Goal: Task Accomplishment & Management: Manage account settings

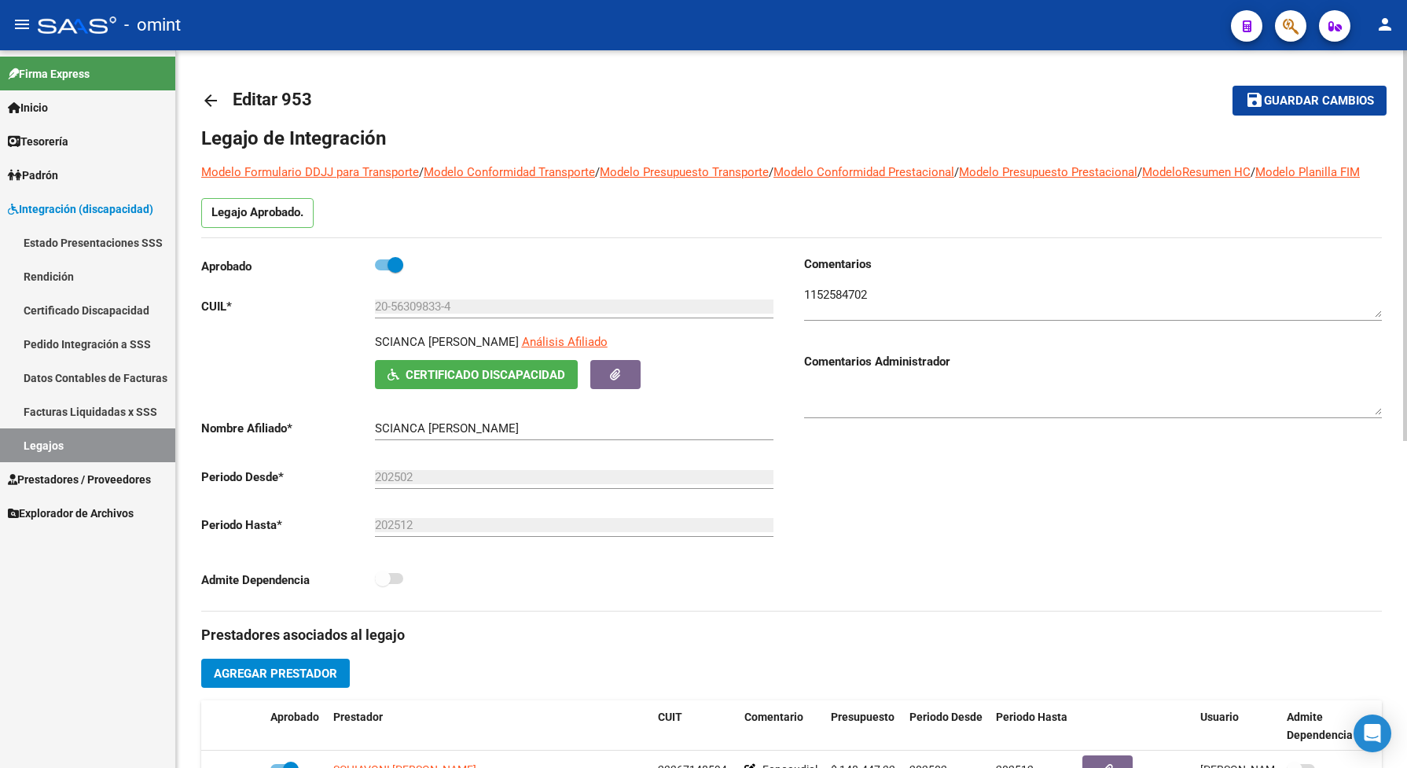
click at [1295, 83] on mat-toolbar-row "save Guardar cambios" at bounding box center [1262, 100] width 247 height 50
click at [1334, 102] on span "Guardar cambios" at bounding box center [1319, 101] width 110 height 14
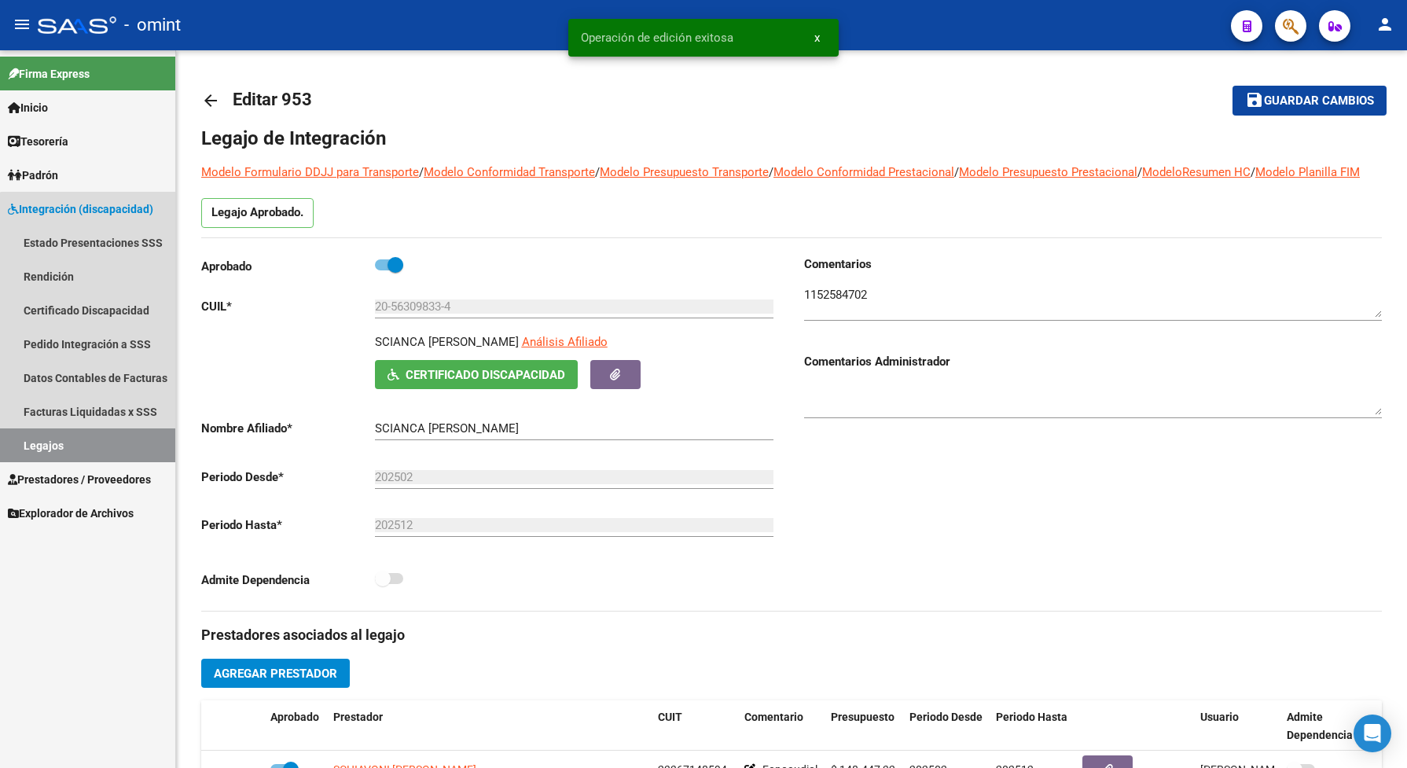
click at [130, 444] on link "Legajos" at bounding box center [87, 445] width 175 height 34
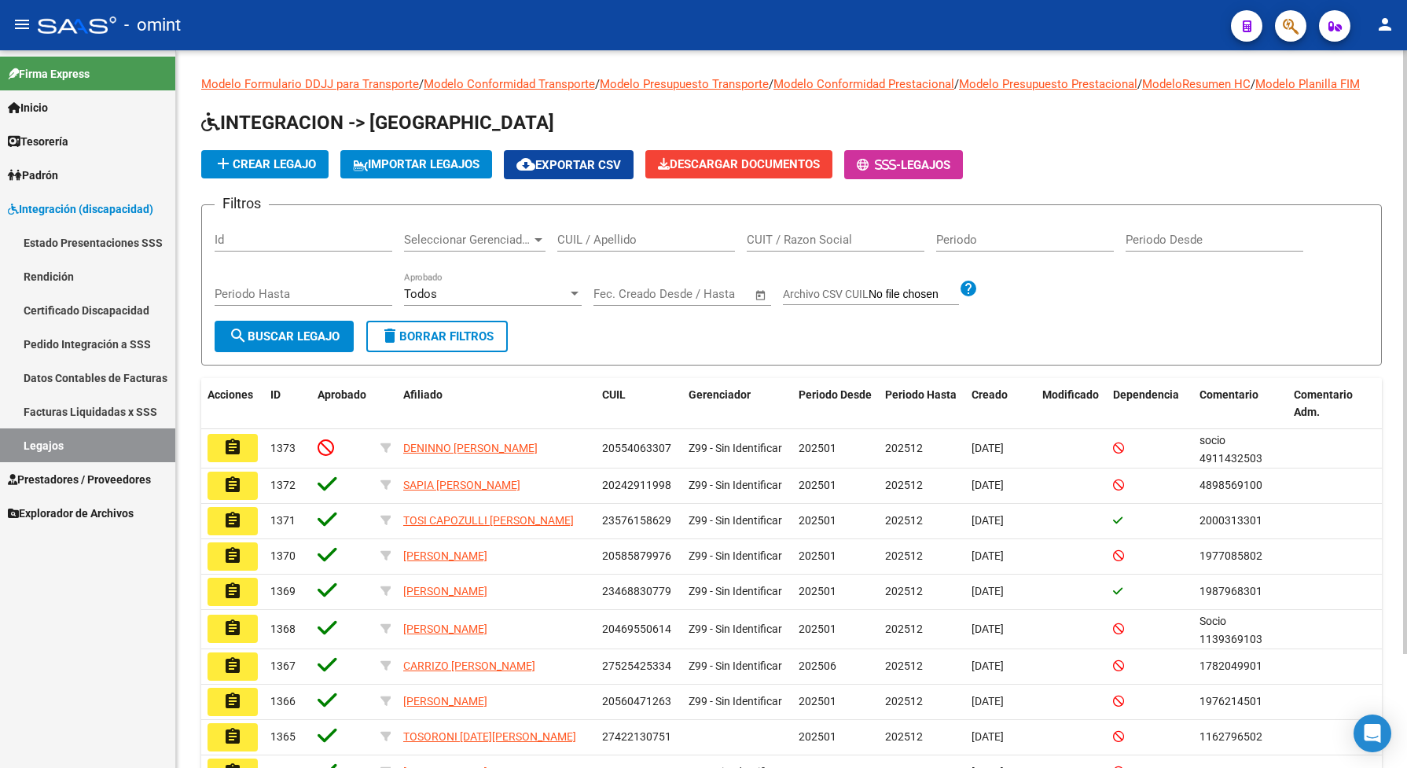
click at [586, 247] on input "CUIL / Apellido" at bounding box center [646, 240] width 178 height 14
type input "tamargo"
click at [317, 343] on span "search Buscar Legajo" at bounding box center [284, 336] width 111 height 14
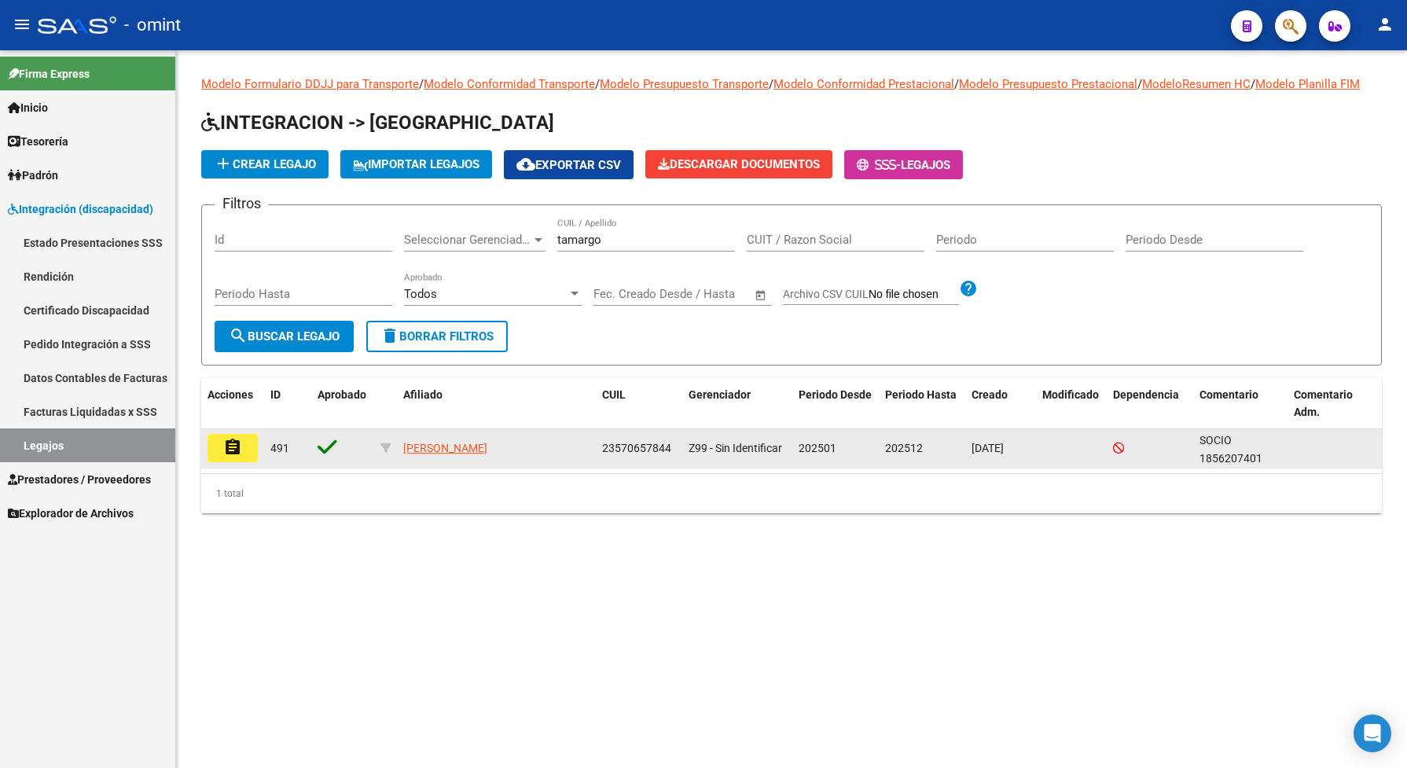
click at [230, 457] on mat-icon "assignment" at bounding box center [232, 447] width 19 height 19
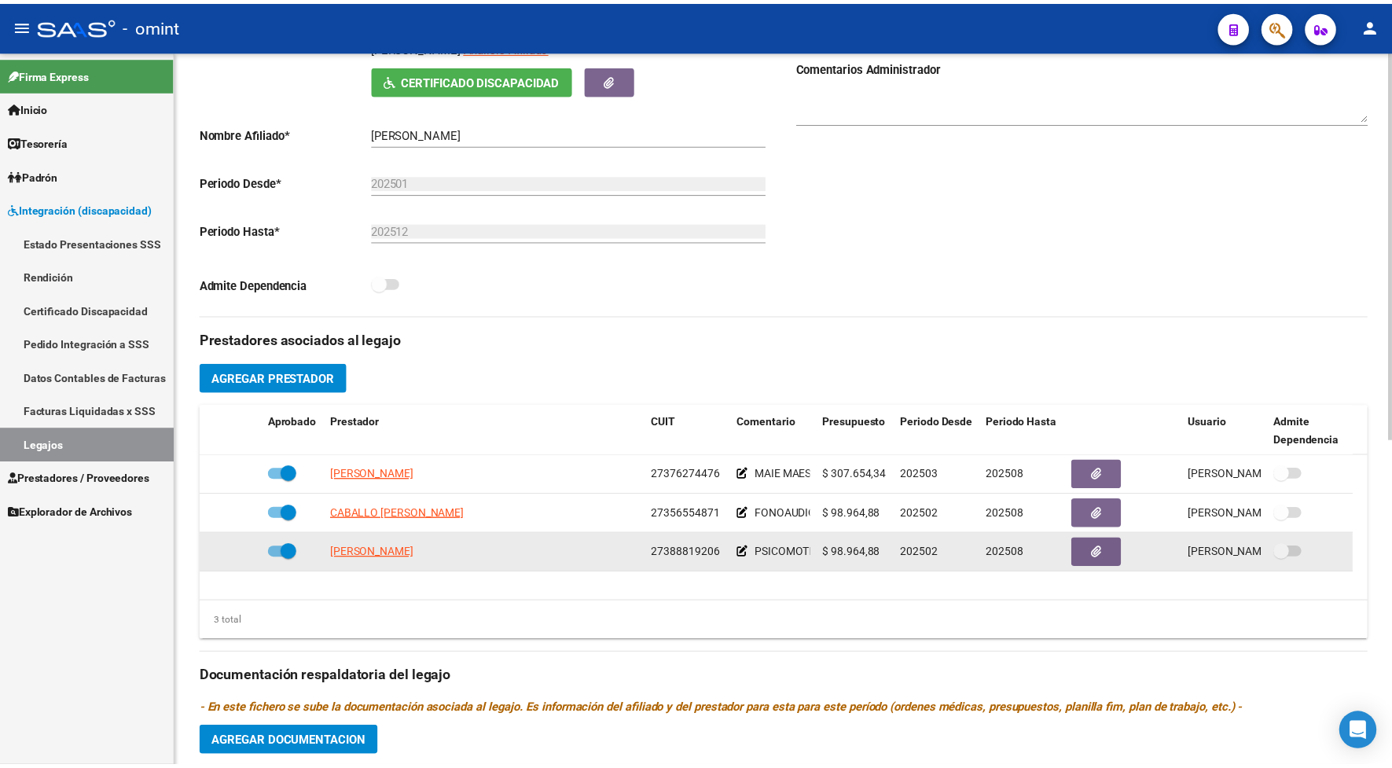
scroll to position [393, 0]
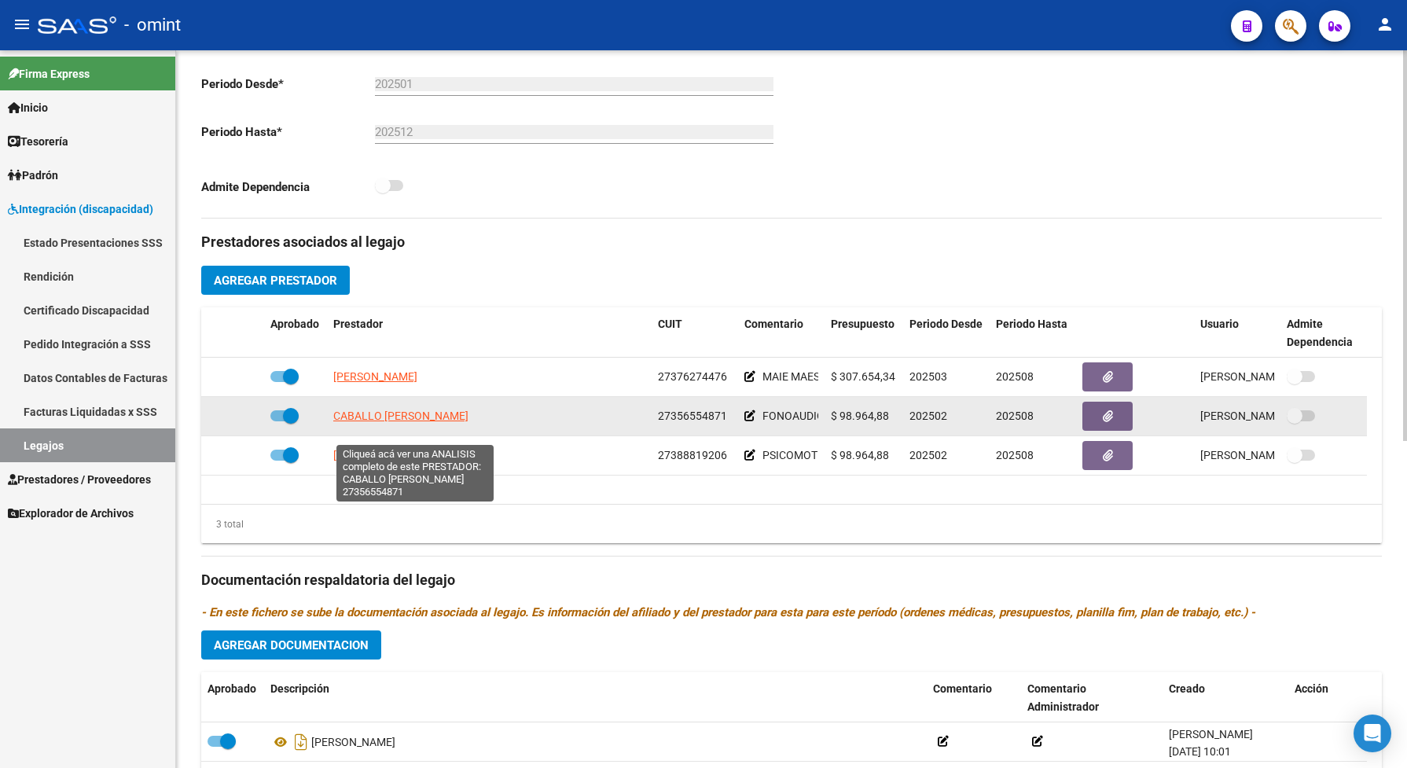
click at [468, 422] on span "CABALLO [PERSON_NAME]" at bounding box center [400, 415] width 135 height 13
type textarea "27356554871"
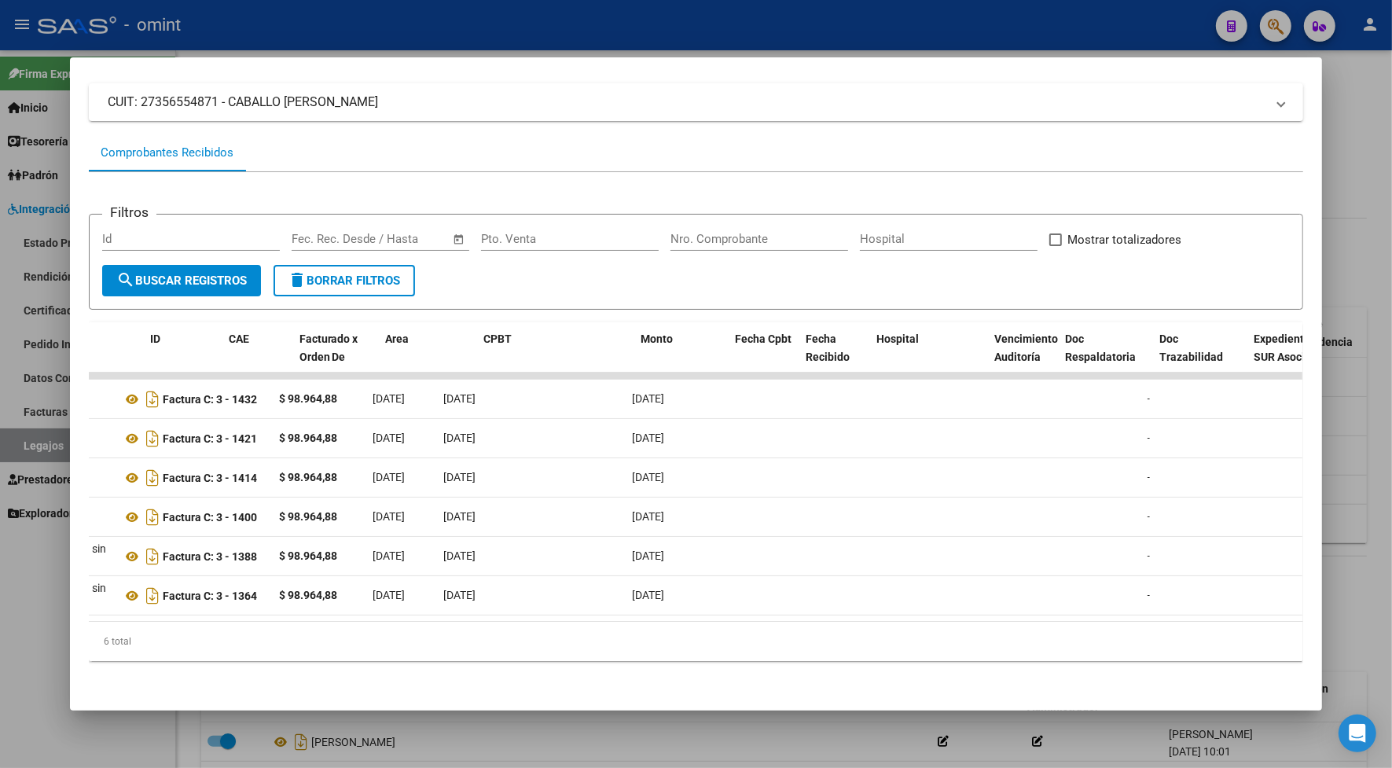
scroll to position [0, 0]
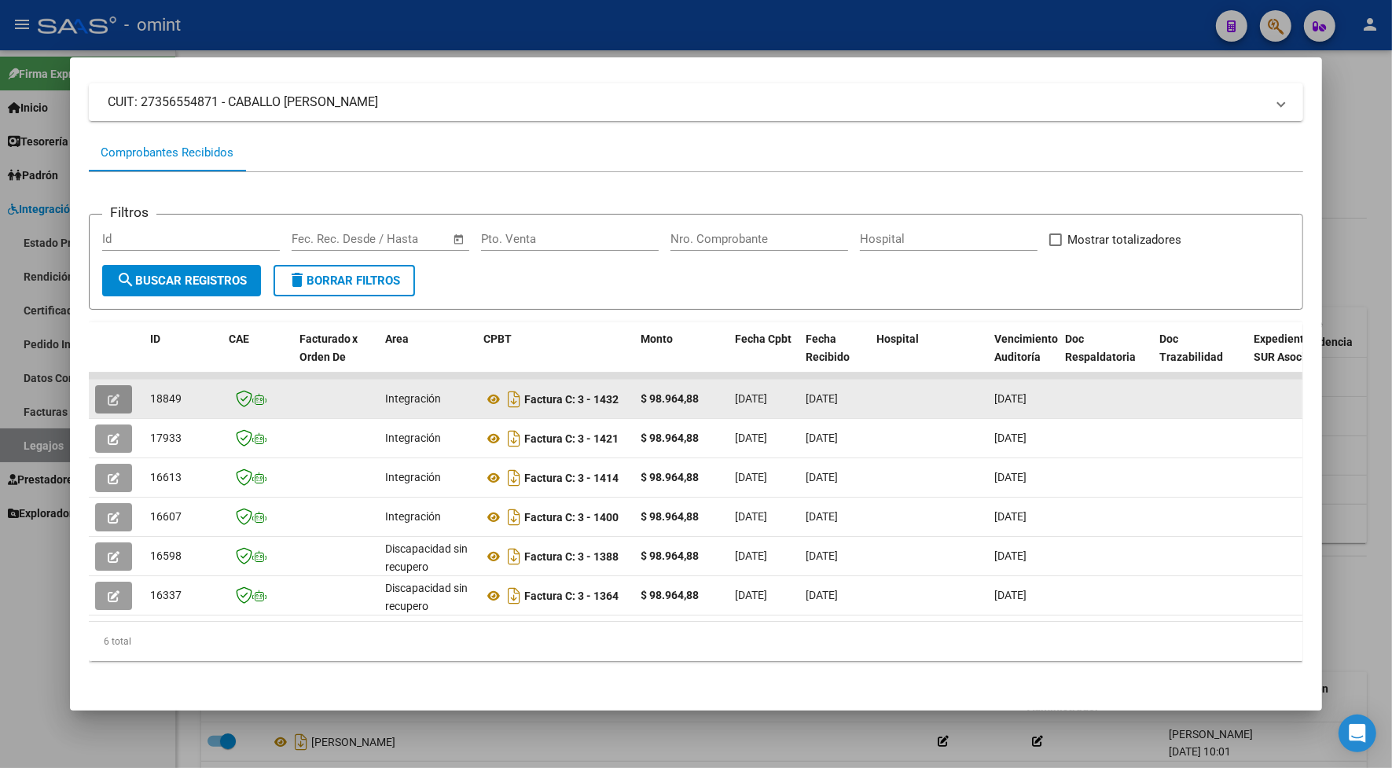
click at [108, 394] on icon "button" at bounding box center [114, 400] width 12 height 12
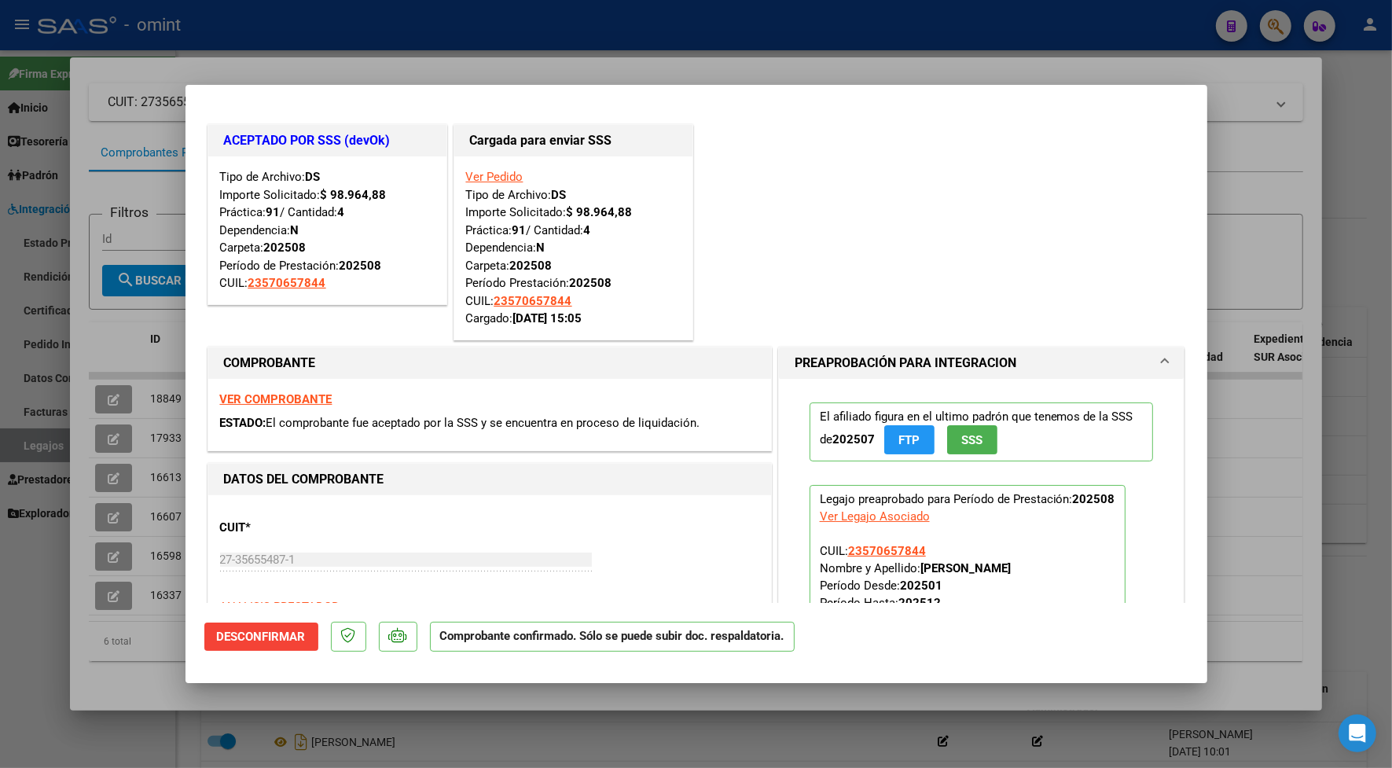
click at [340, 53] on div at bounding box center [696, 384] width 1392 height 768
type input "$ 0,00"
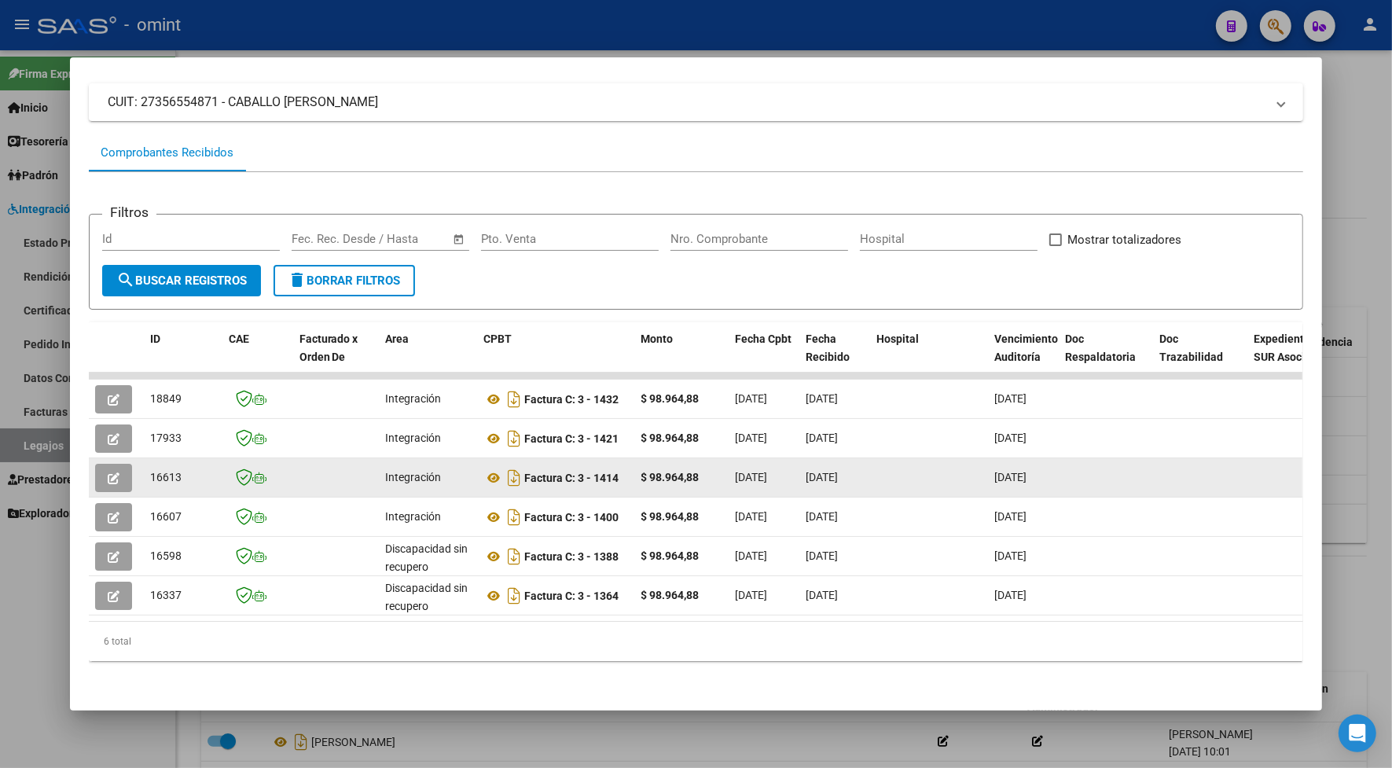
click at [97, 464] on button "button" at bounding box center [113, 478] width 37 height 28
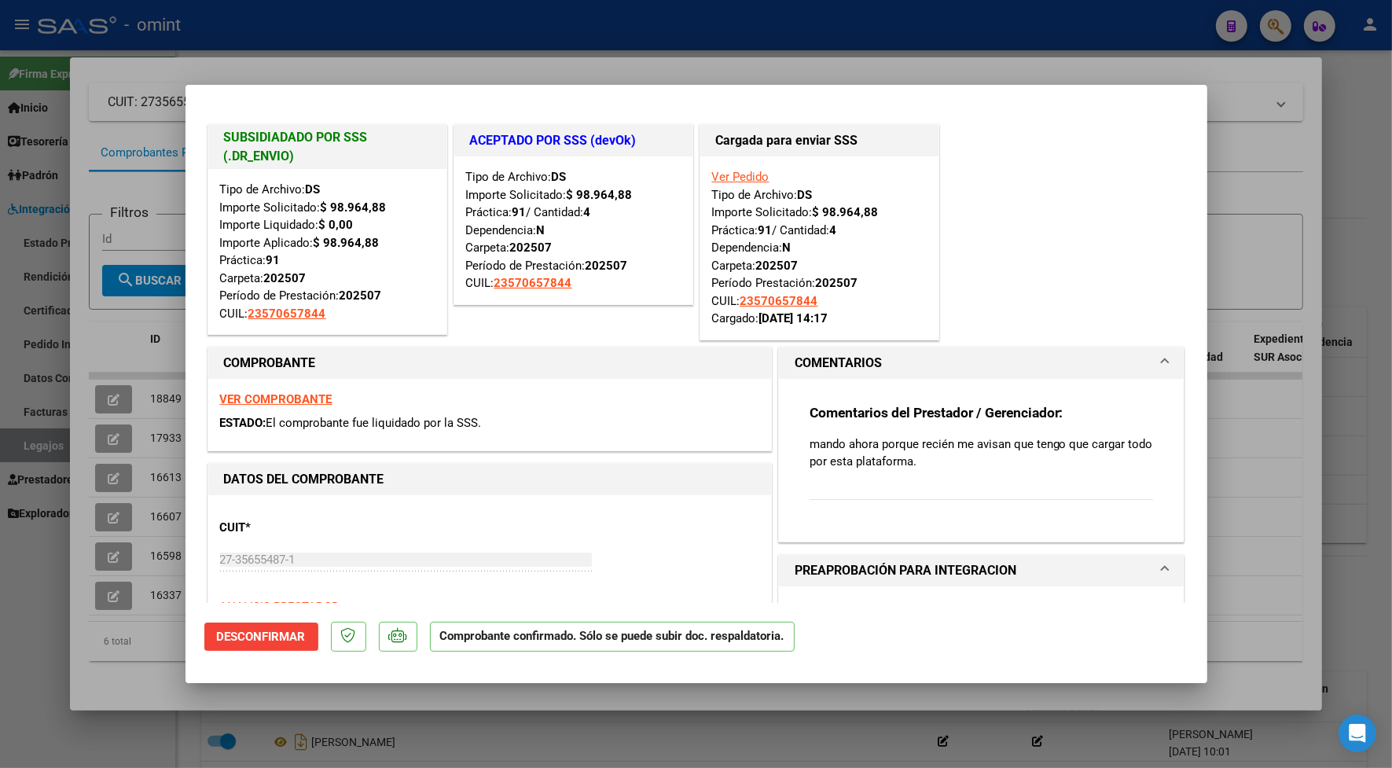
click at [289, 32] on div at bounding box center [696, 384] width 1392 height 768
type input "$ 0,00"
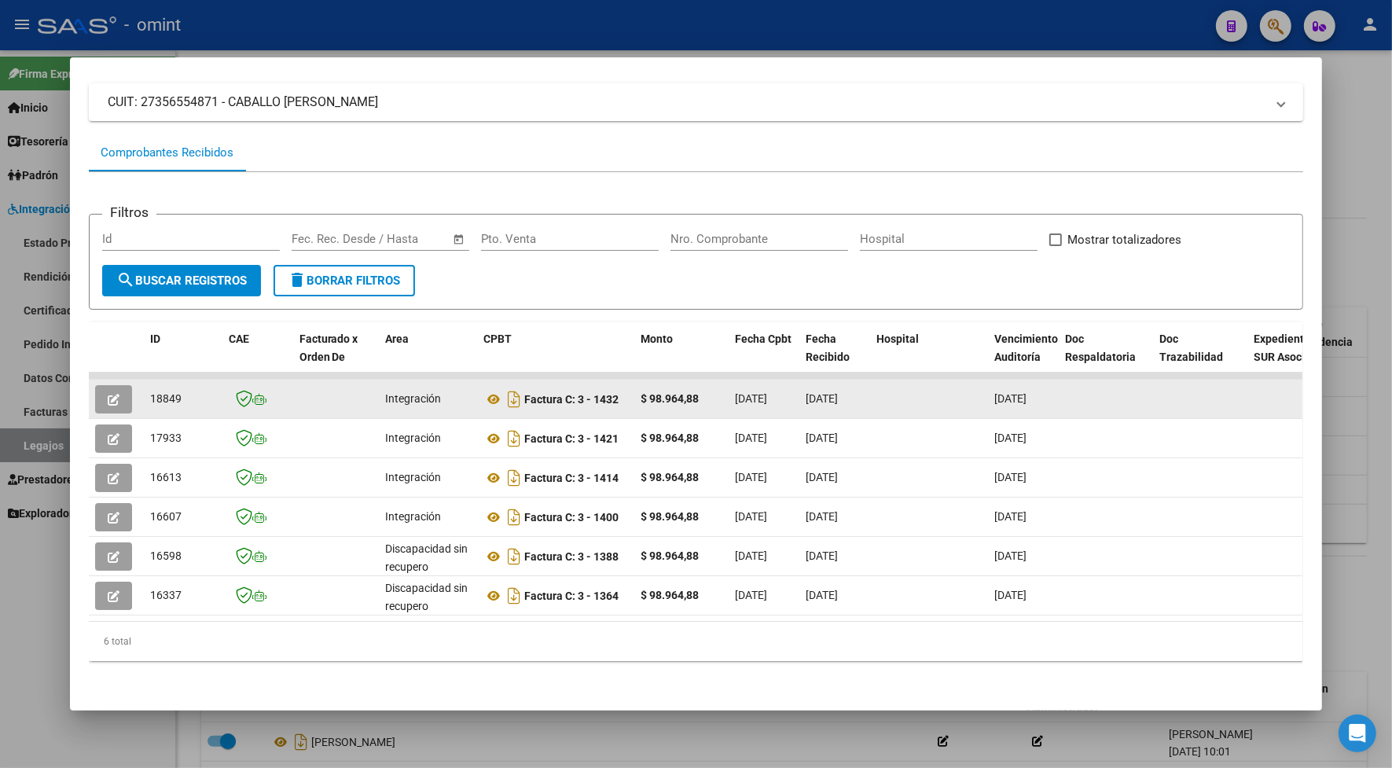
drag, startPoint x: 191, startPoint y: 386, endPoint x: 141, endPoint y: 377, distance: 50.3
click at [144, 380] on datatable-body-cell "18849" at bounding box center [183, 399] width 79 height 39
drag, startPoint x: 141, startPoint y: 377, endPoint x: 152, endPoint y: 385, distance: 12.9
copy span "18849"
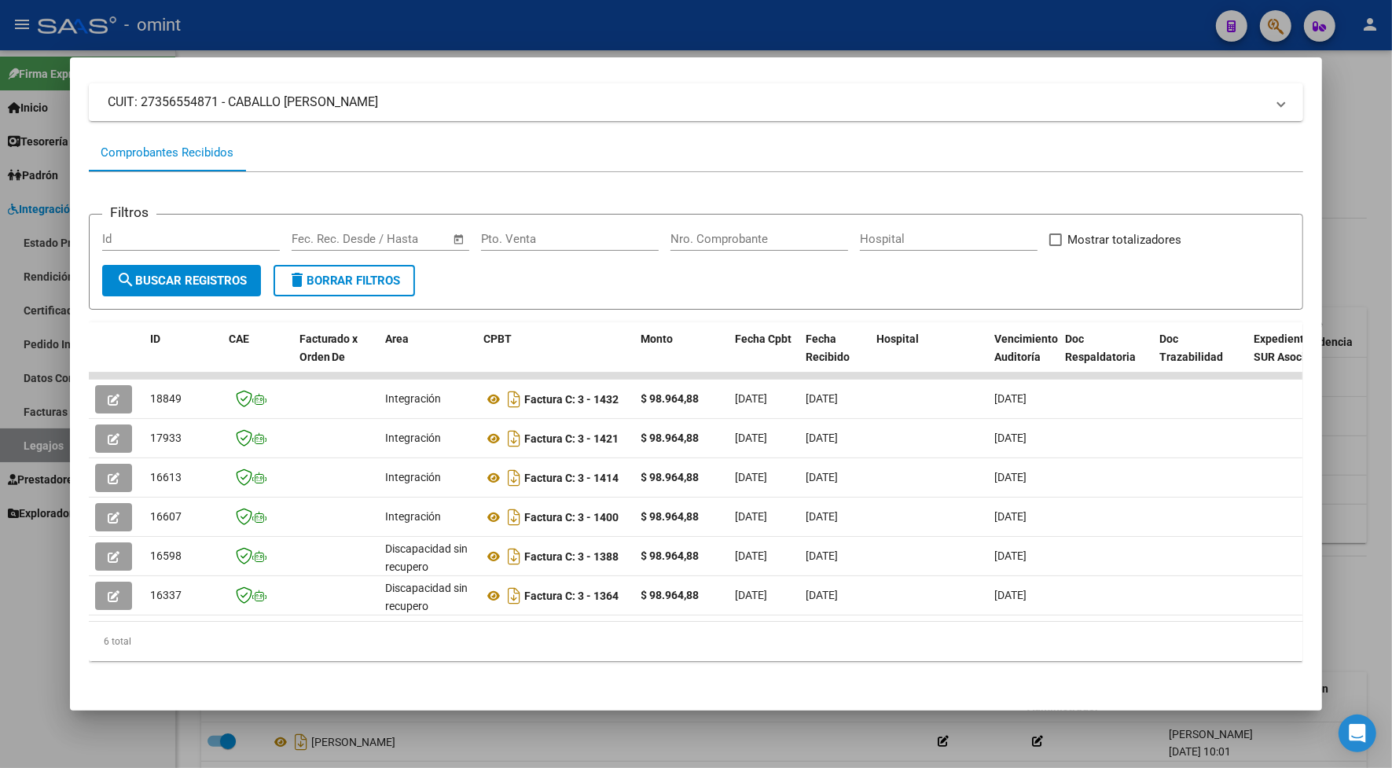
drag, startPoint x: 328, startPoint y: 13, endPoint x: 342, endPoint y: 0, distance: 18.9
click at [328, 10] on div at bounding box center [696, 384] width 1392 height 768
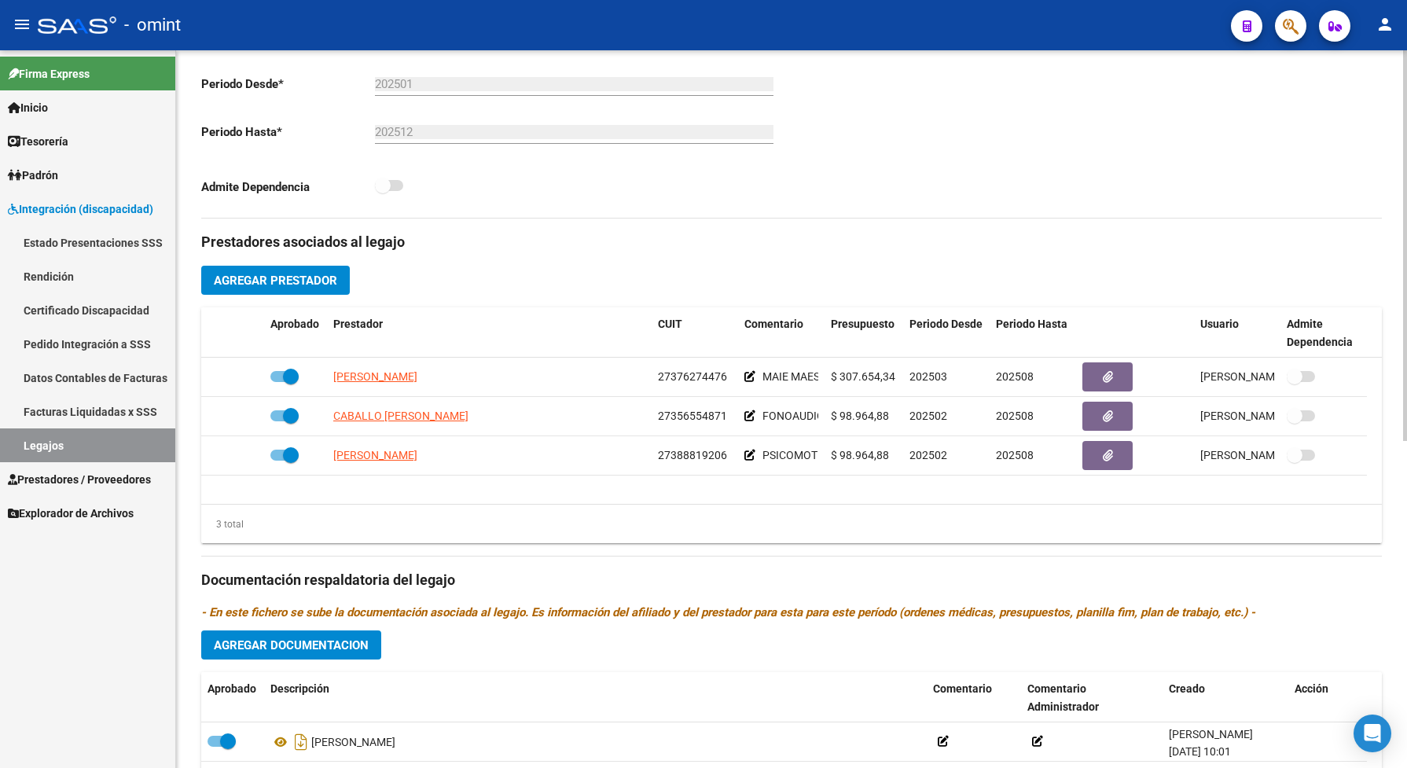
click at [487, 530] on div "3 total" at bounding box center [791, 524] width 1180 height 39
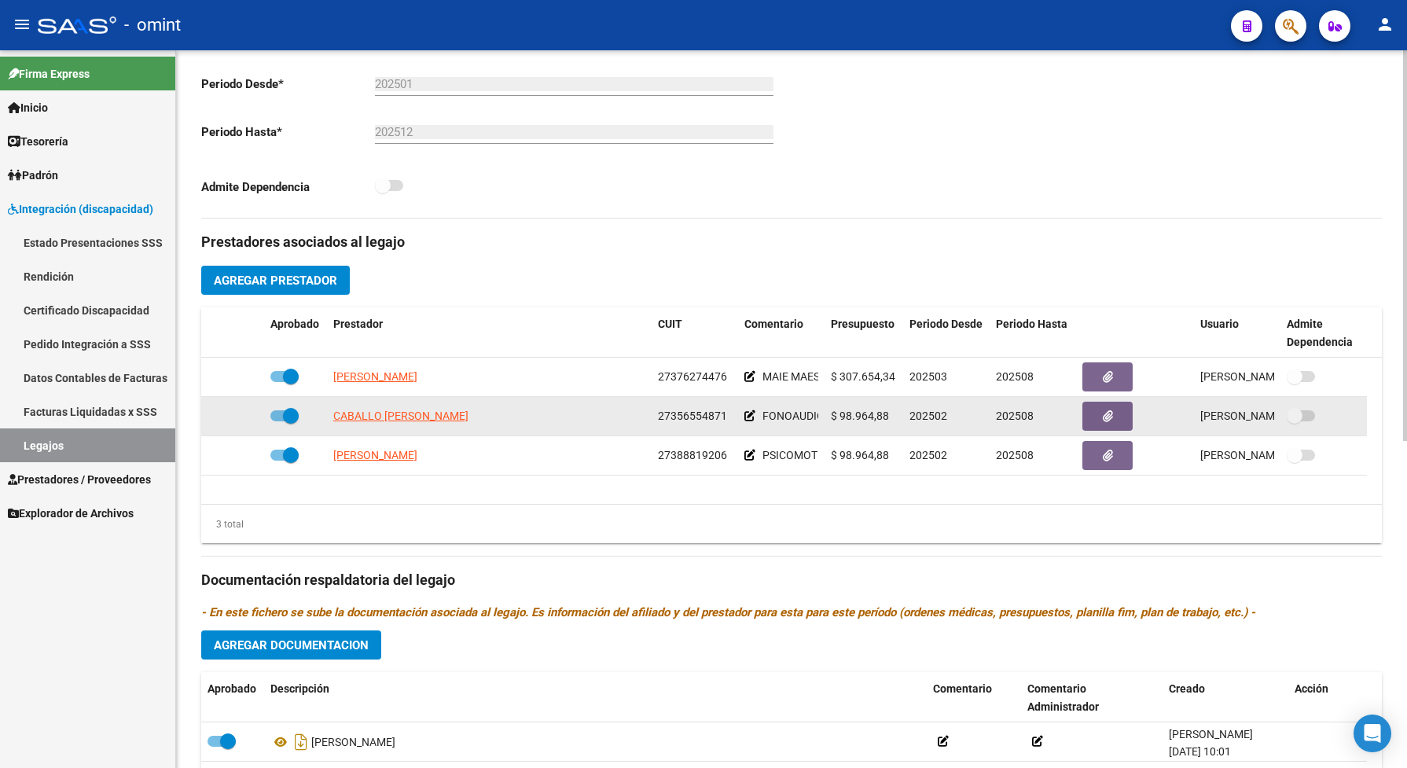
drag, startPoint x: 728, startPoint y: 428, endPoint x: 657, endPoint y: 414, distance: 72.1
click at [657, 414] on datatable-body-cell "27356554871" at bounding box center [694, 416] width 86 height 39
drag, startPoint x: 657, startPoint y: 414, endPoint x: 681, endPoint y: 429, distance: 27.9
copy span "27356554871"
click at [468, 422] on span "CABALLO [PERSON_NAME]" at bounding box center [400, 415] width 135 height 13
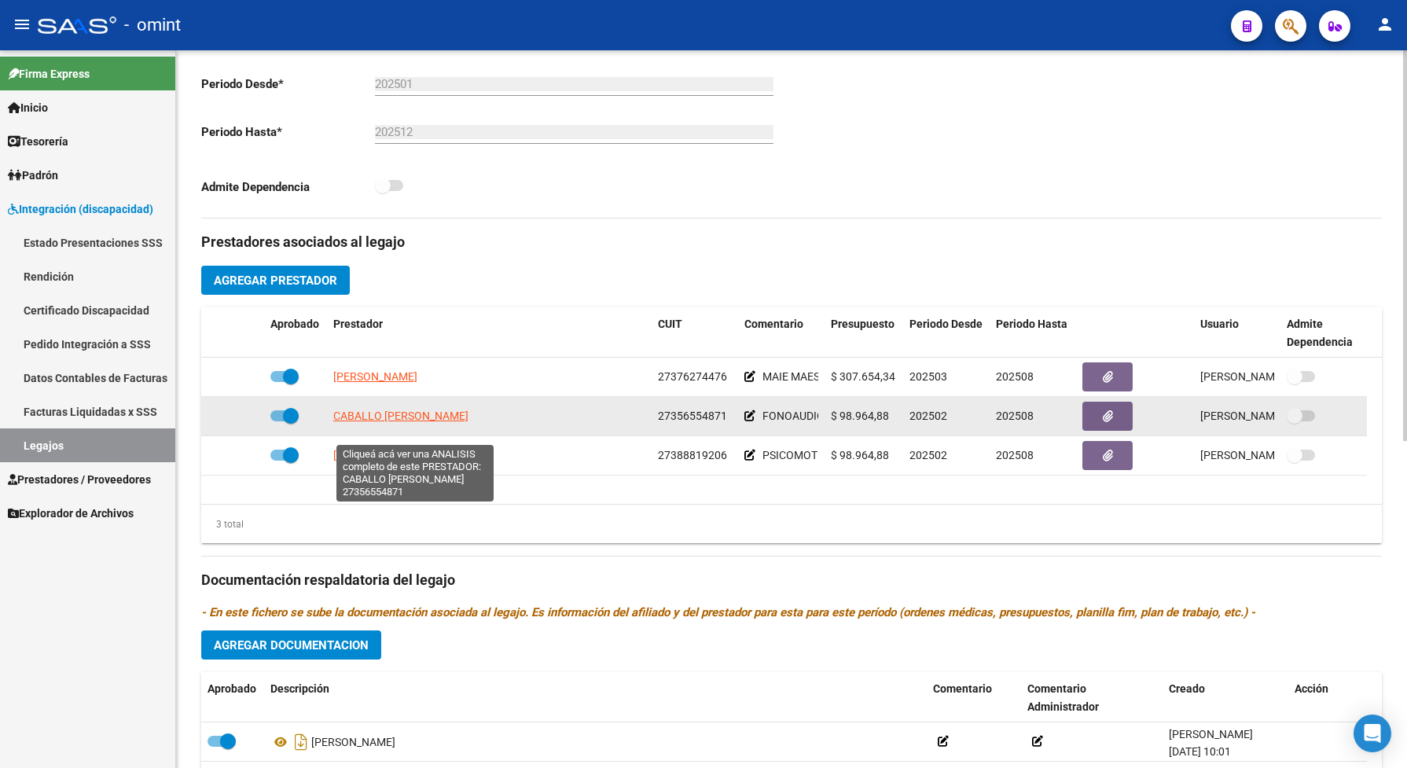
copy span "27356554871"
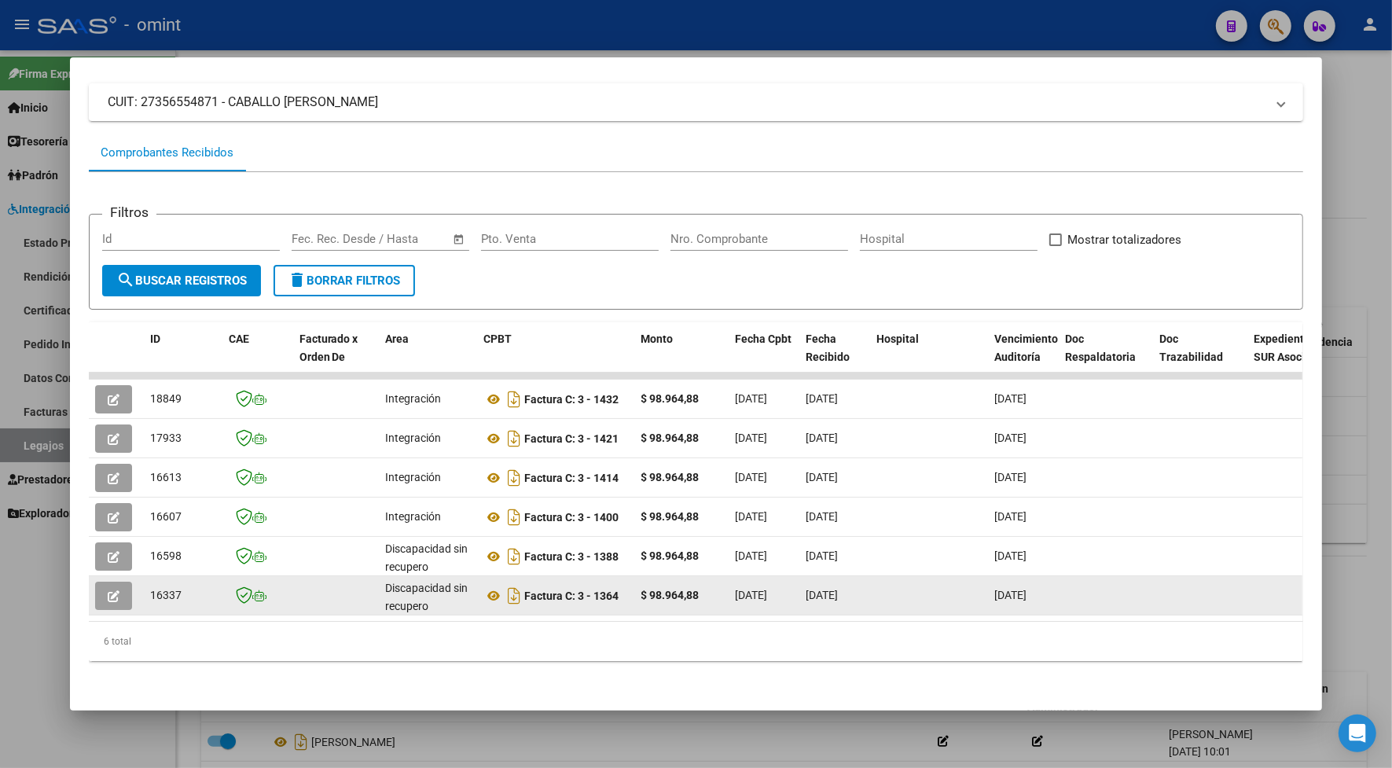
click at [112, 592] on button "button" at bounding box center [113, 596] width 37 height 28
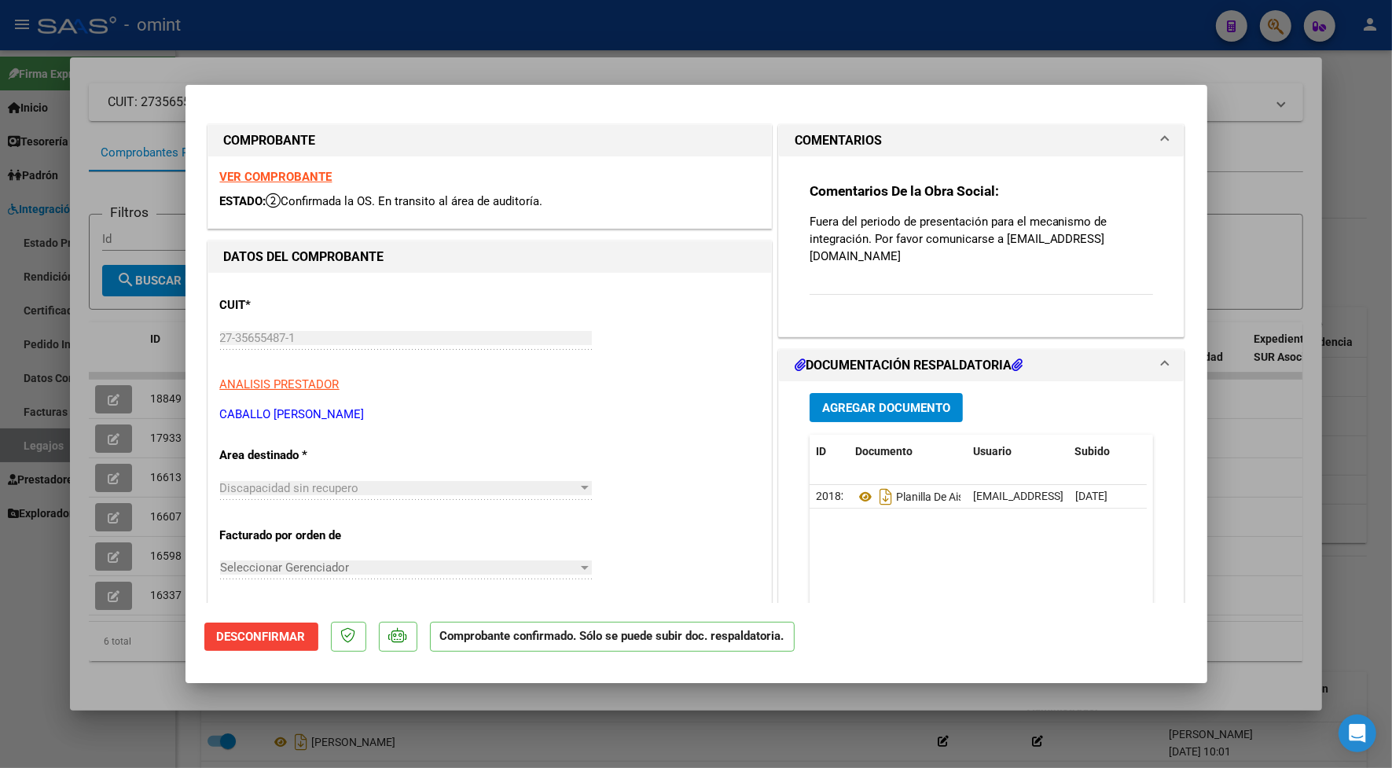
click at [351, 42] on div at bounding box center [696, 384] width 1392 height 768
type input "$ 0,00"
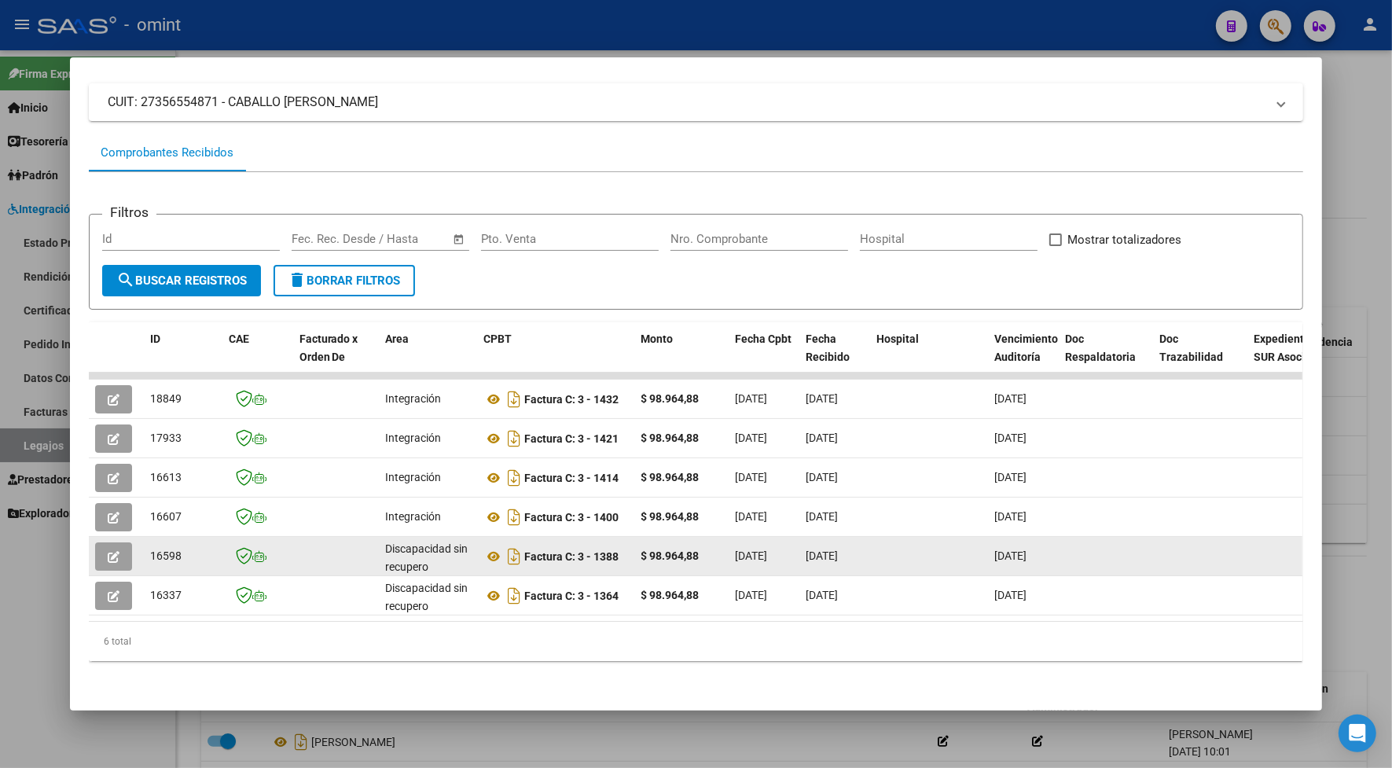
click at [112, 556] on button "button" at bounding box center [113, 556] width 37 height 28
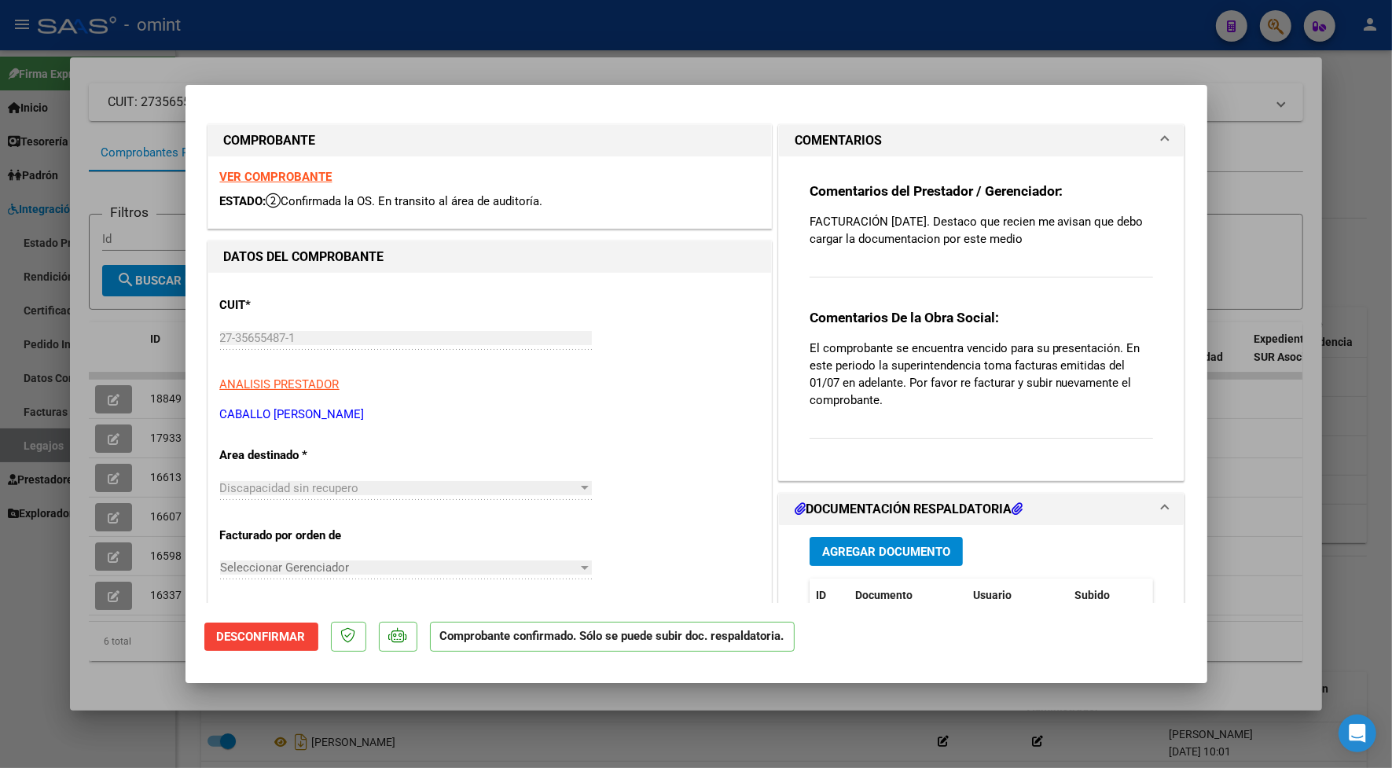
click at [464, 55] on div at bounding box center [696, 384] width 1392 height 768
type input "$ 0,00"
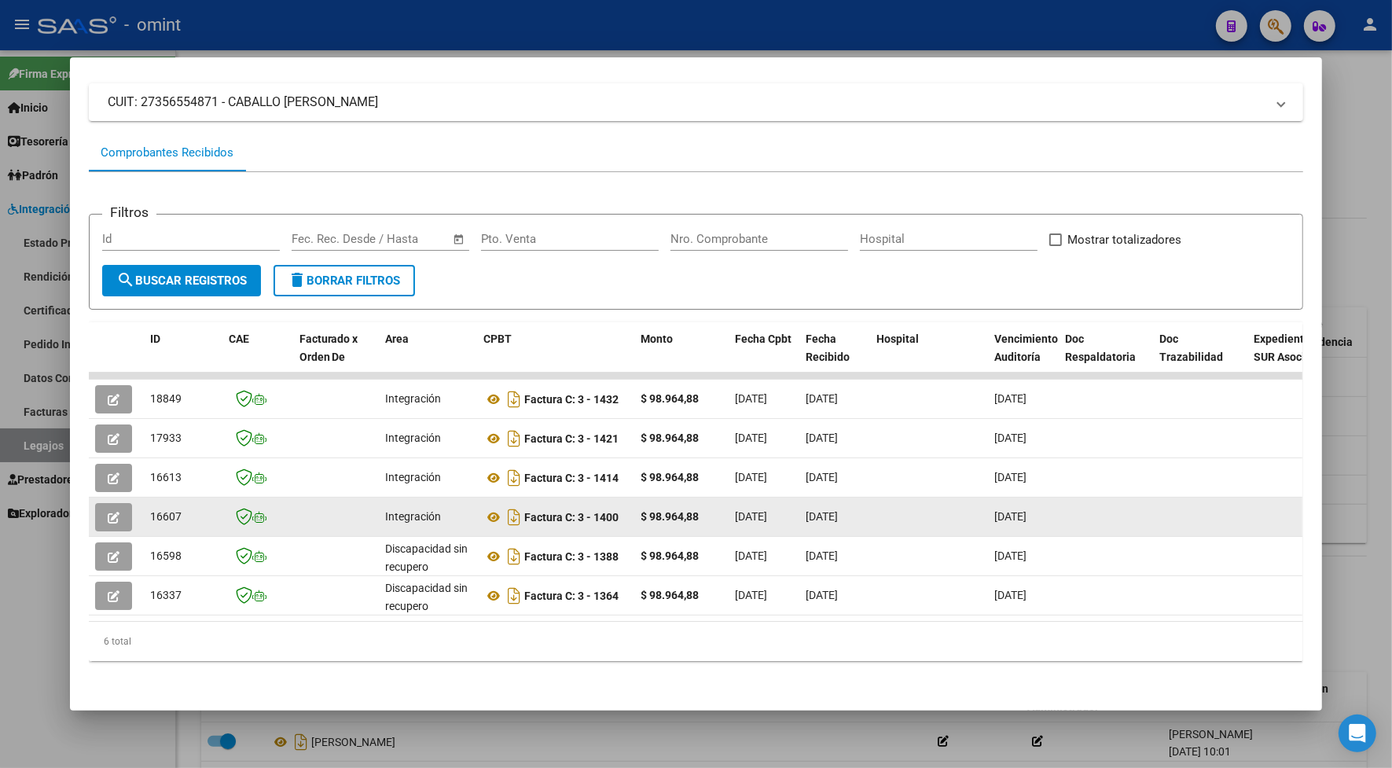
click at [108, 517] on icon "button" at bounding box center [114, 518] width 12 height 12
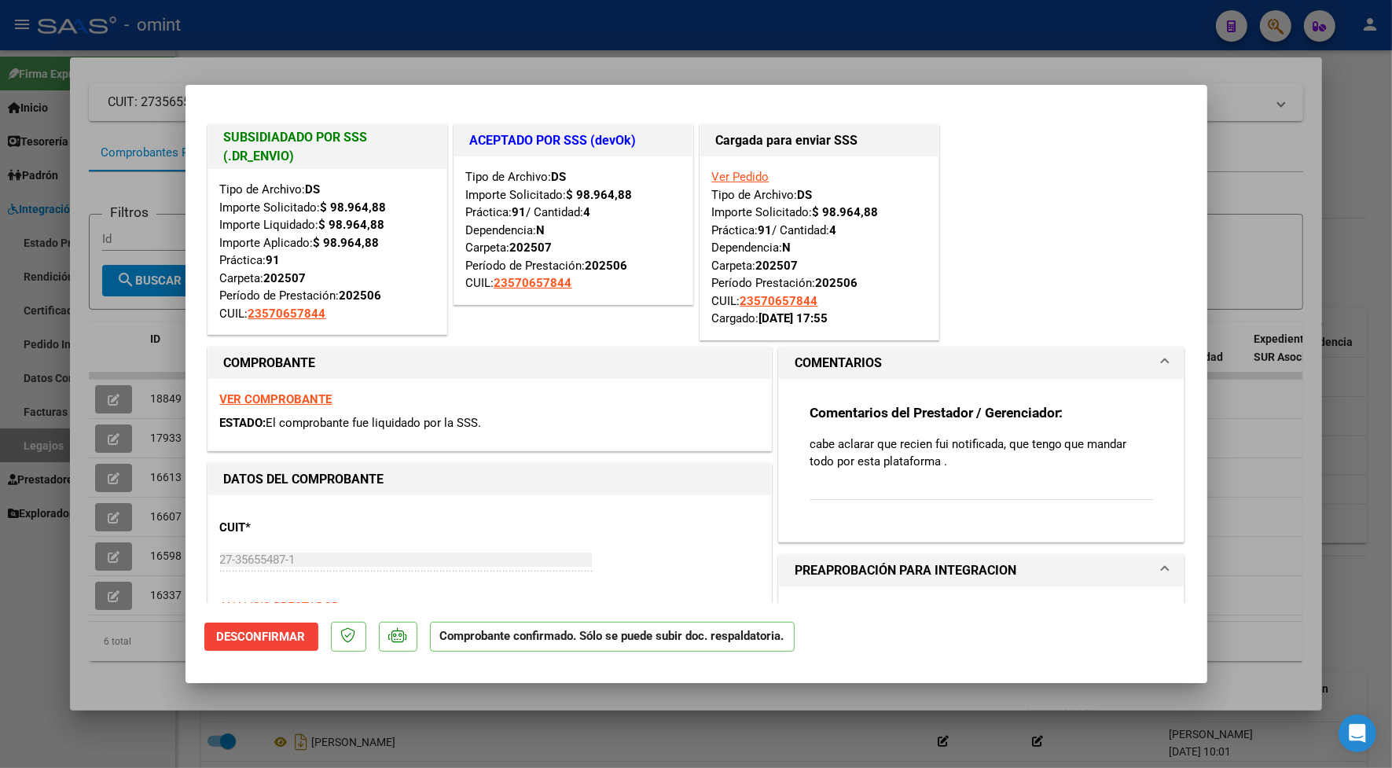
drag, startPoint x: 331, startPoint y: 25, endPoint x: 452, endPoint y: 90, distance: 137.5
click at [332, 24] on div at bounding box center [696, 384] width 1392 height 768
type input "$ 0,00"
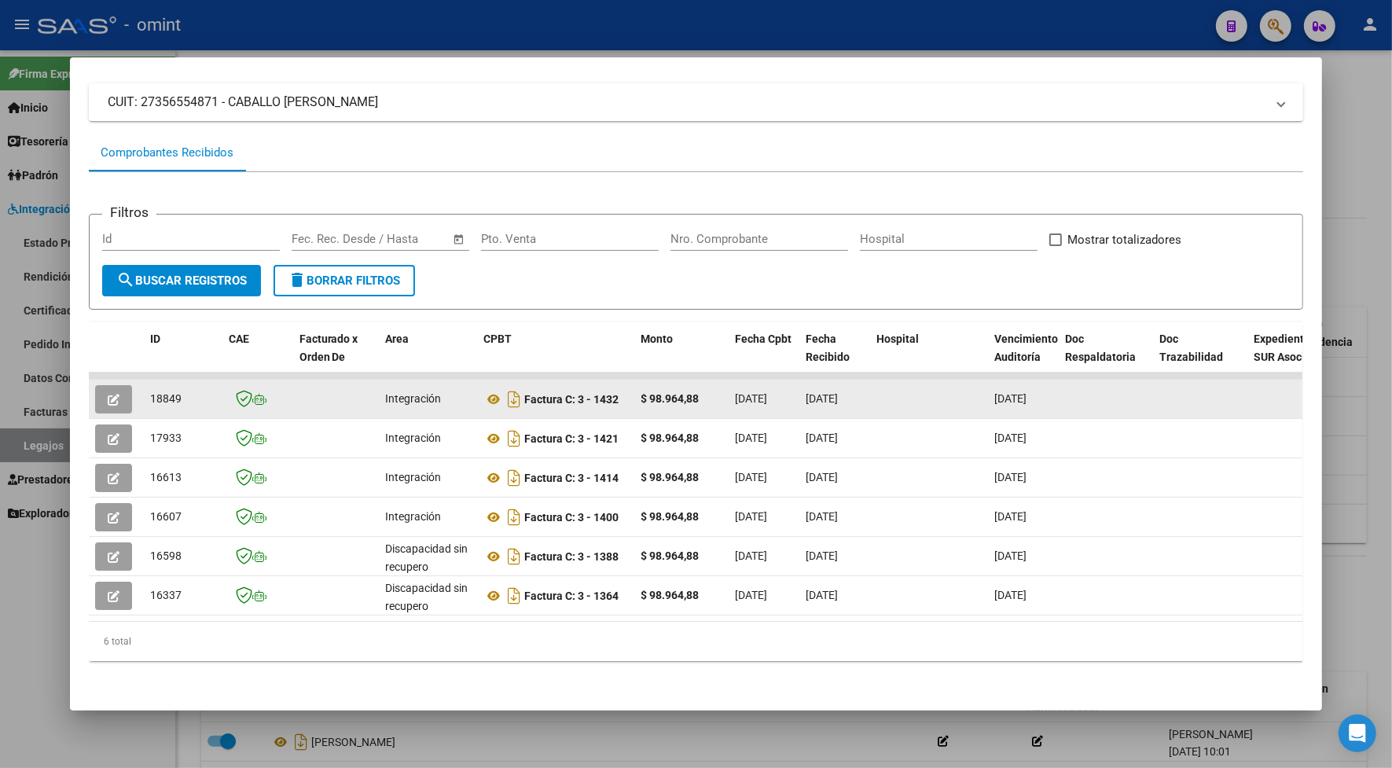
click at [111, 394] on icon "button" at bounding box center [114, 400] width 12 height 12
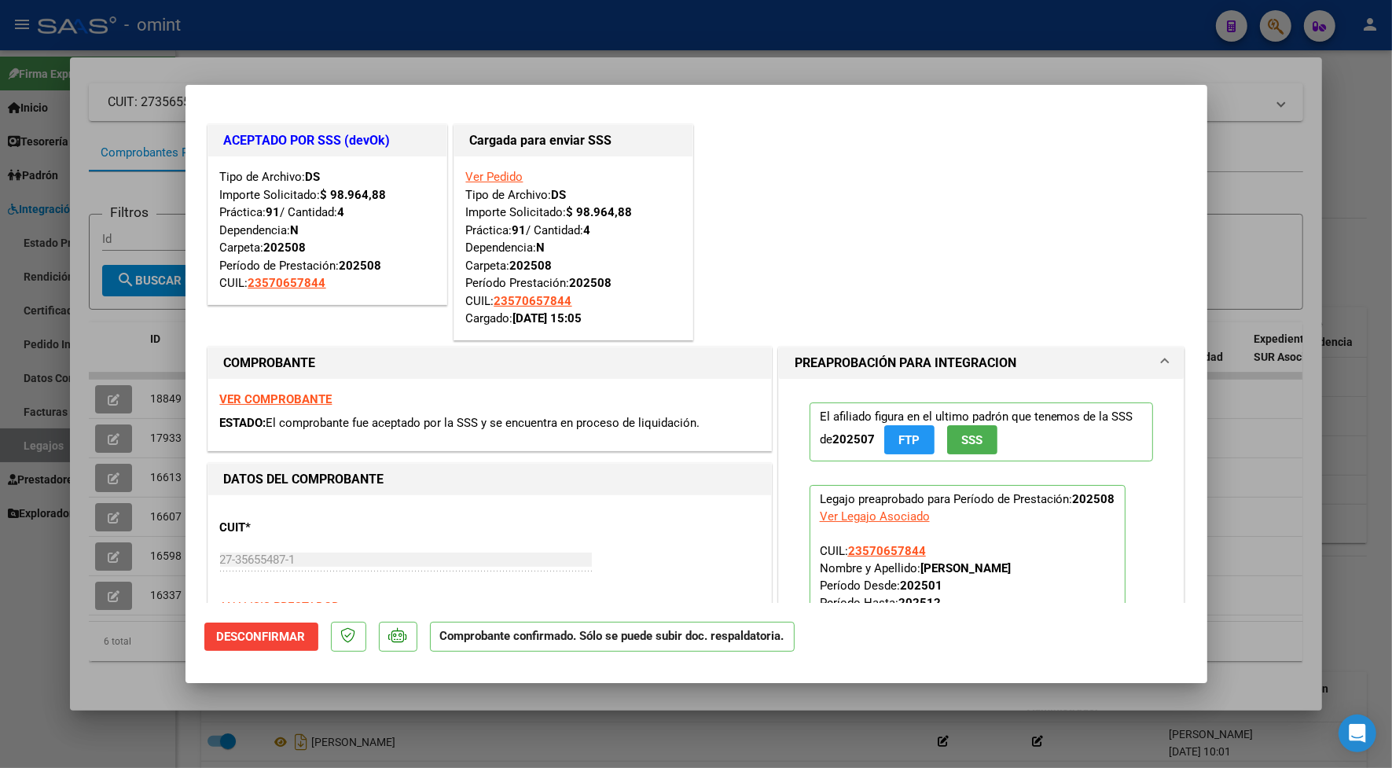
click at [291, 402] on strong "VER COMPROBANTE" at bounding box center [276, 399] width 112 height 14
click at [580, 39] on div at bounding box center [696, 384] width 1392 height 768
type input "$ 0,00"
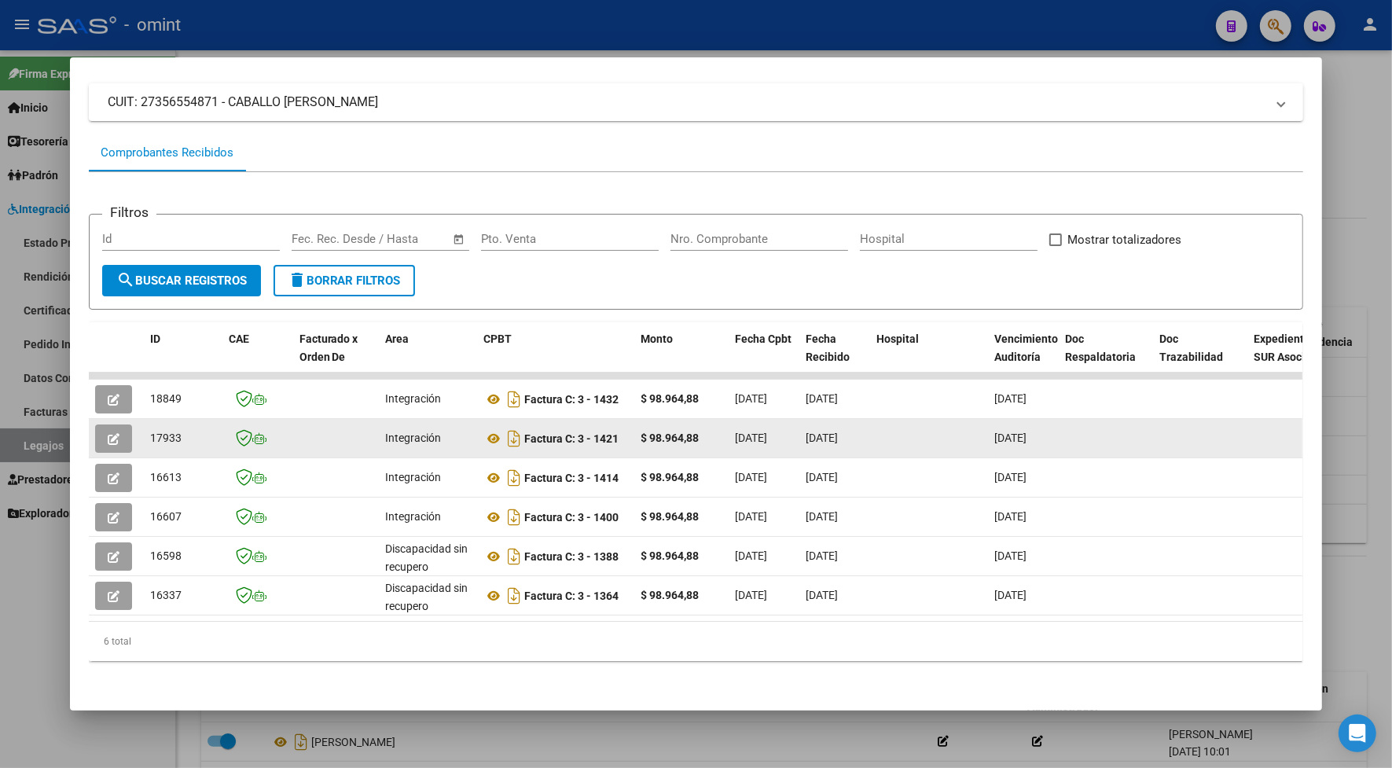
click at [110, 439] on icon "button" at bounding box center [114, 439] width 12 height 12
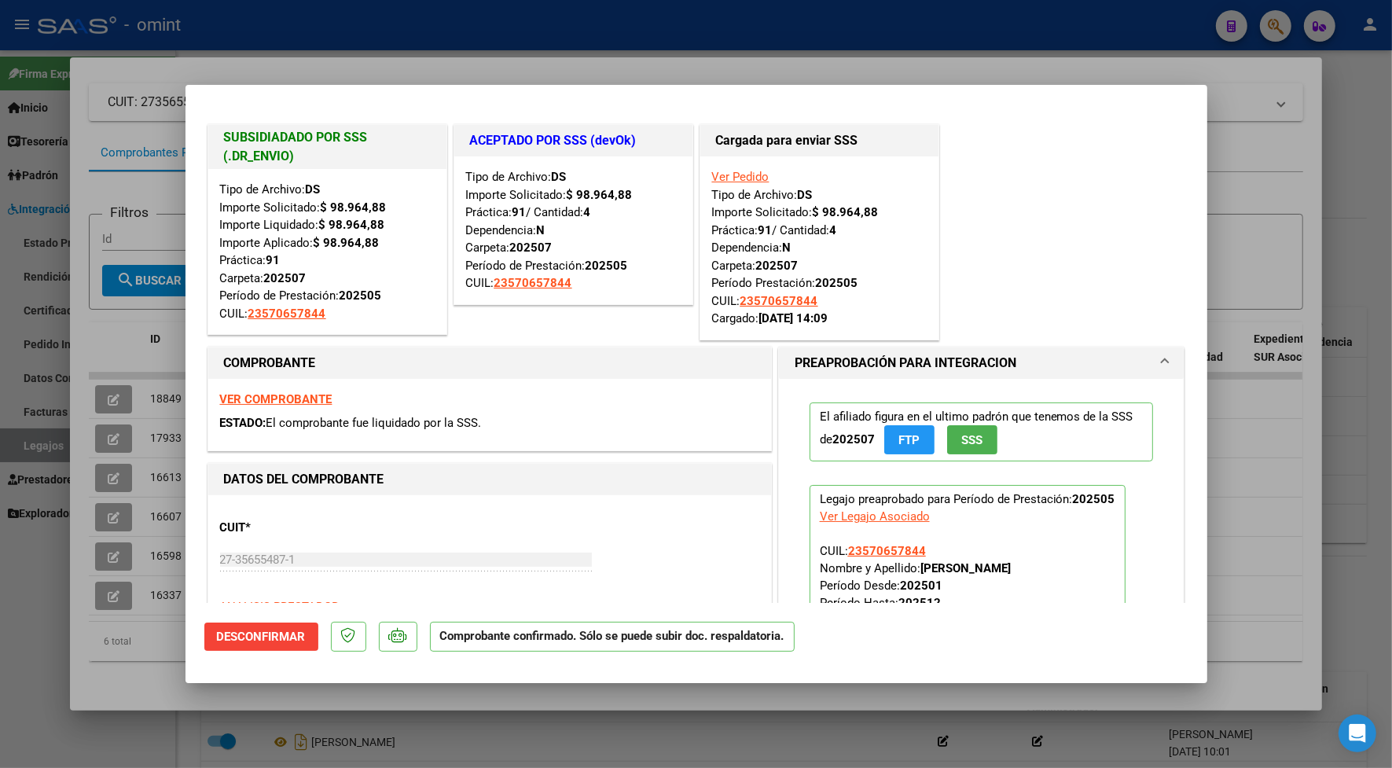
click at [319, 401] on strong "VER COMPROBANTE" at bounding box center [276, 399] width 112 height 14
click at [861, 17] on div at bounding box center [696, 384] width 1392 height 768
type input "$ 0,00"
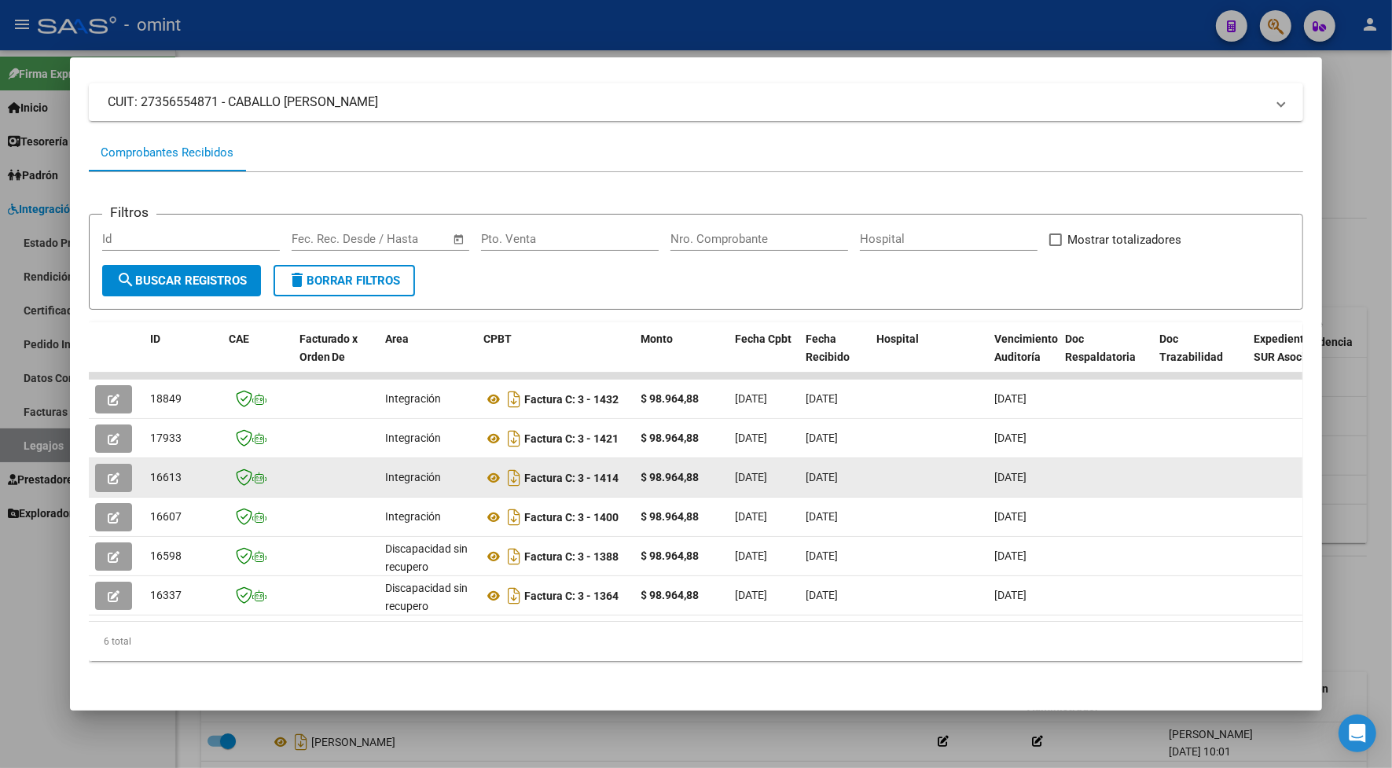
click at [108, 479] on icon "button" at bounding box center [114, 478] width 12 height 12
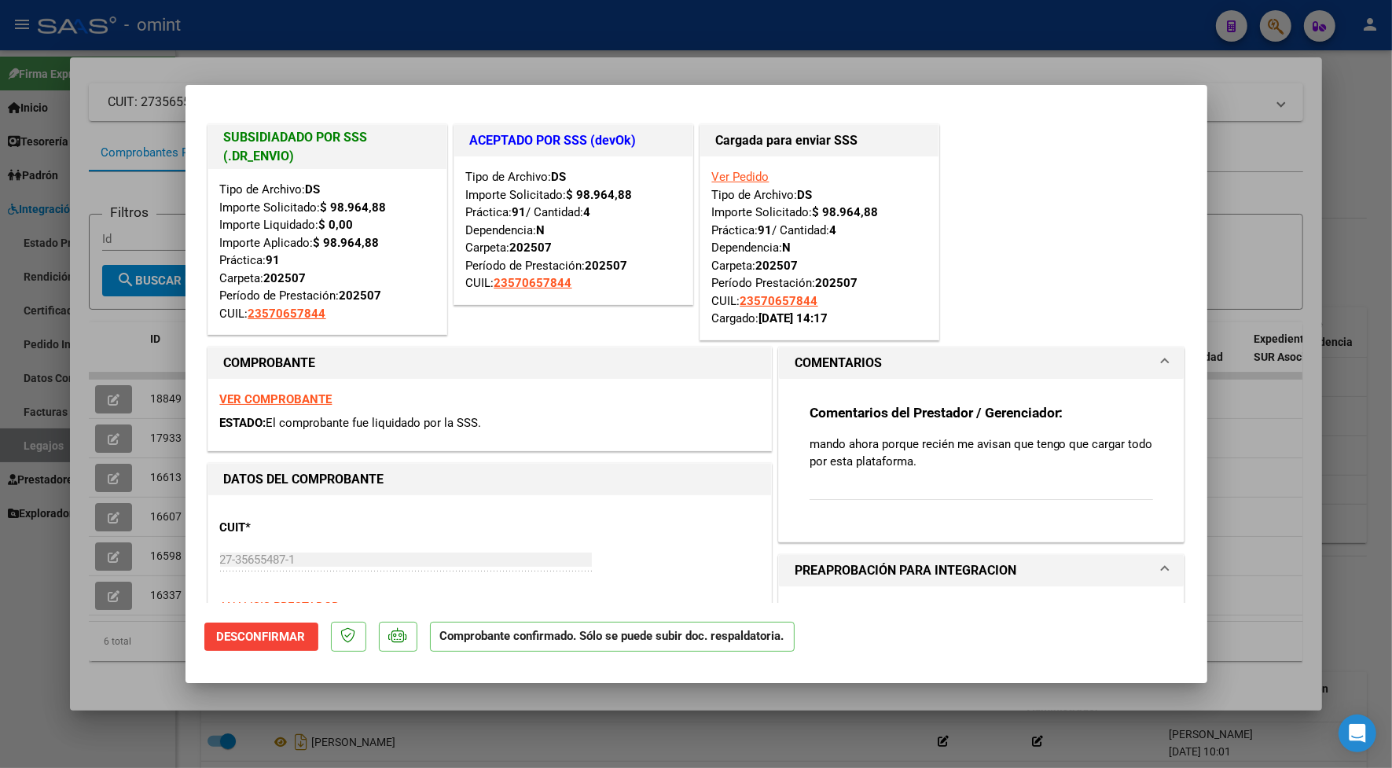
click at [258, 397] on strong "VER COMPROBANTE" at bounding box center [276, 399] width 112 height 14
click at [563, 17] on div at bounding box center [696, 384] width 1392 height 768
type input "$ 0,00"
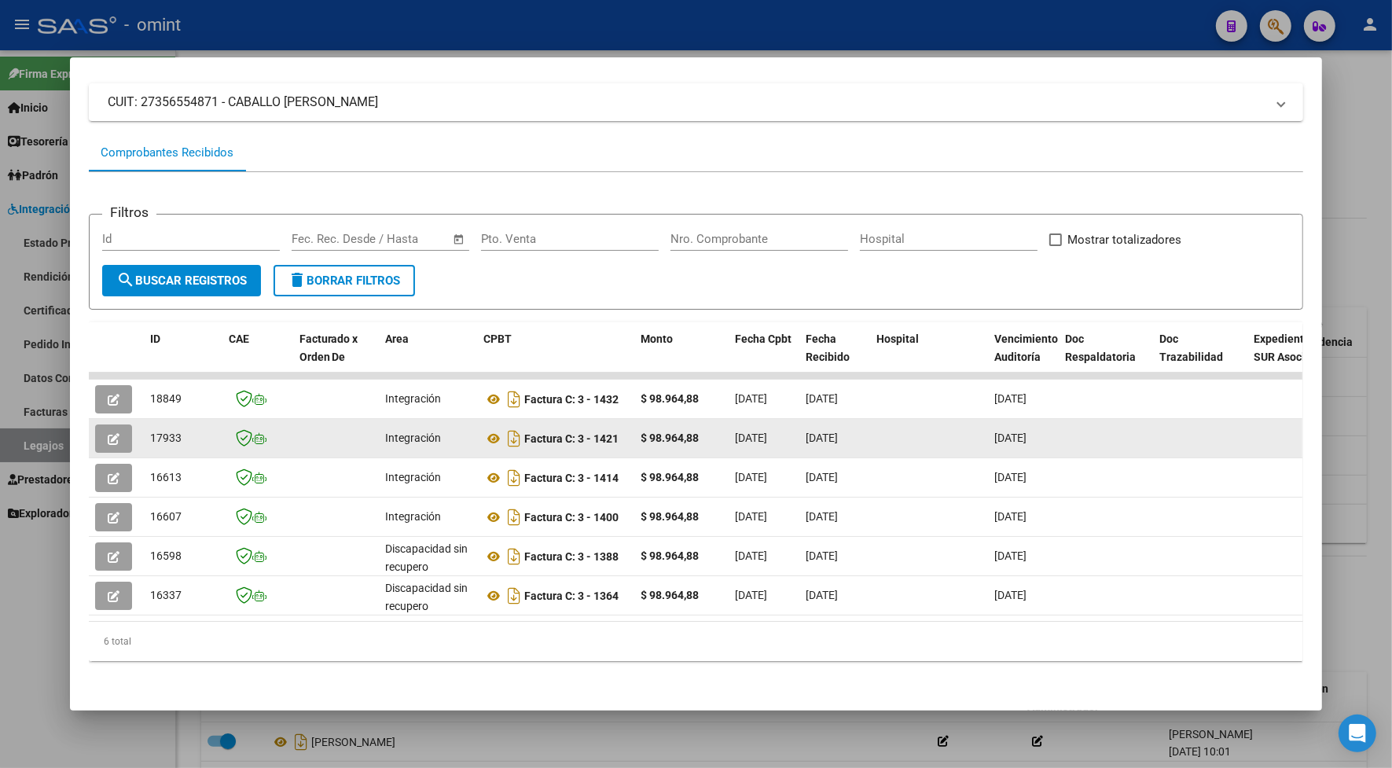
click at [108, 431] on span "button" at bounding box center [114, 438] width 12 height 14
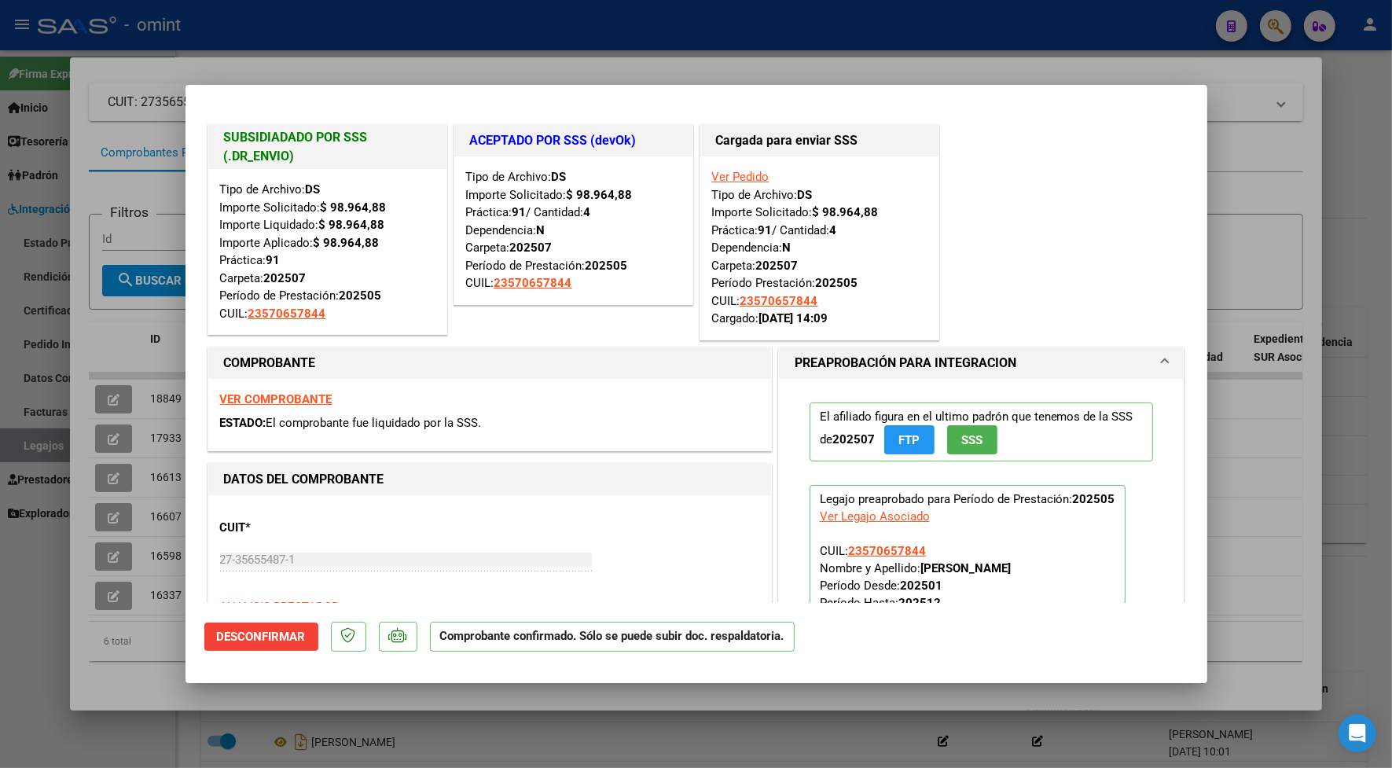
click at [256, 406] on strong "VER COMPROBANTE" at bounding box center [276, 399] width 112 height 14
click at [545, 21] on div at bounding box center [696, 384] width 1392 height 768
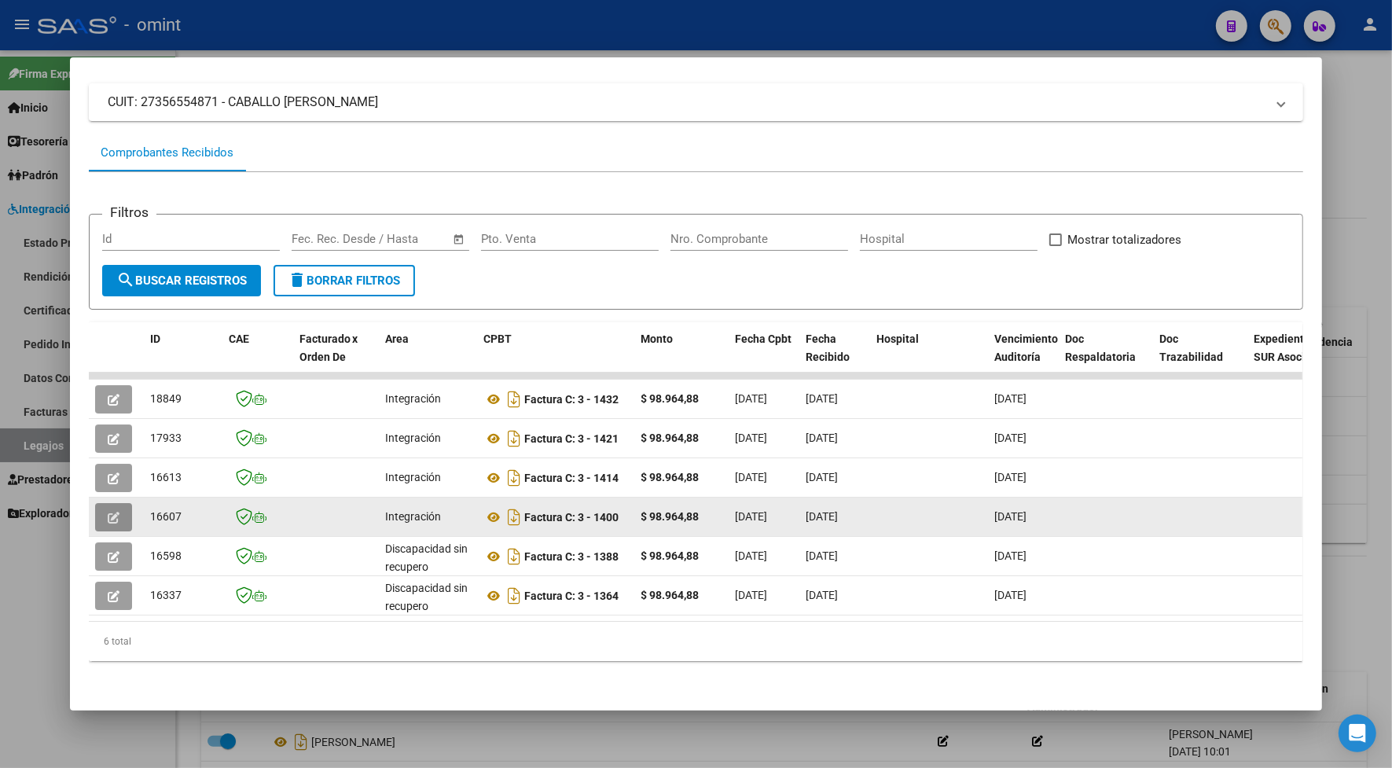
click at [111, 515] on icon "button" at bounding box center [114, 518] width 12 height 12
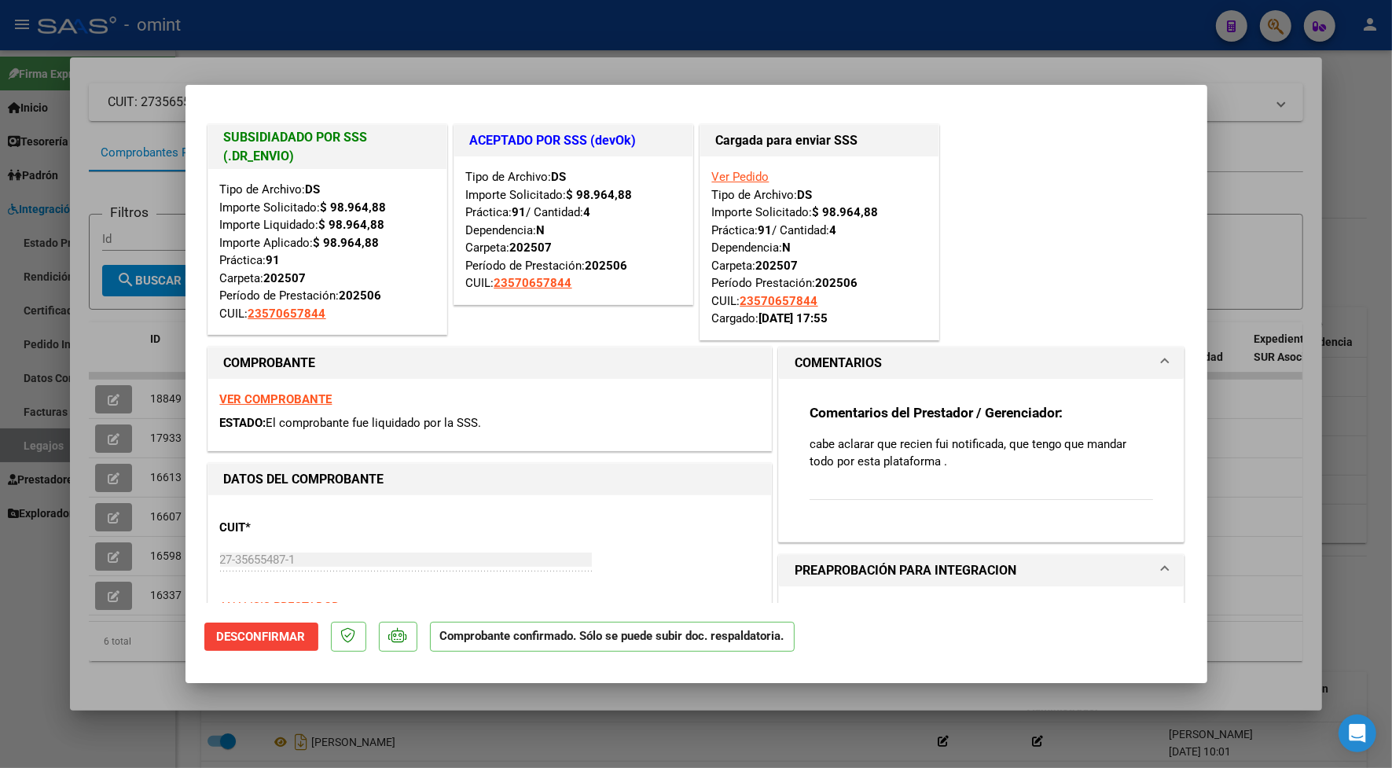
click at [265, 398] on strong "VER COMPROBANTE" at bounding box center [276, 399] width 112 height 14
click at [500, 25] on div at bounding box center [696, 384] width 1392 height 768
type input "$ 0,00"
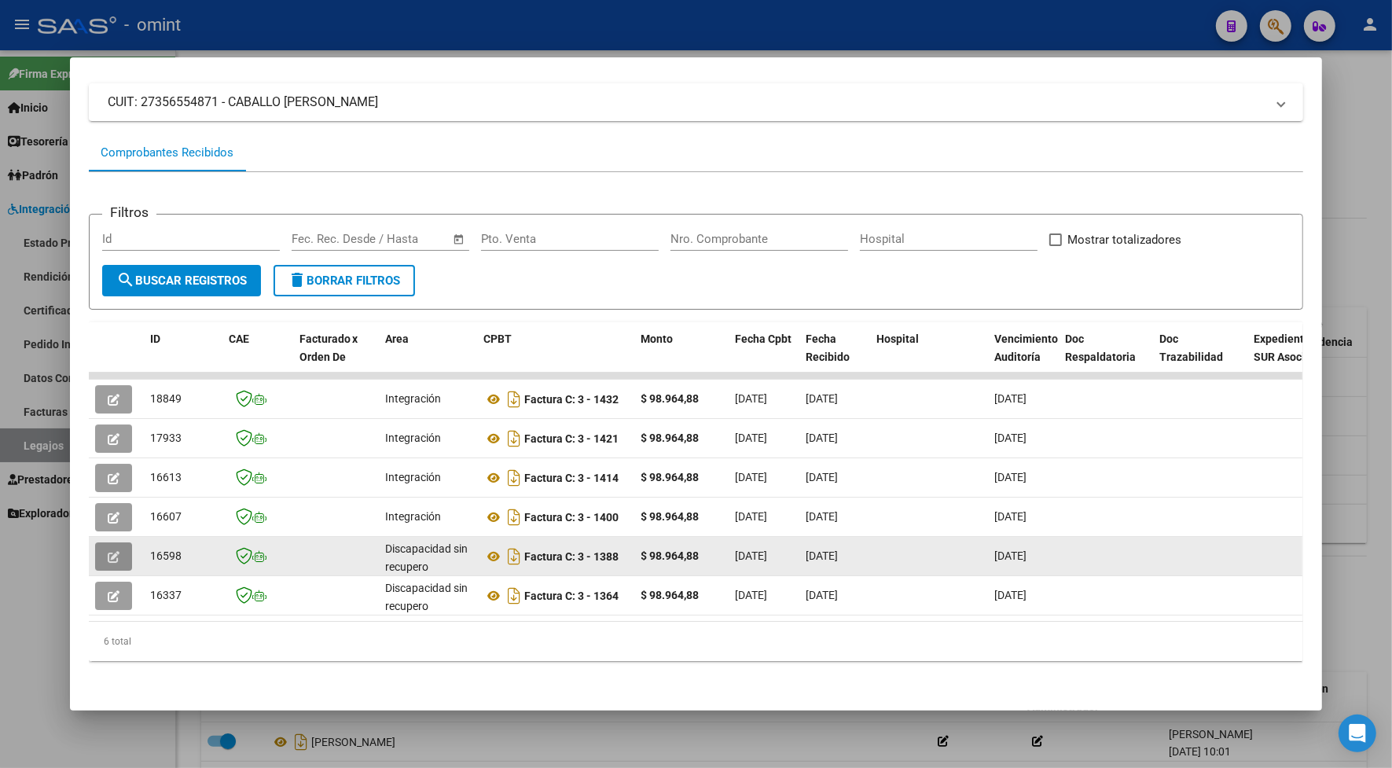
click at [108, 552] on icon "button" at bounding box center [114, 557] width 12 height 12
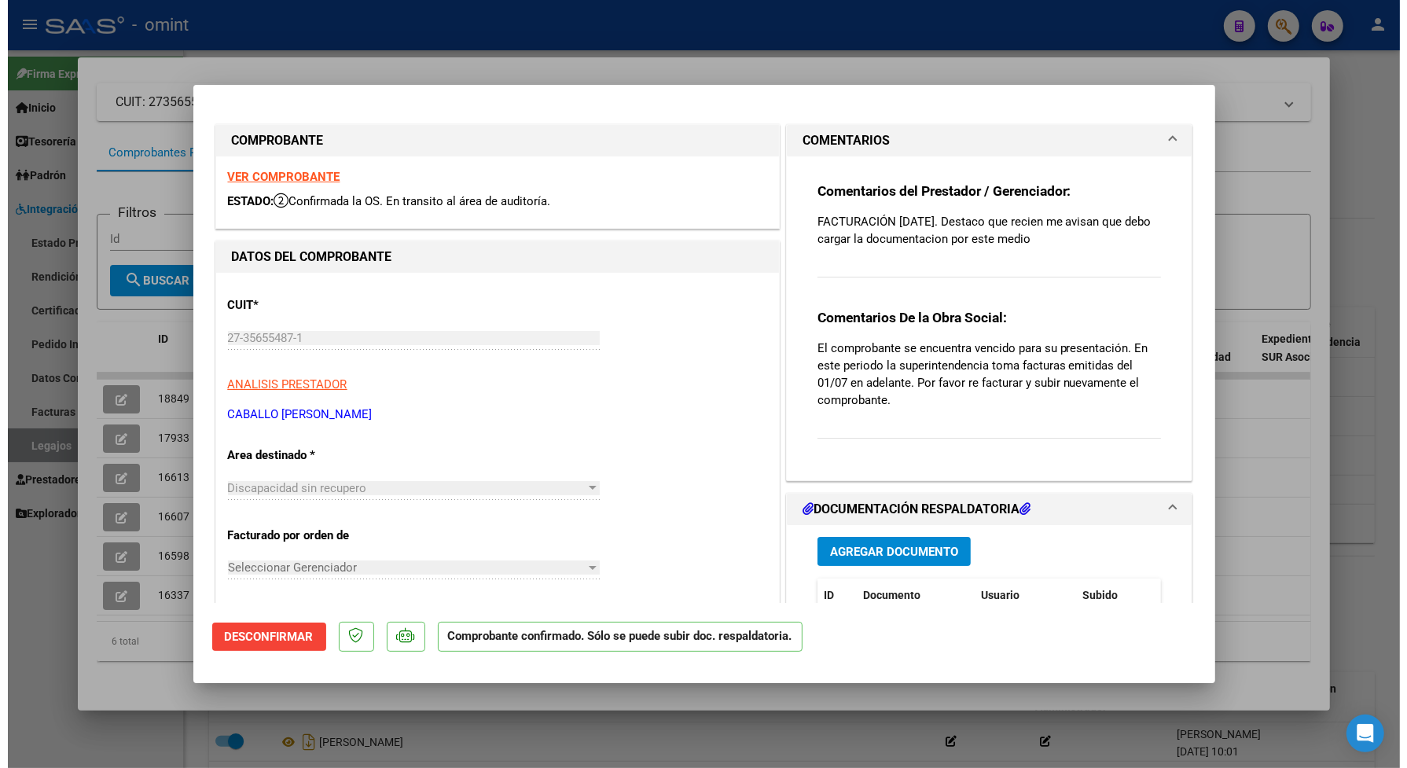
scroll to position [98, 0]
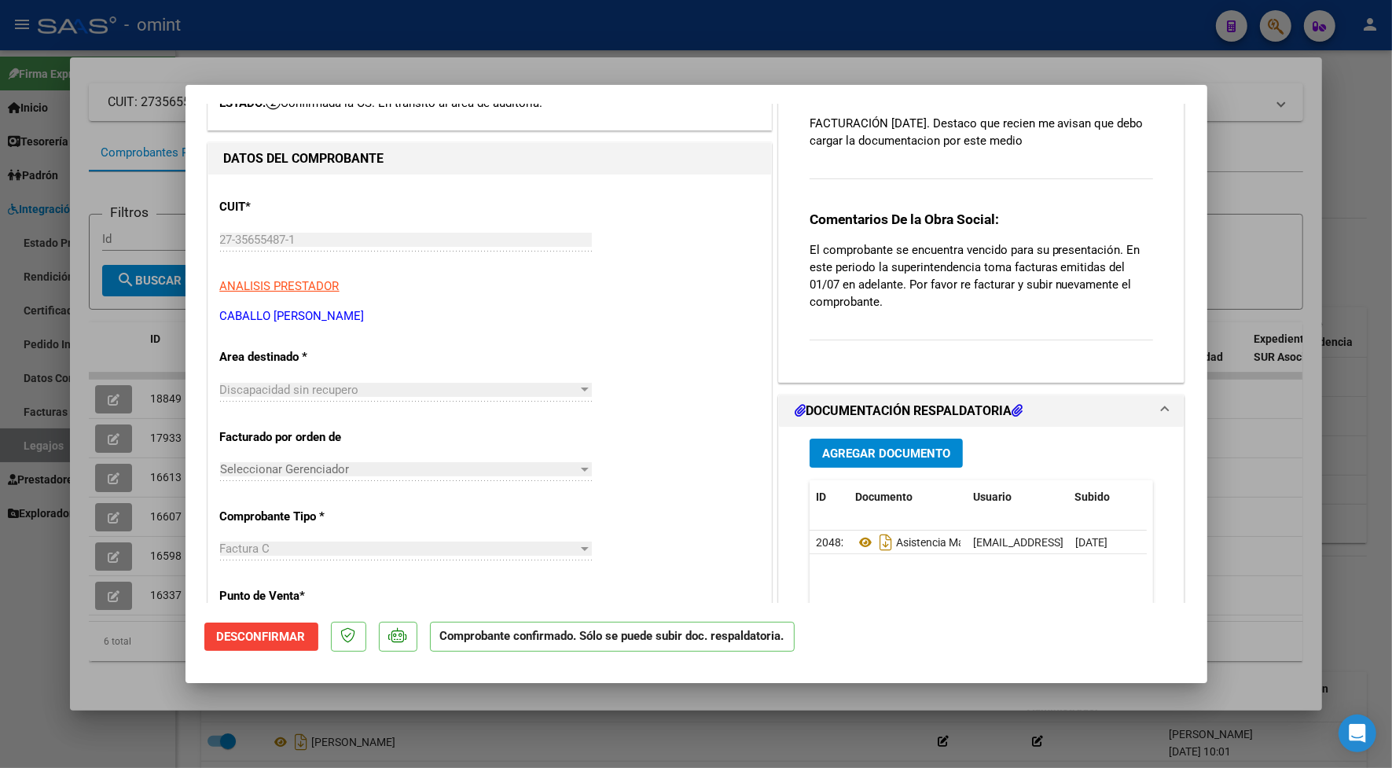
click at [961, 17] on div at bounding box center [696, 384] width 1392 height 768
type input "$ 0,00"
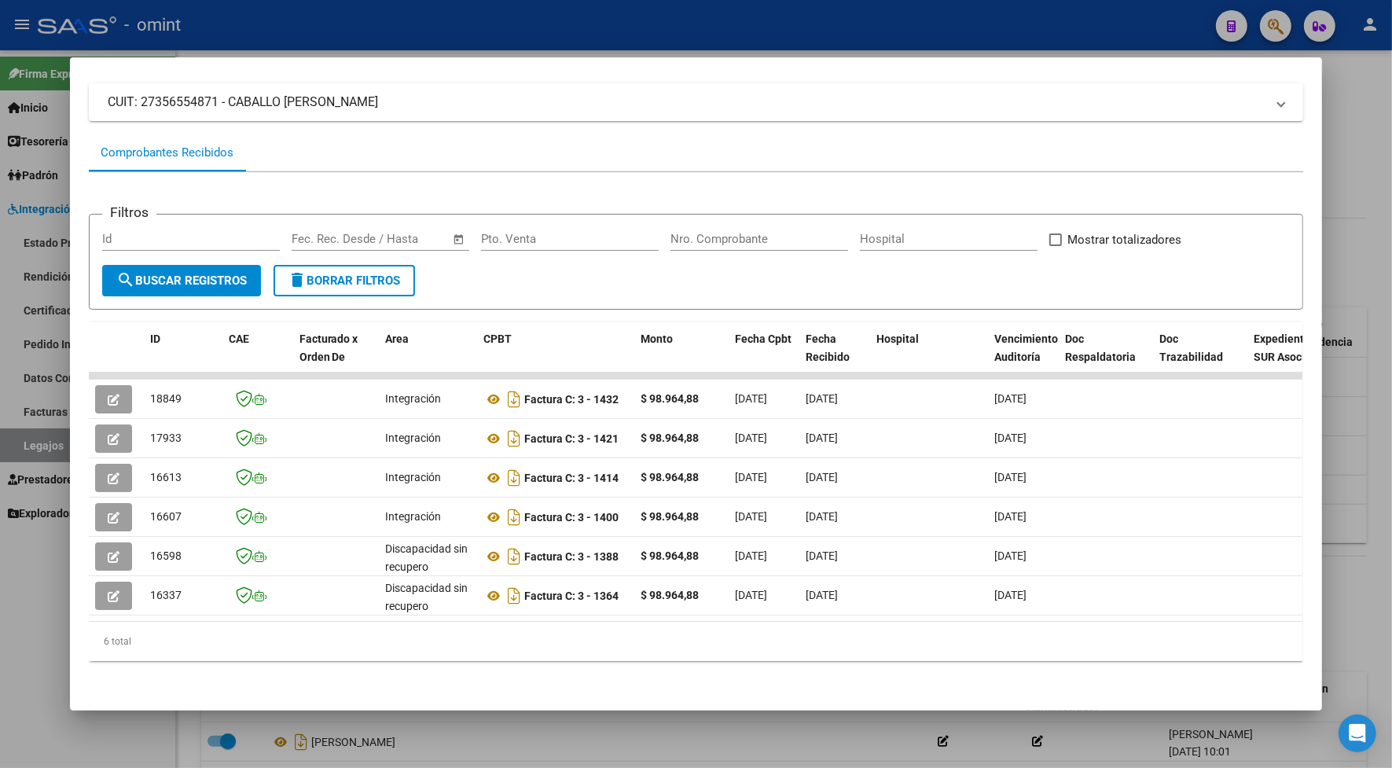
click at [961, 17] on div at bounding box center [696, 384] width 1392 height 768
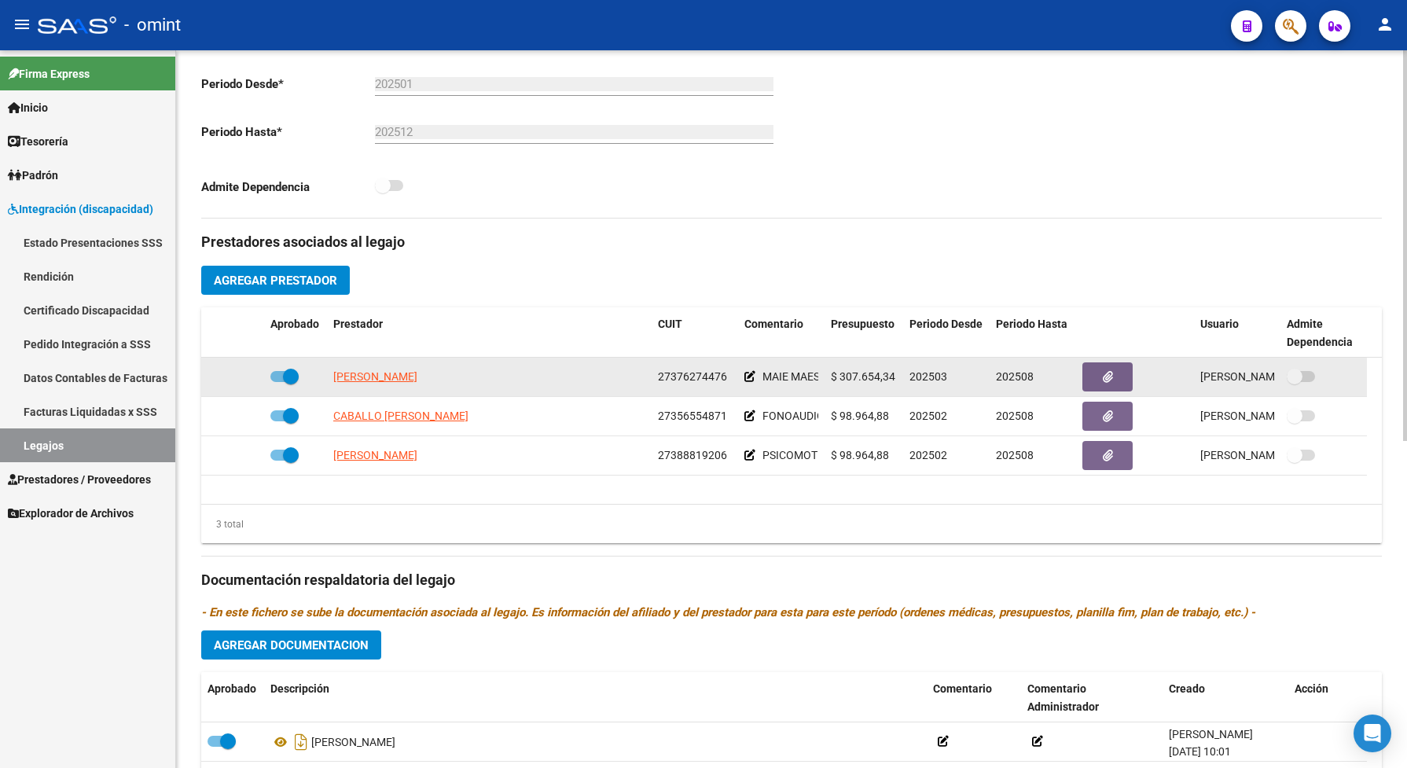
drag, startPoint x: 728, startPoint y: 390, endPoint x: 650, endPoint y: 386, distance: 77.9
click at [651, 386] on datatable-body-cell "27376274476" at bounding box center [694, 377] width 86 height 39
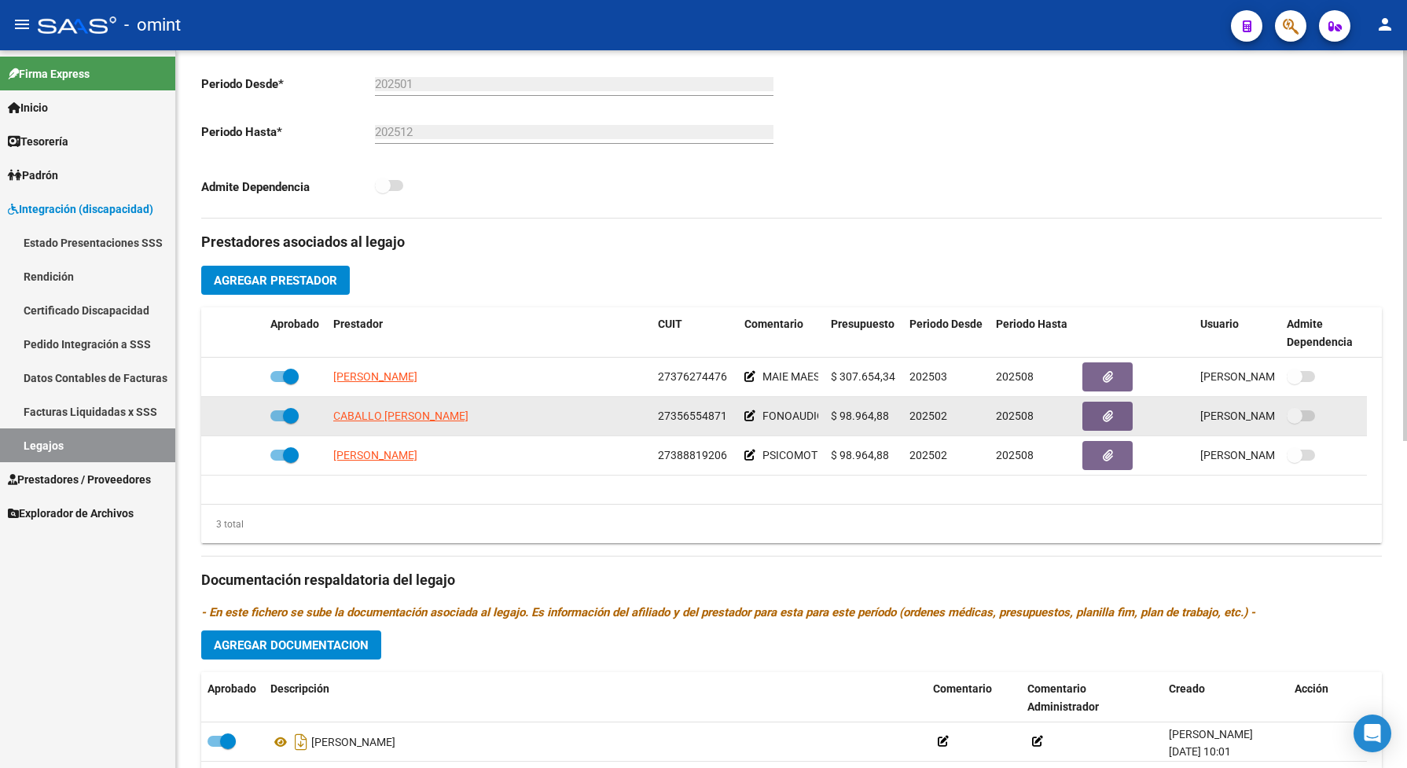
drag, startPoint x: 650, startPoint y: 386, endPoint x: 652, endPoint y: 423, distance: 37.0
click at [652, 423] on datatable-body-cell "27356554871" at bounding box center [694, 416] width 86 height 39
drag, startPoint x: 652, startPoint y: 423, endPoint x: 677, endPoint y: 427, distance: 24.7
copy span "27356554871"
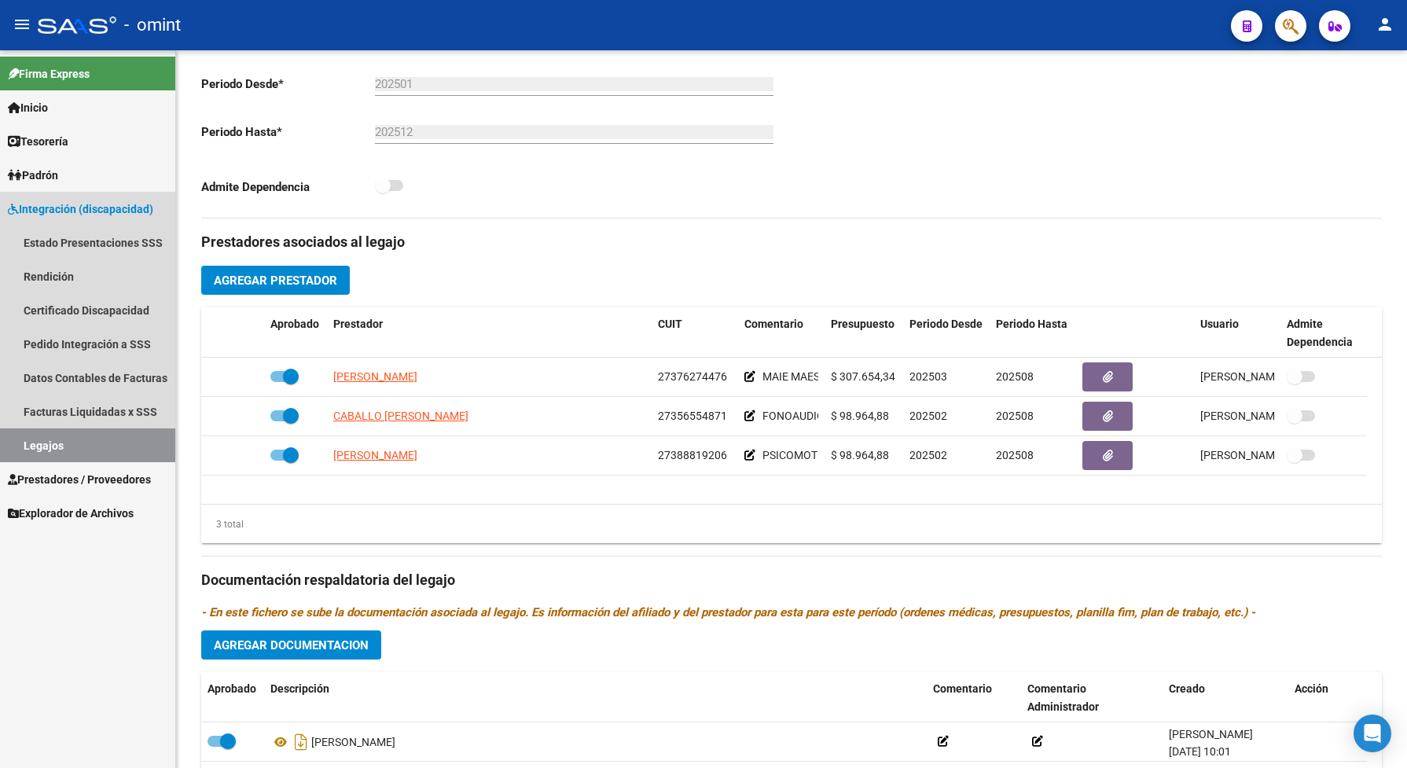
click at [163, 444] on link "Legajos" at bounding box center [87, 445] width 175 height 34
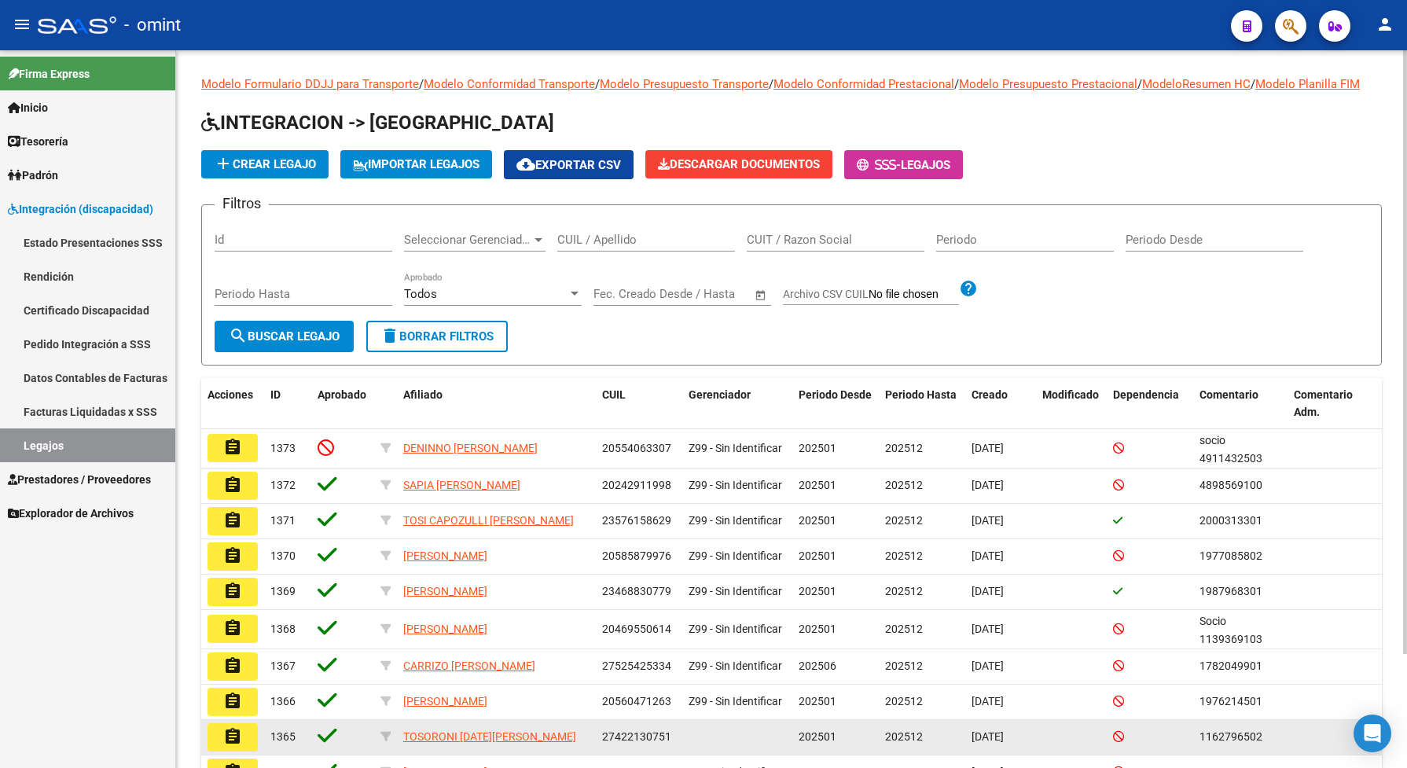
drag, startPoint x: 698, startPoint y: 751, endPoint x: 674, endPoint y: 767, distance: 29.4
click at [676, 755] on div "assignment 1365 TOSORONI [DATE][PERSON_NAME] 27422130751 202501 202512 [DATE] 1…" at bounding box center [791, 737] width 1180 height 35
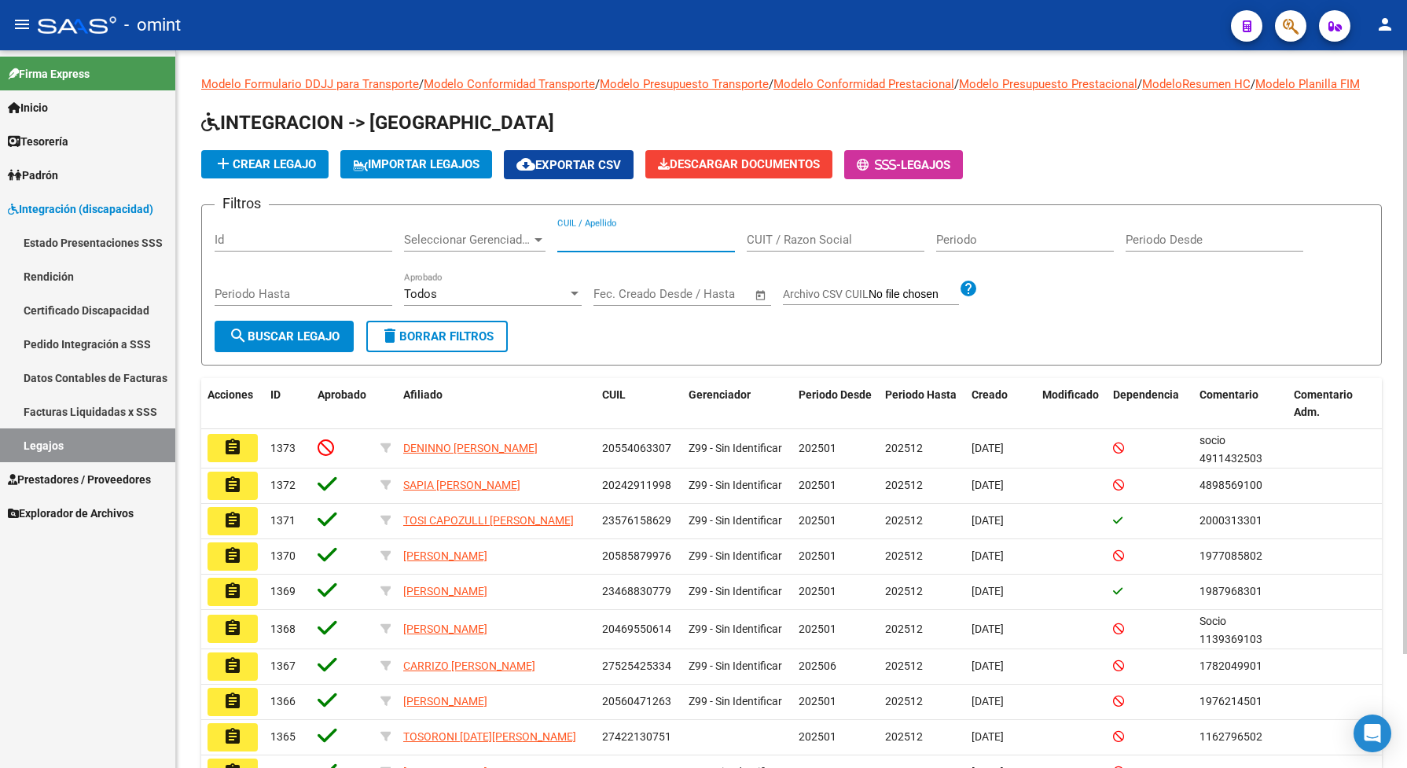
click at [571, 247] on input "CUIL / Apellido" at bounding box center [646, 240] width 178 height 14
type input "trevi"
click at [315, 343] on span "search Buscar Legajo" at bounding box center [284, 336] width 111 height 14
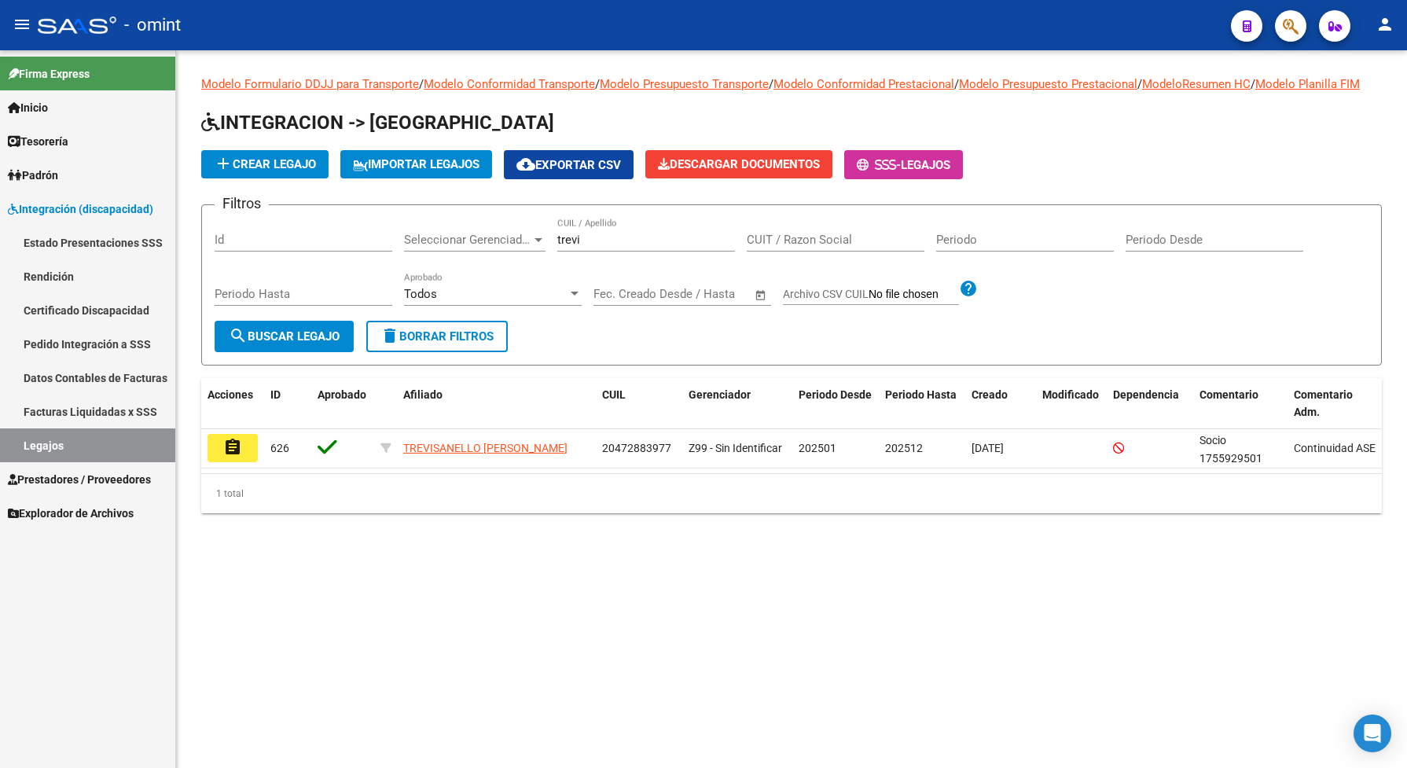
click at [236, 457] on mat-icon "assignment" at bounding box center [232, 447] width 19 height 19
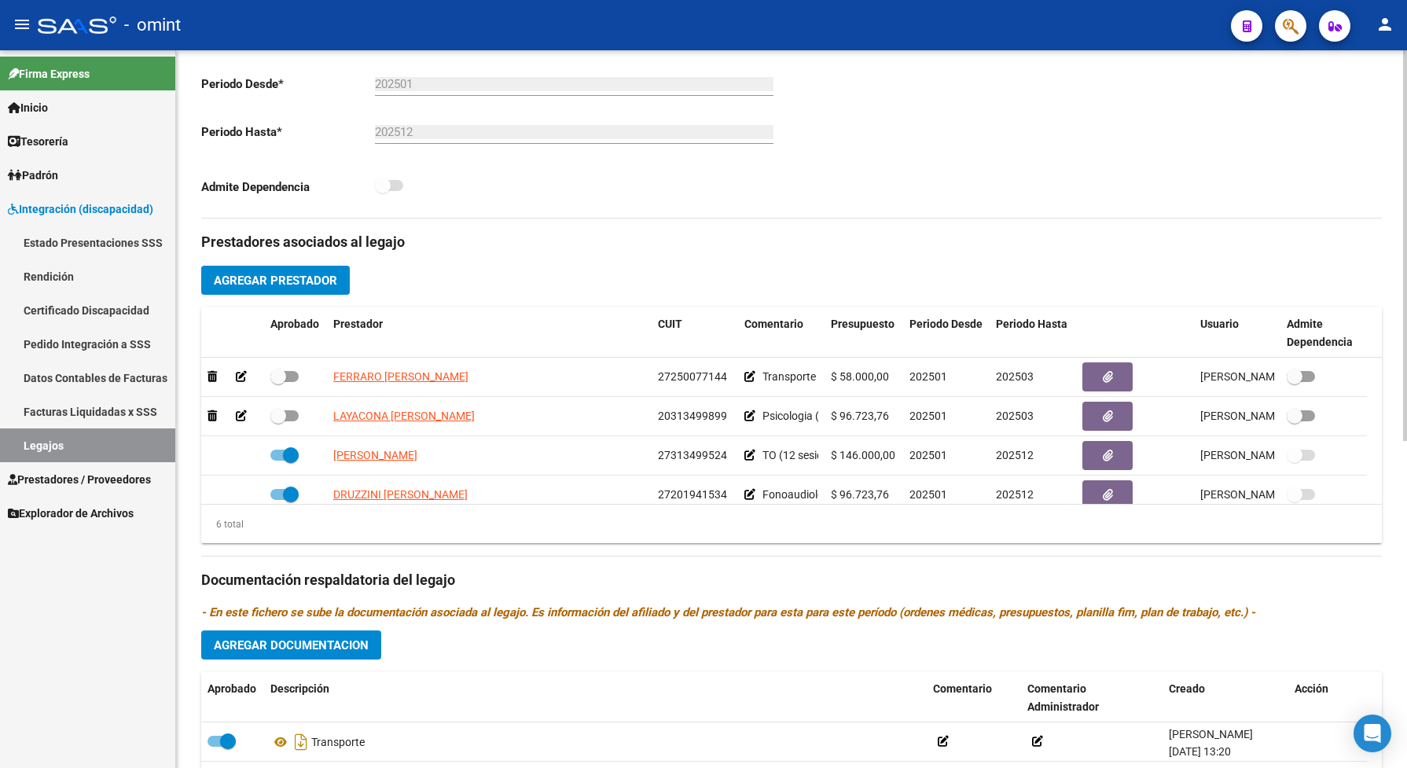
scroll to position [589, 0]
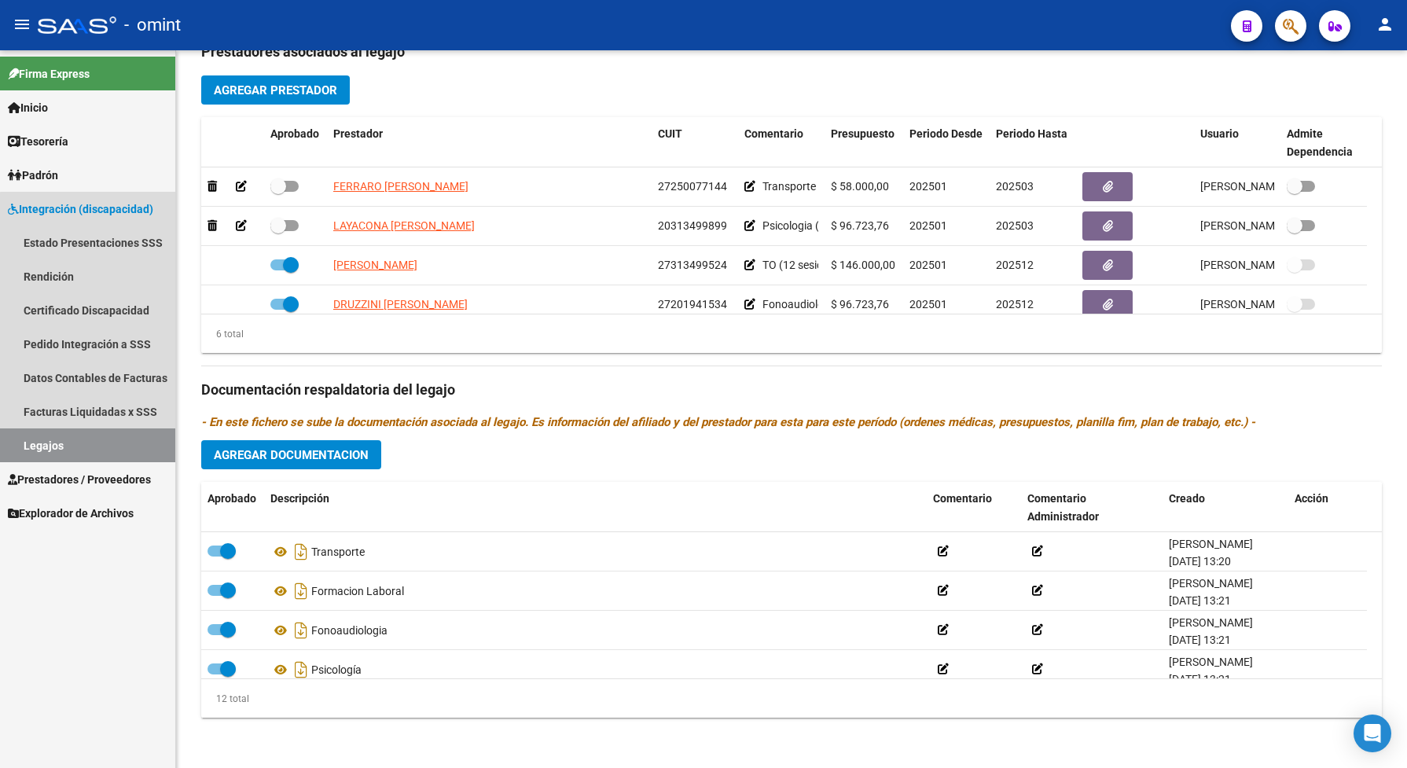
click at [96, 458] on link "Legajos" at bounding box center [87, 445] width 175 height 34
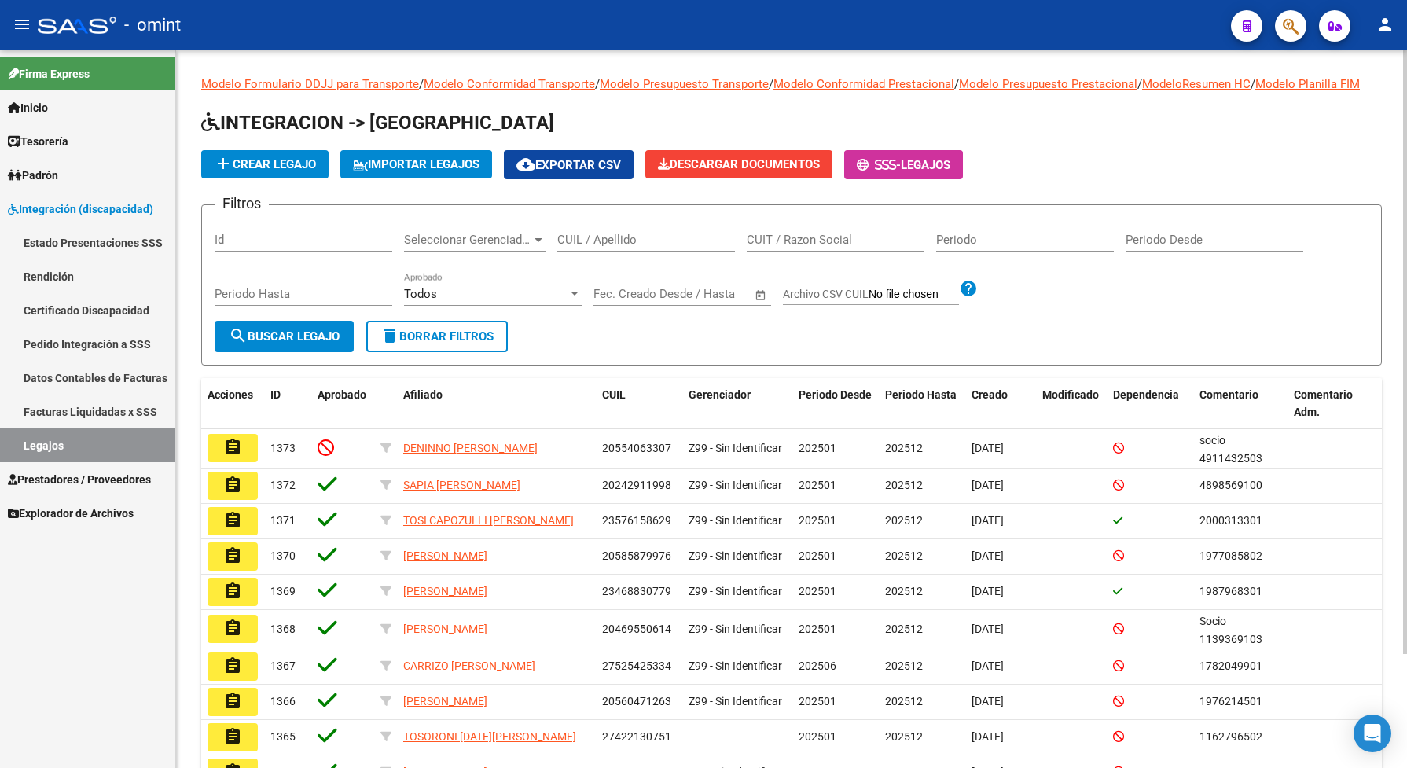
click at [589, 247] on input "CUIL / Apellido" at bounding box center [646, 240] width 178 height 14
type input "[PERSON_NAME]"
click at [340, 343] on span "search Buscar Legajo" at bounding box center [284, 336] width 111 height 14
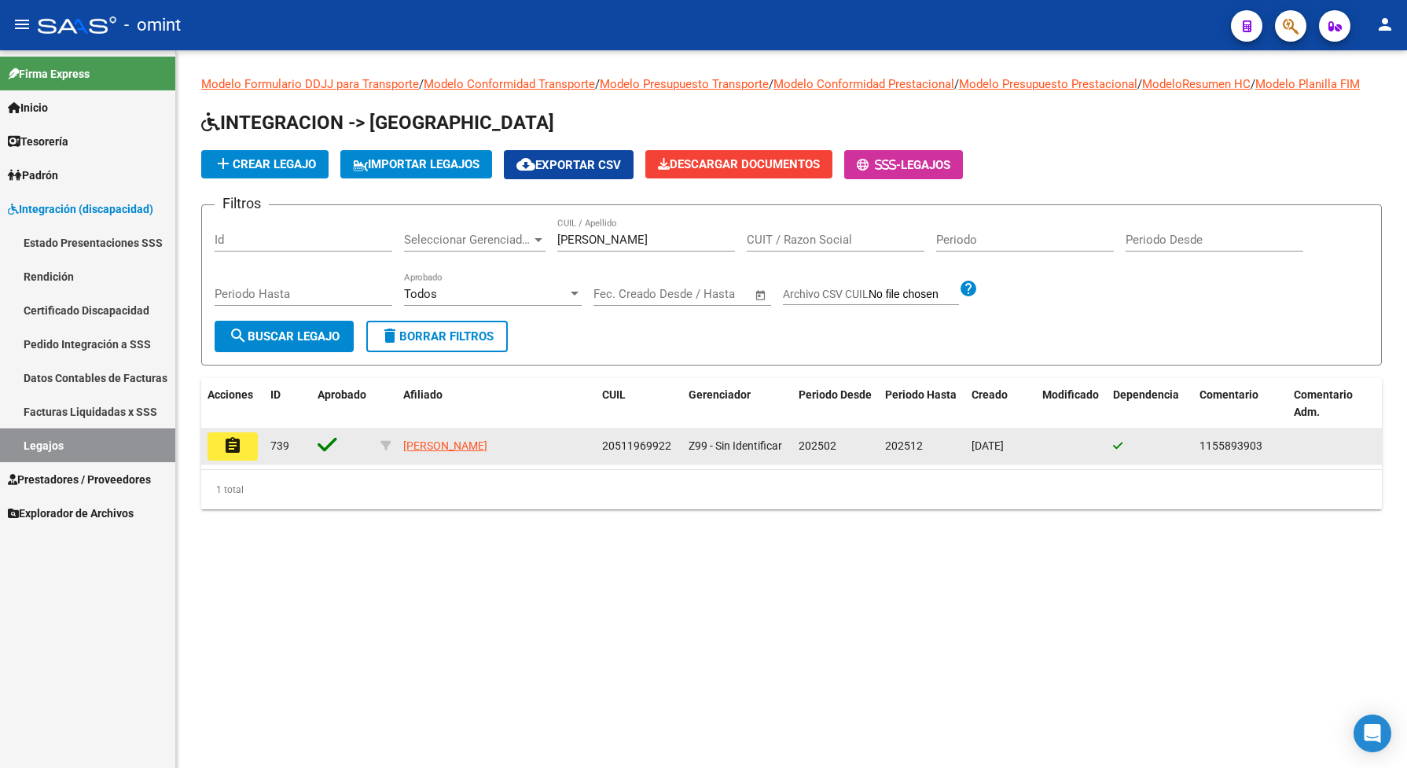
click at [226, 455] on mat-icon "assignment" at bounding box center [232, 445] width 19 height 19
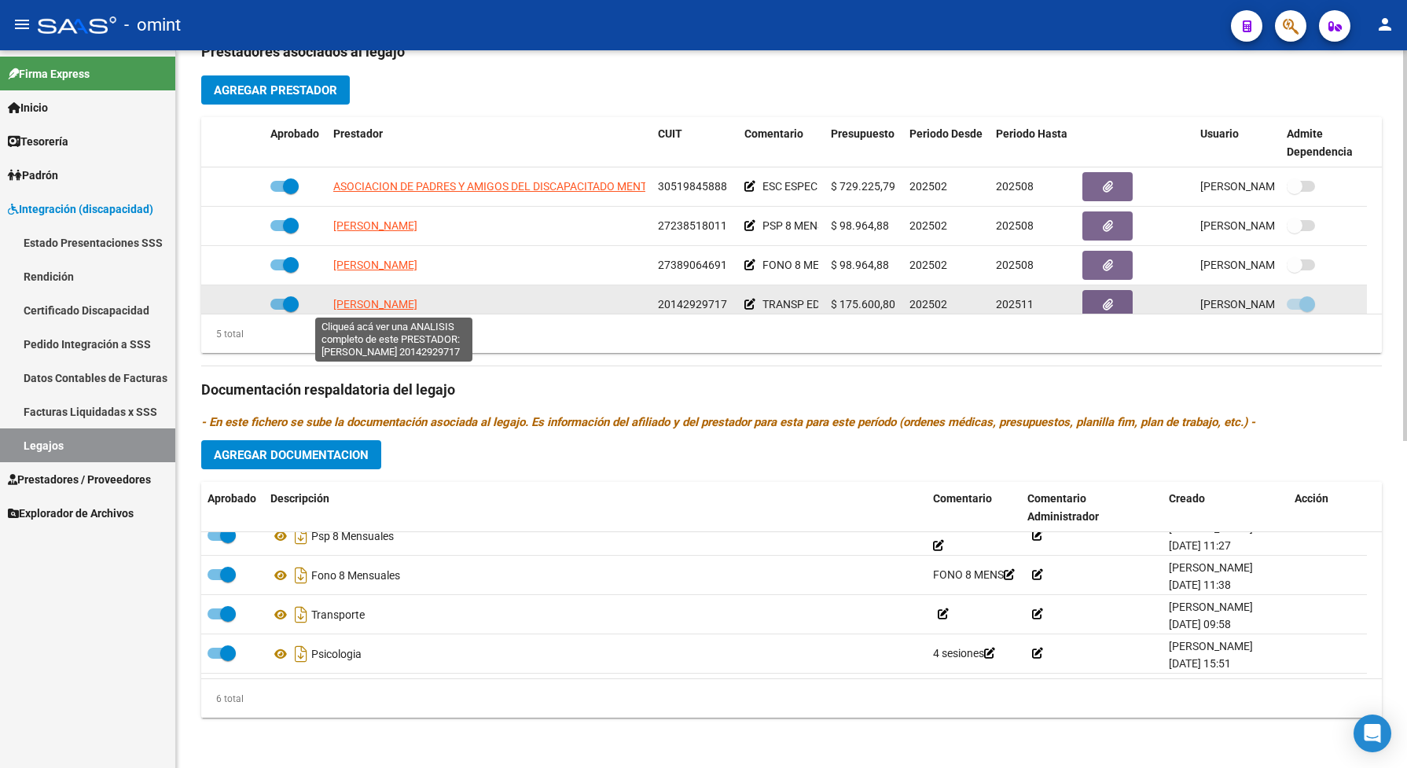
scroll to position [56, 0]
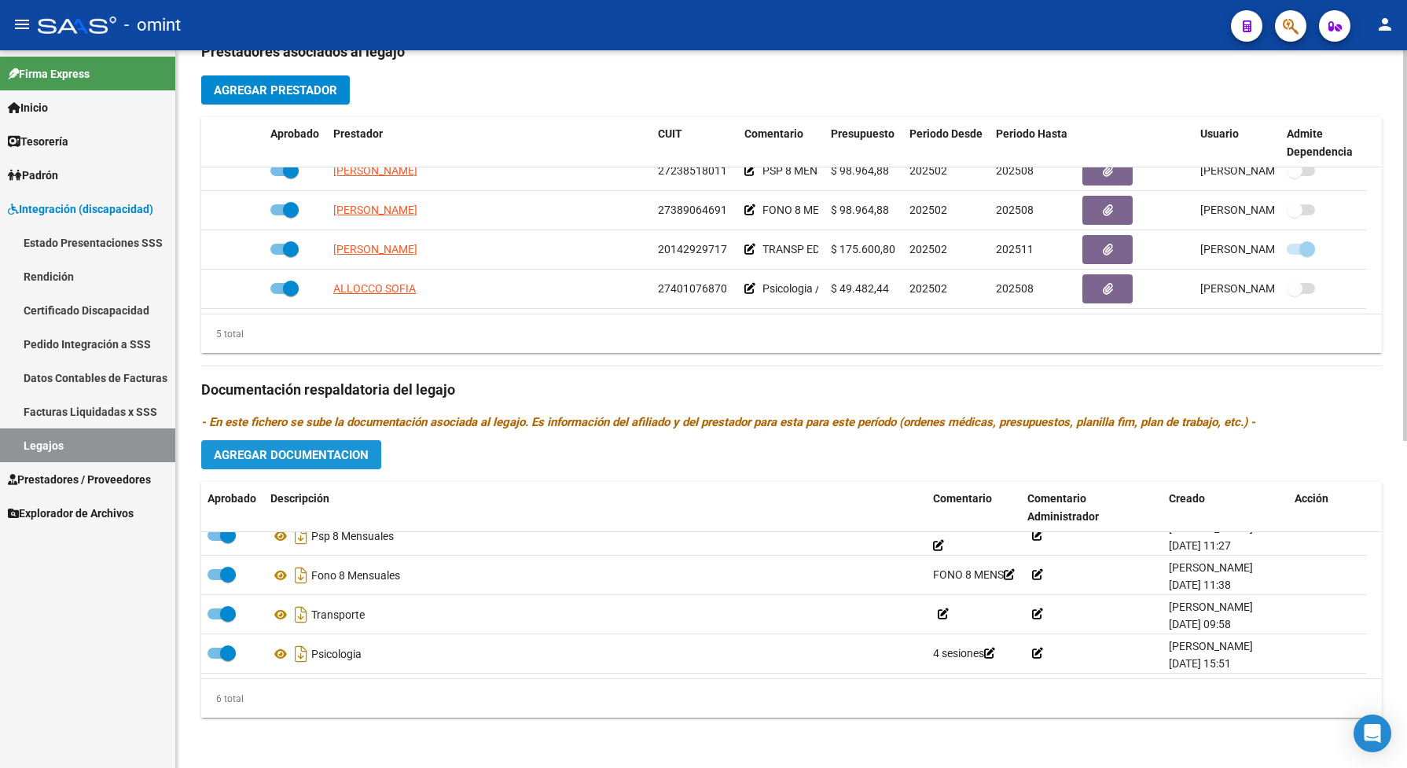
click at [362, 446] on button "Agregar Documentacion" at bounding box center [291, 454] width 180 height 29
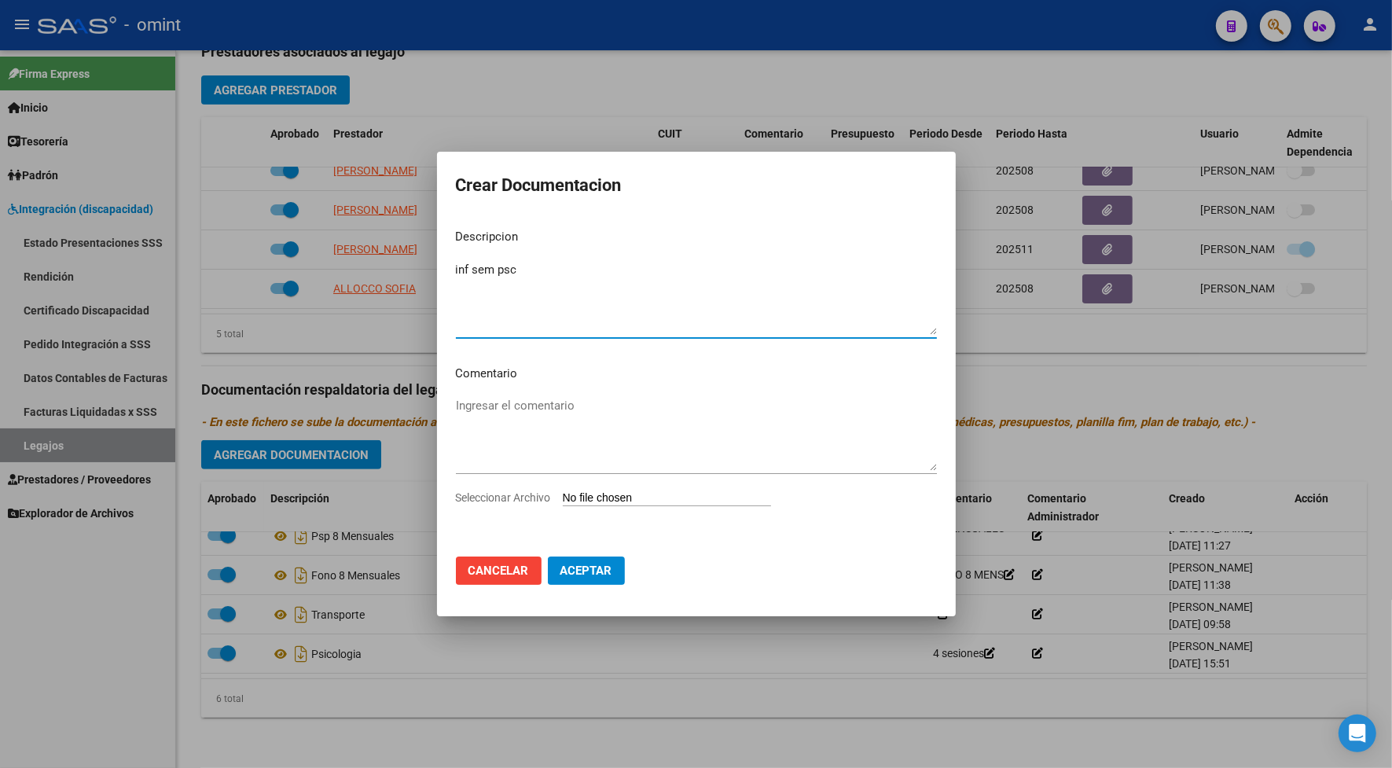
type textarea "inf sem psc"
click at [546, 499] on span "Seleccionar Archivo" at bounding box center [503, 497] width 95 height 13
click at [563, 499] on input "Seleccionar Archivo" at bounding box center [667, 498] width 208 height 15
click at [551, 497] on span "Seleccionar Archivo" at bounding box center [503, 497] width 95 height 13
click at [563, 497] on input "Seleccionar Archivo" at bounding box center [667, 498] width 208 height 15
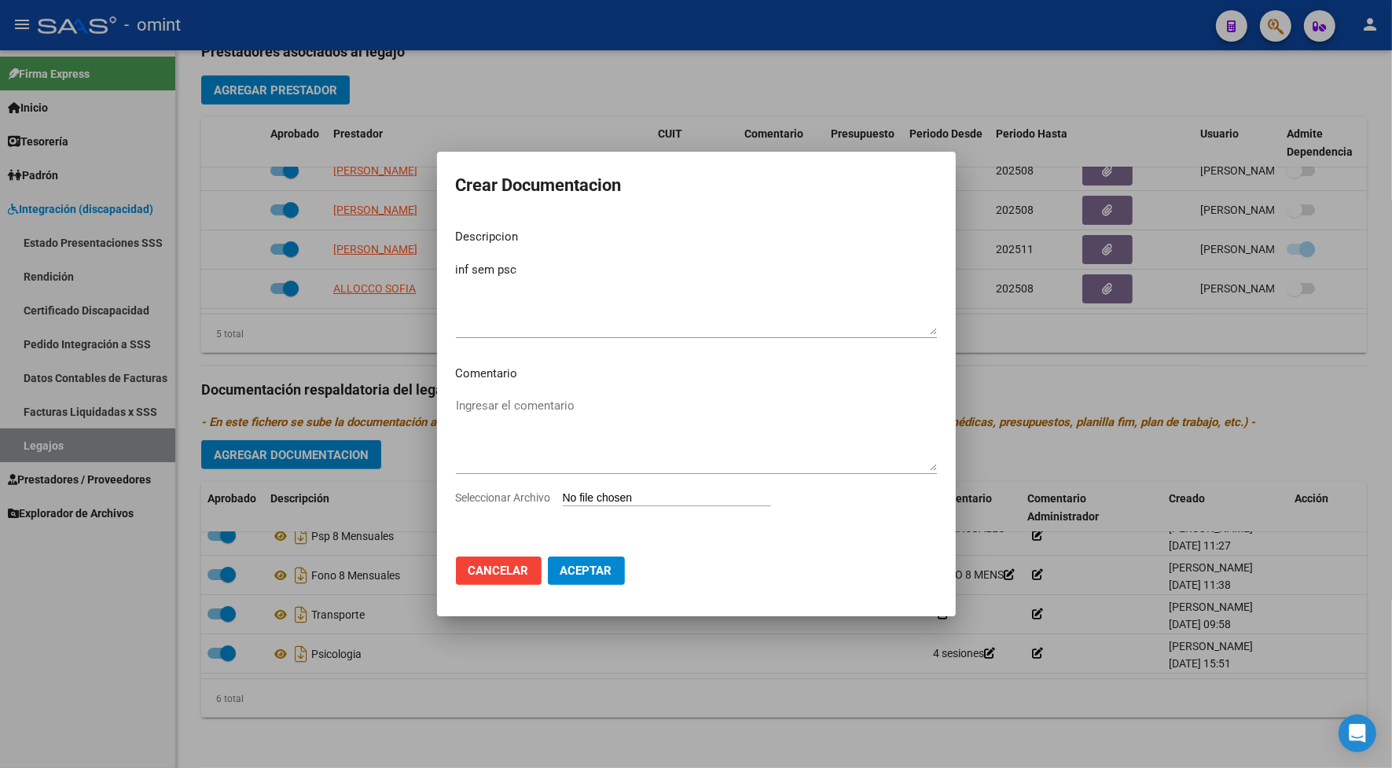
type input "C:\fakepath\inf sem psc.pdf"
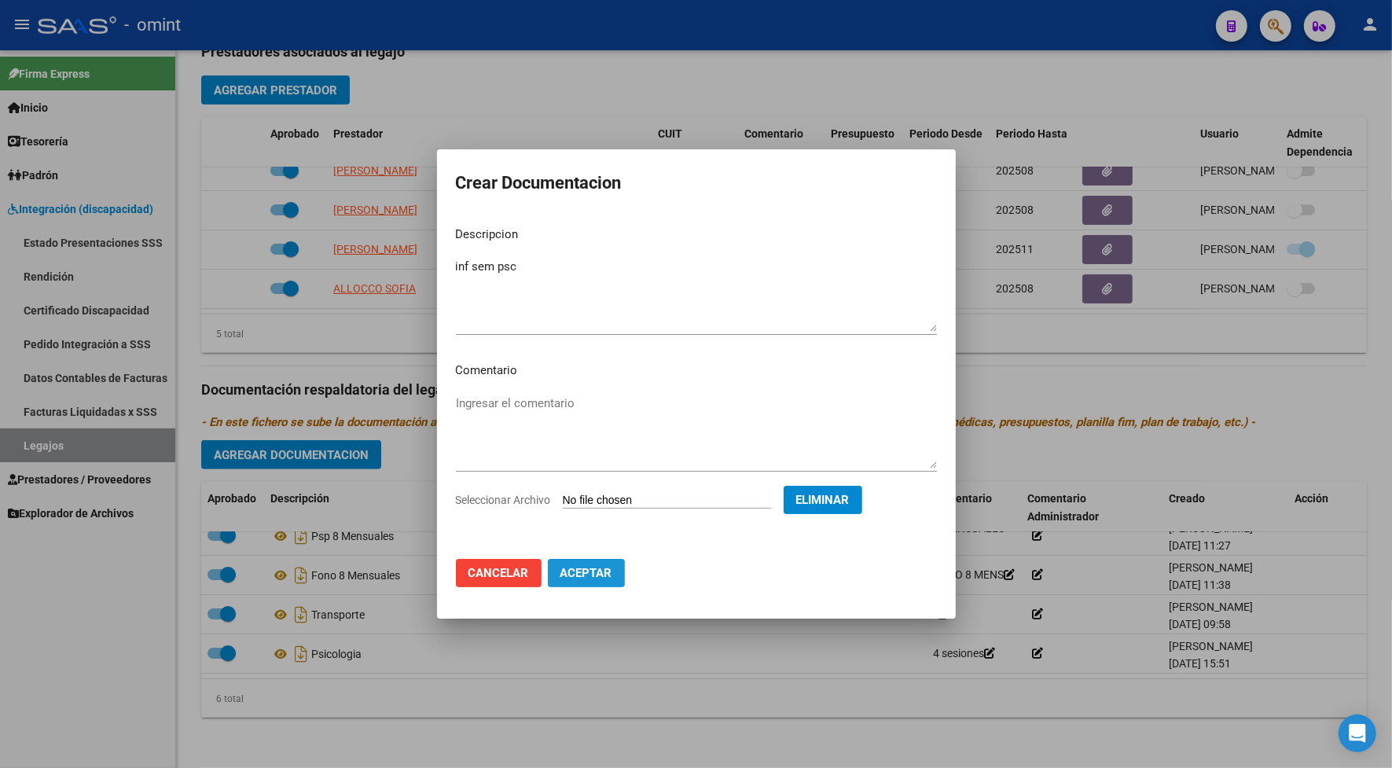
click at [614, 562] on button "Aceptar" at bounding box center [586, 573] width 77 height 28
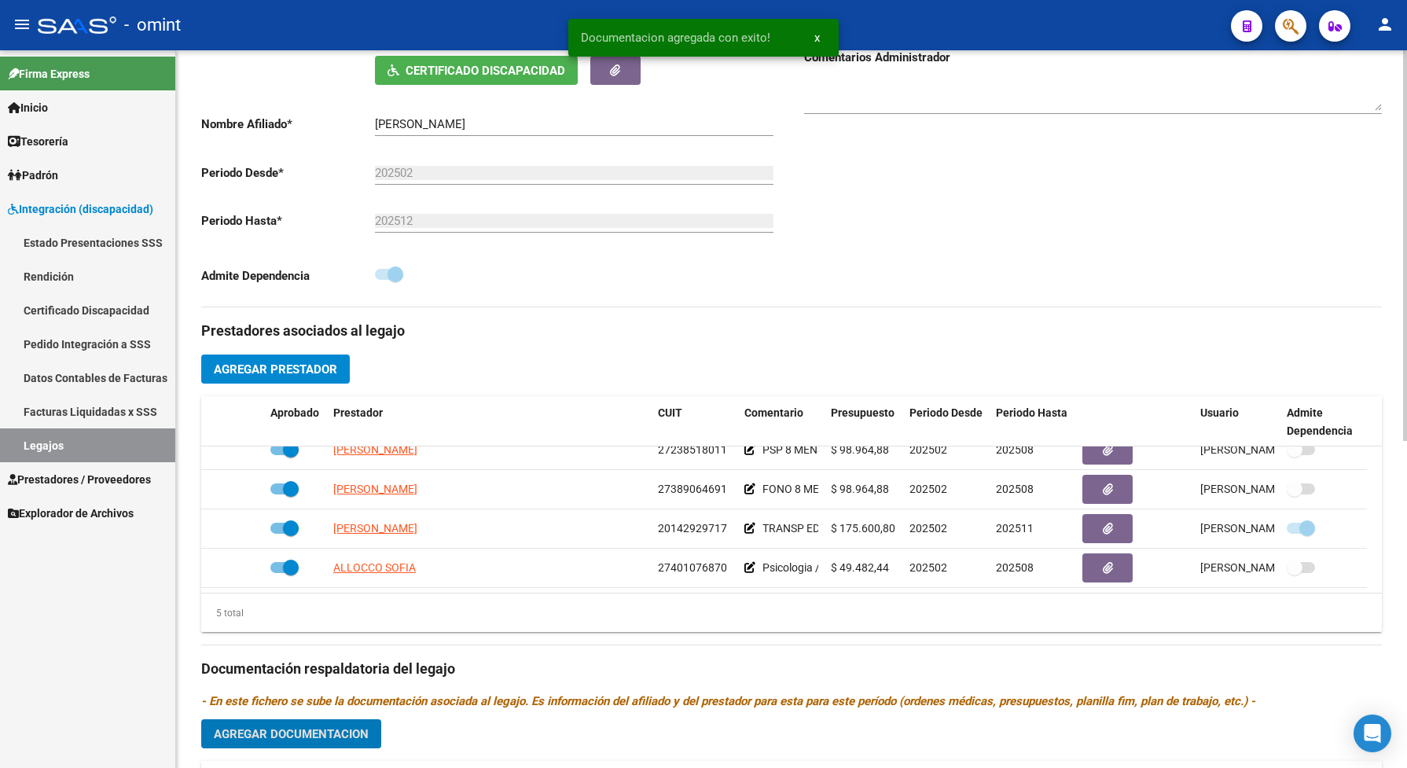
scroll to position [402, 0]
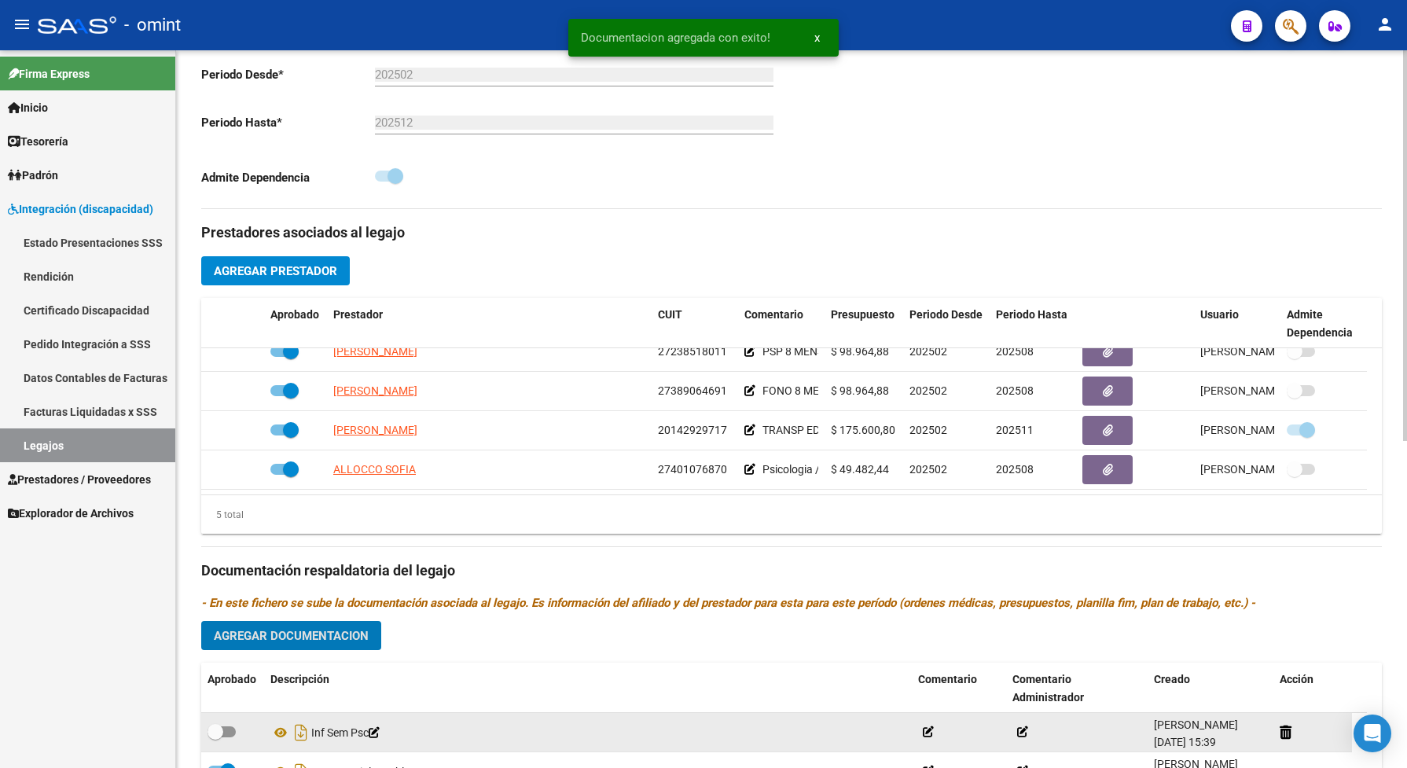
click at [229, 737] on span at bounding box center [221, 731] width 28 height 11
click at [215, 738] on input "checkbox" at bounding box center [215, 737] width 1 height 1
checkbox input "true"
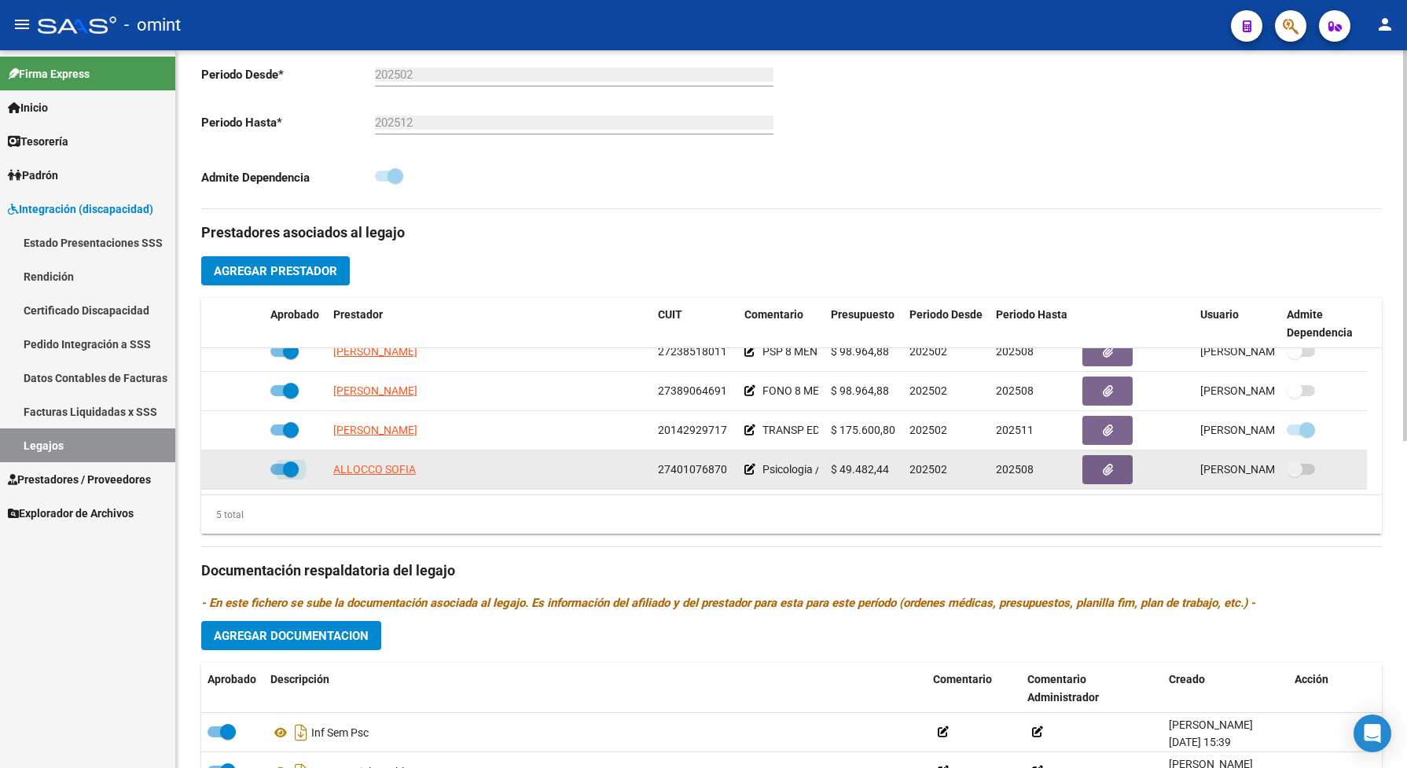
click at [273, 475] on span at bounding box center [284, 469] width 28 height 11
click at [277, 475] on input "checkbox" at bounding box center [277, 475] width 1 height 1
checkbox input "false"
click at [238, 475] on icon at bounding box center [241, 469] width 11 height 11
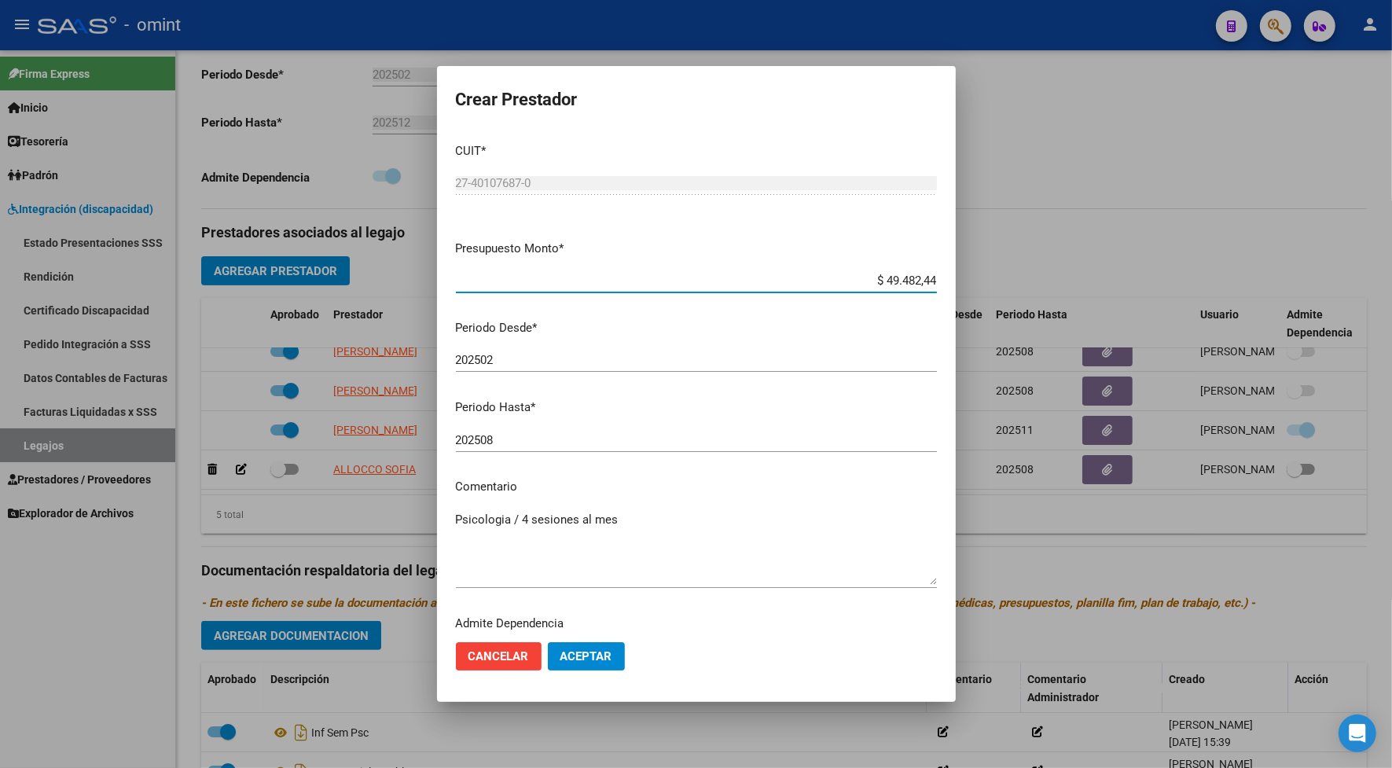
click at [508, 444] on input "202508" at bounding box center [696, 440] width 481 height 14
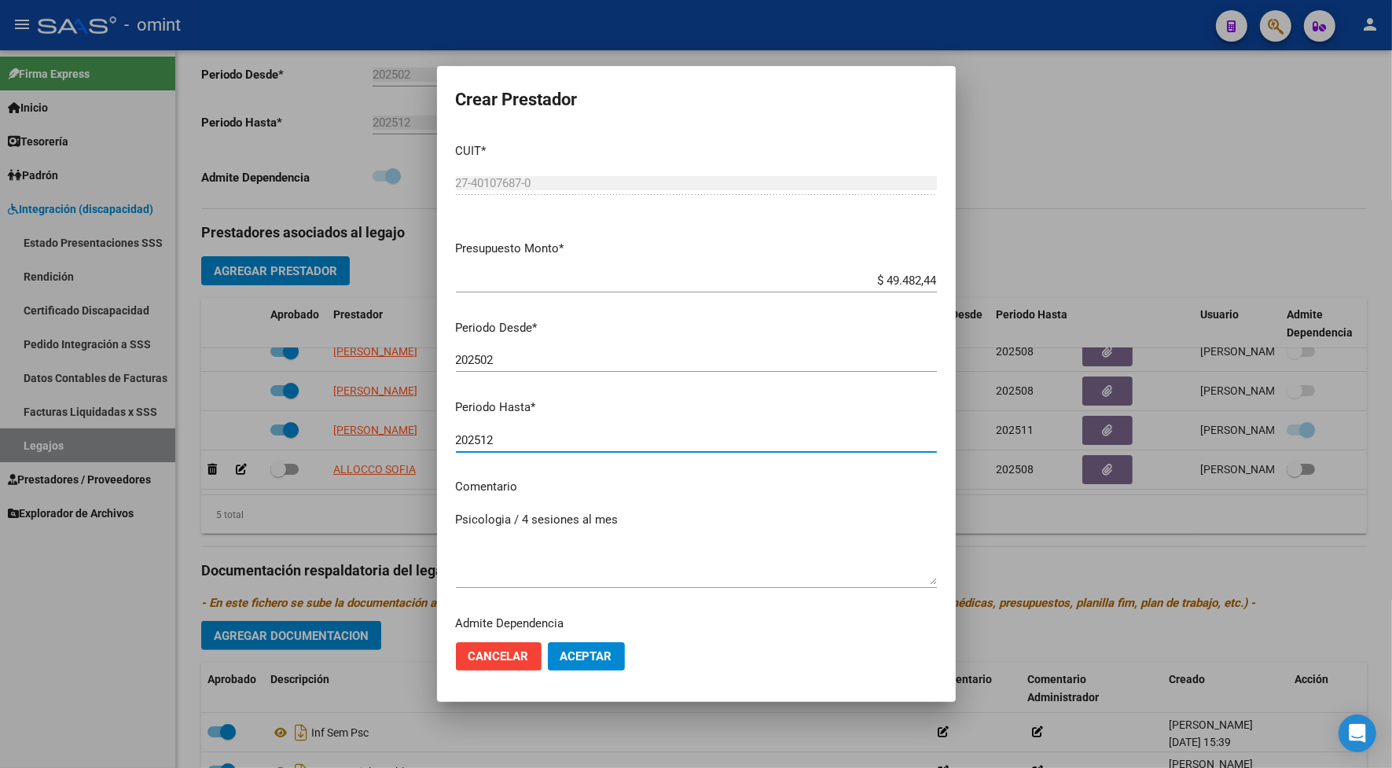
type input "202512"
click at [585, 659] on span "Aceptar" at bounding box center [586, 656] width 52 height 14
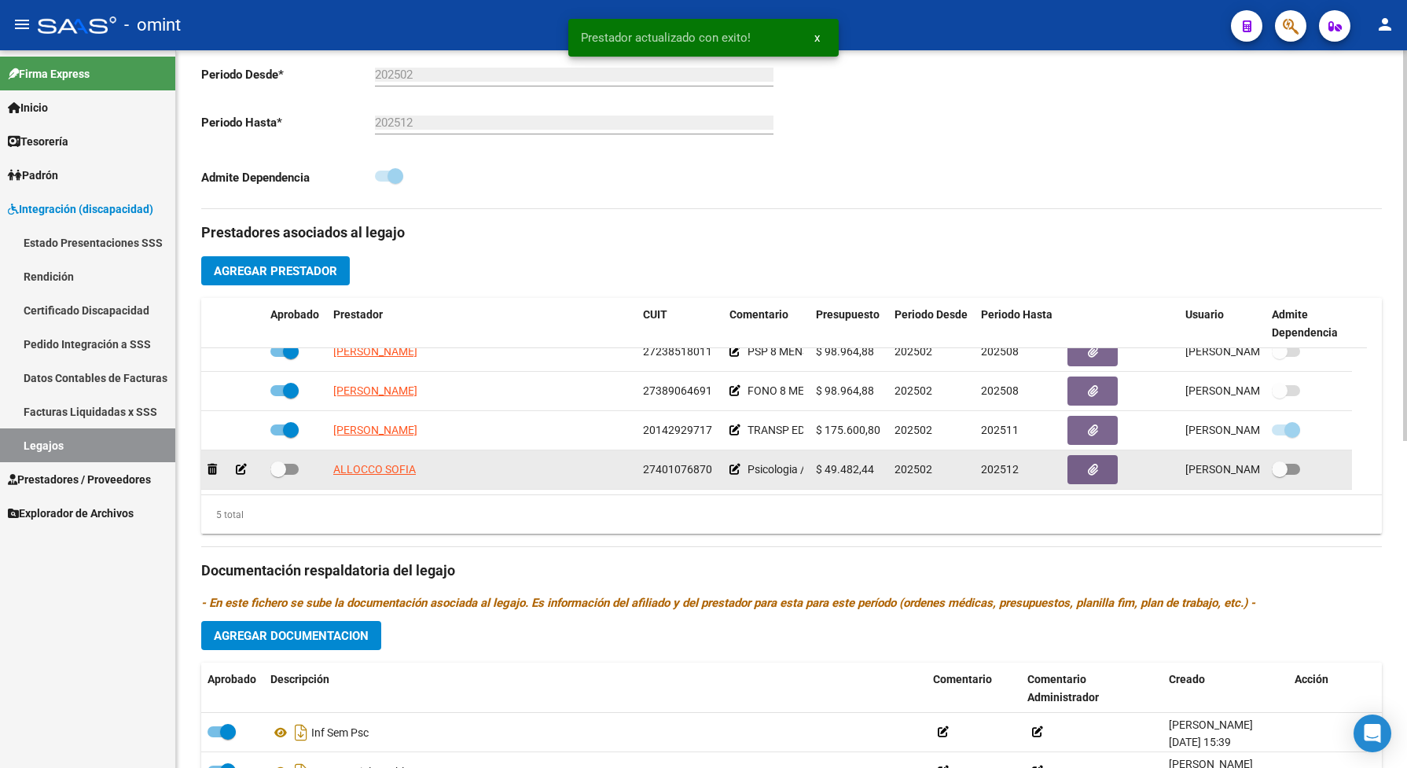
click at [287, 475] on span at bounding box center [284, 469] width 28 height 11
click at [278, 475] on input "checkbox" at bounding box center [277, 475] width 1 height 1
checkbox input "true"
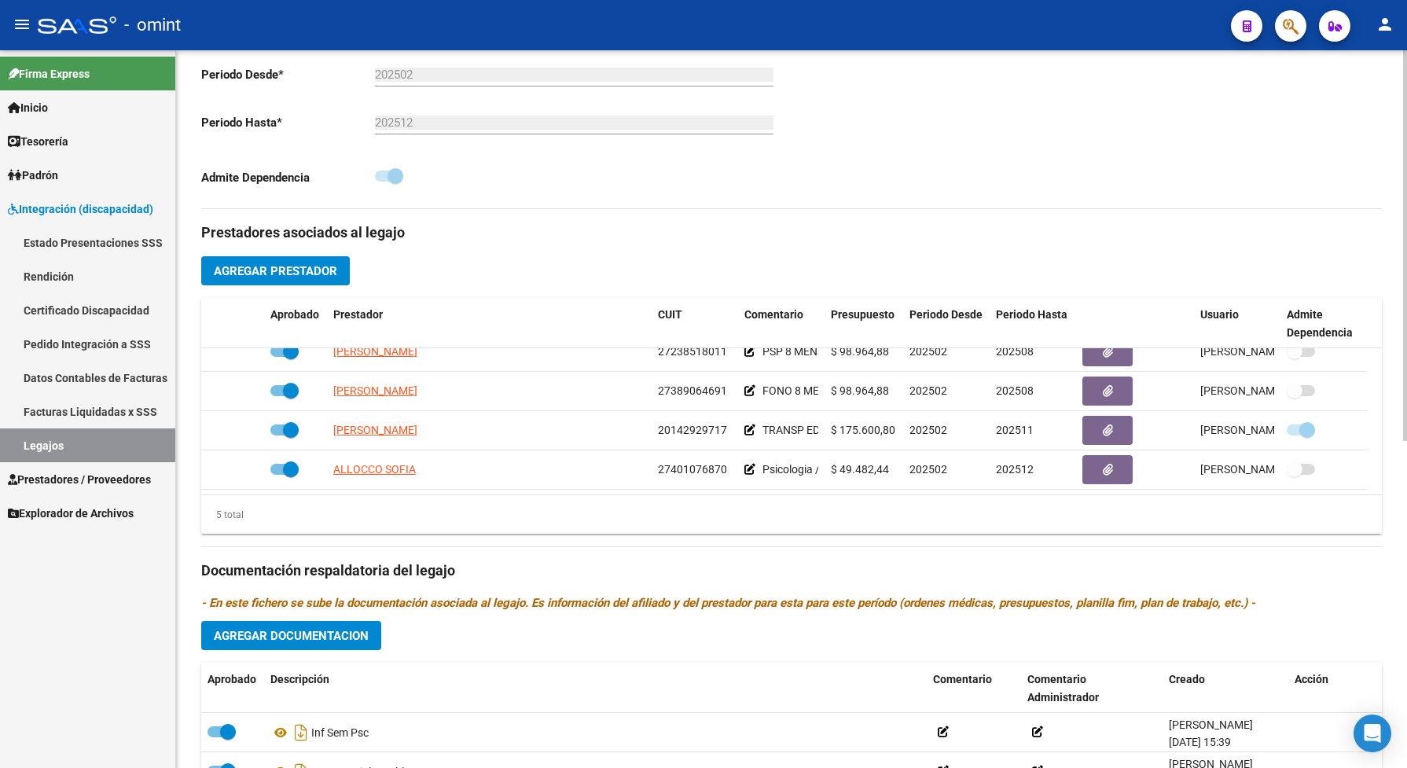
scroll to position [0, 0]
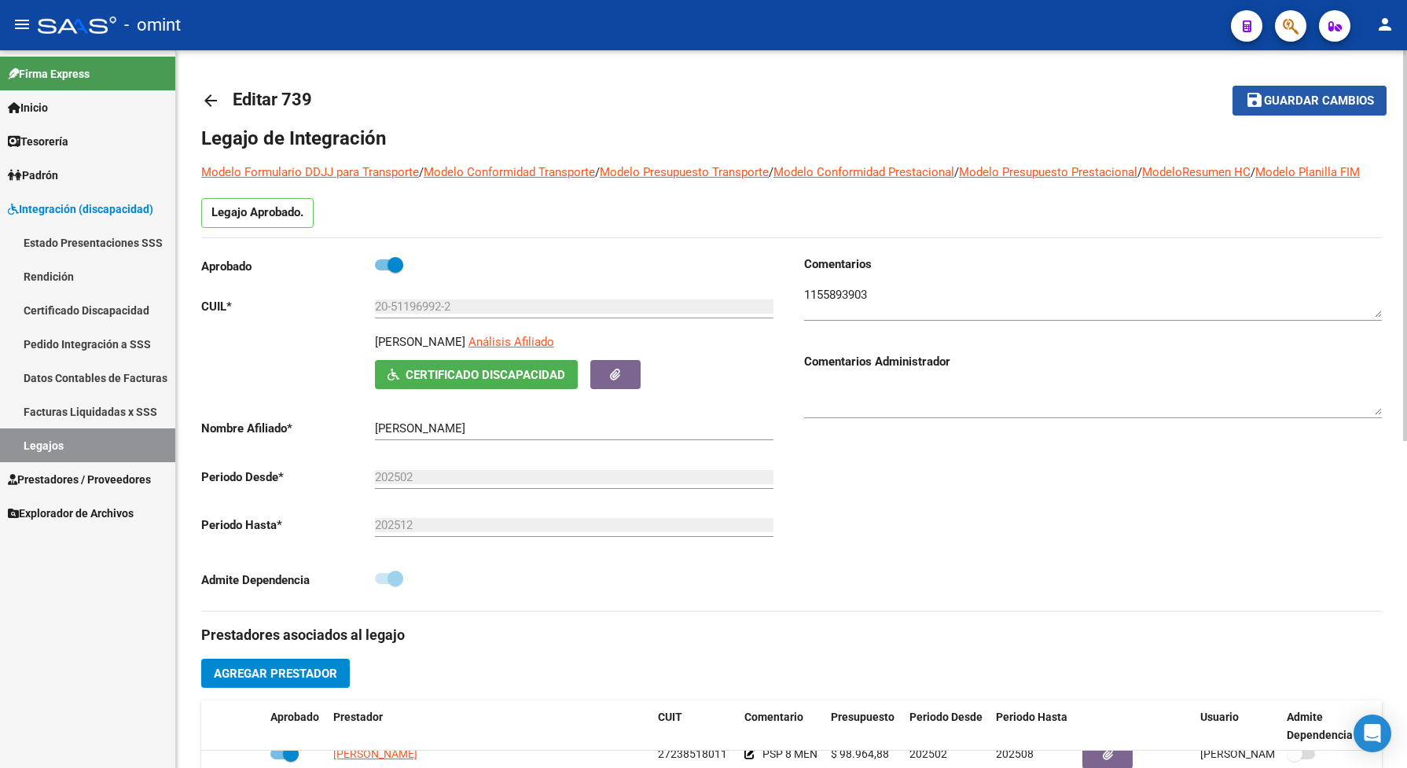
click at [1358, 101] on span "Guardar cambios" at bounding box center [1319, 101] width 110 height 14
click at [1357, 100] on span "Guardar cambios" at bounding box center [1319, 101] width 110 height 14
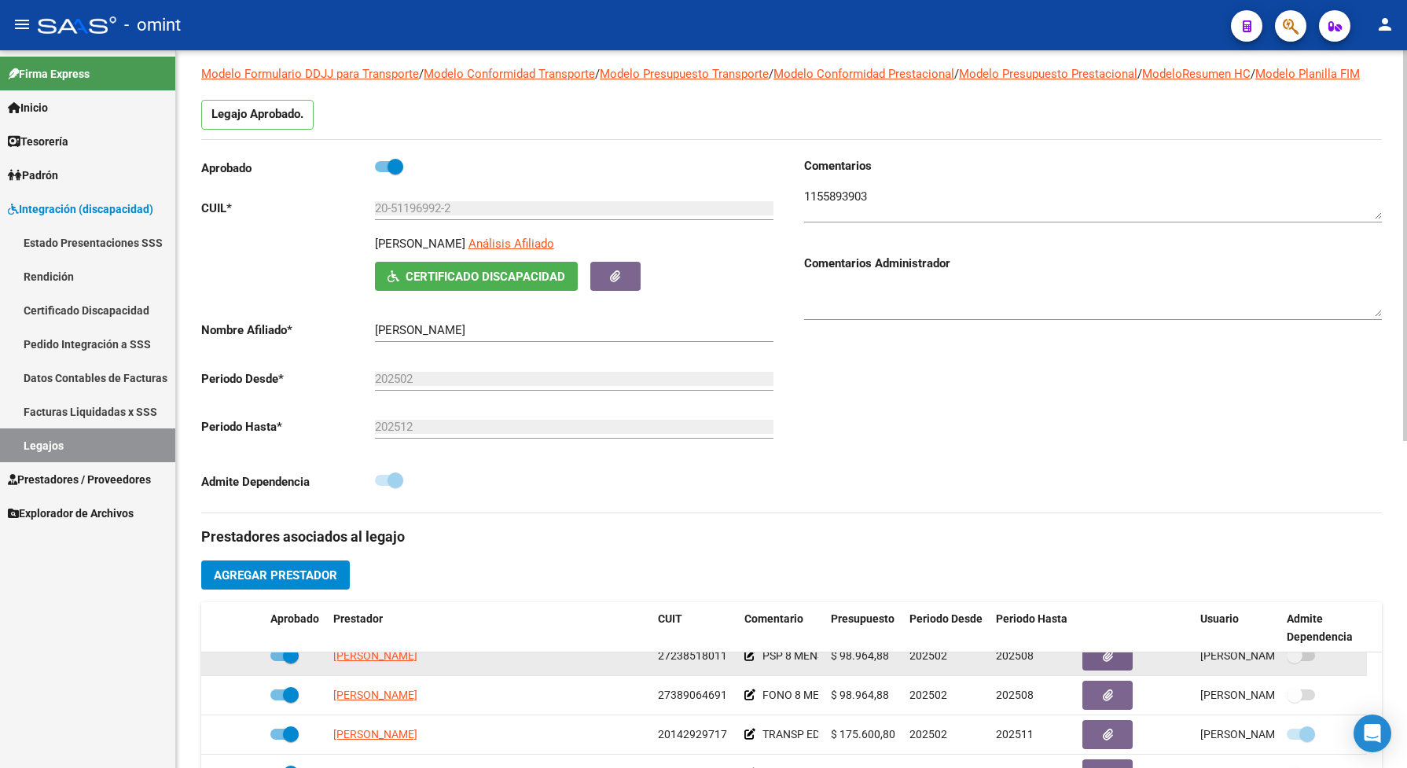
scroll to position [196, 0]
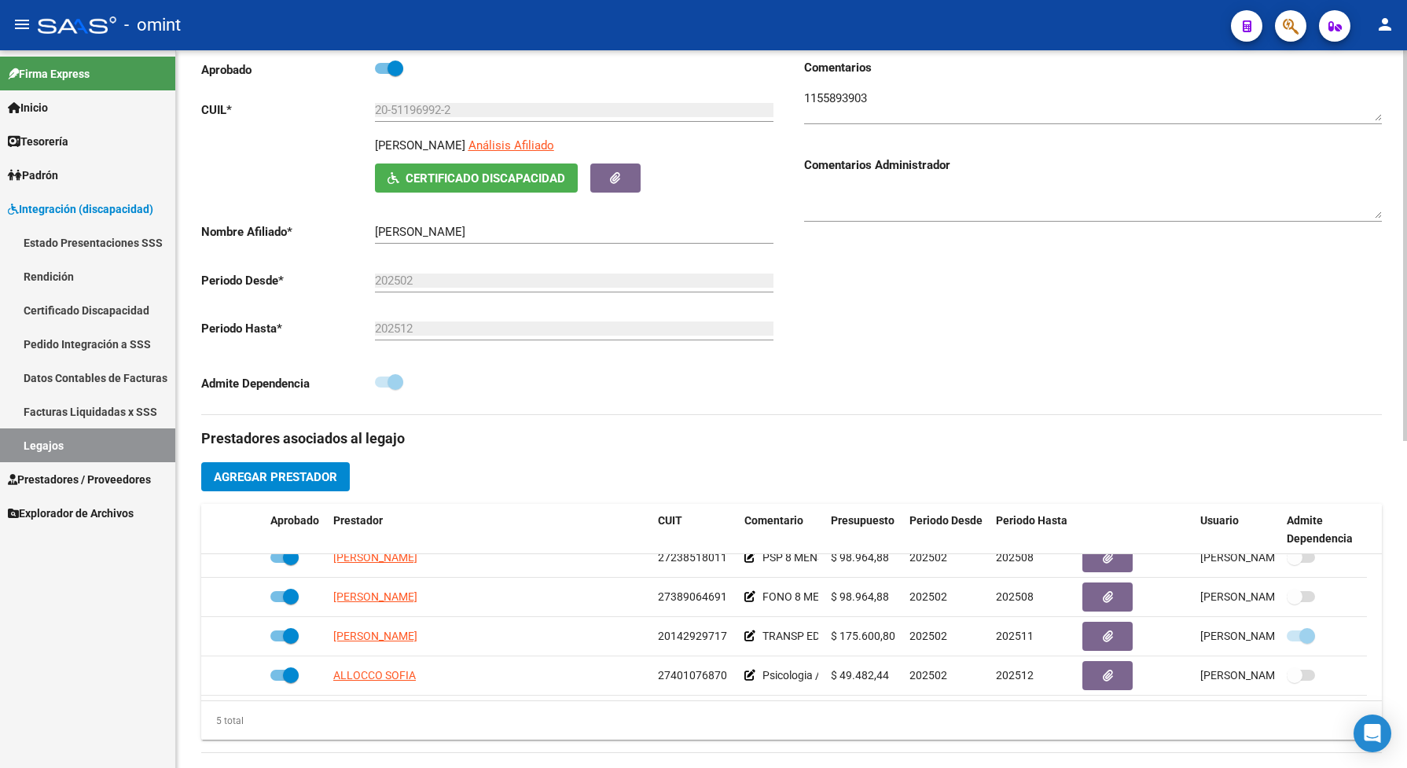
click at [928, 303] on div "Comentarios Comentarios Administrador" at bounding box center [1086, 236] width 590 height 355
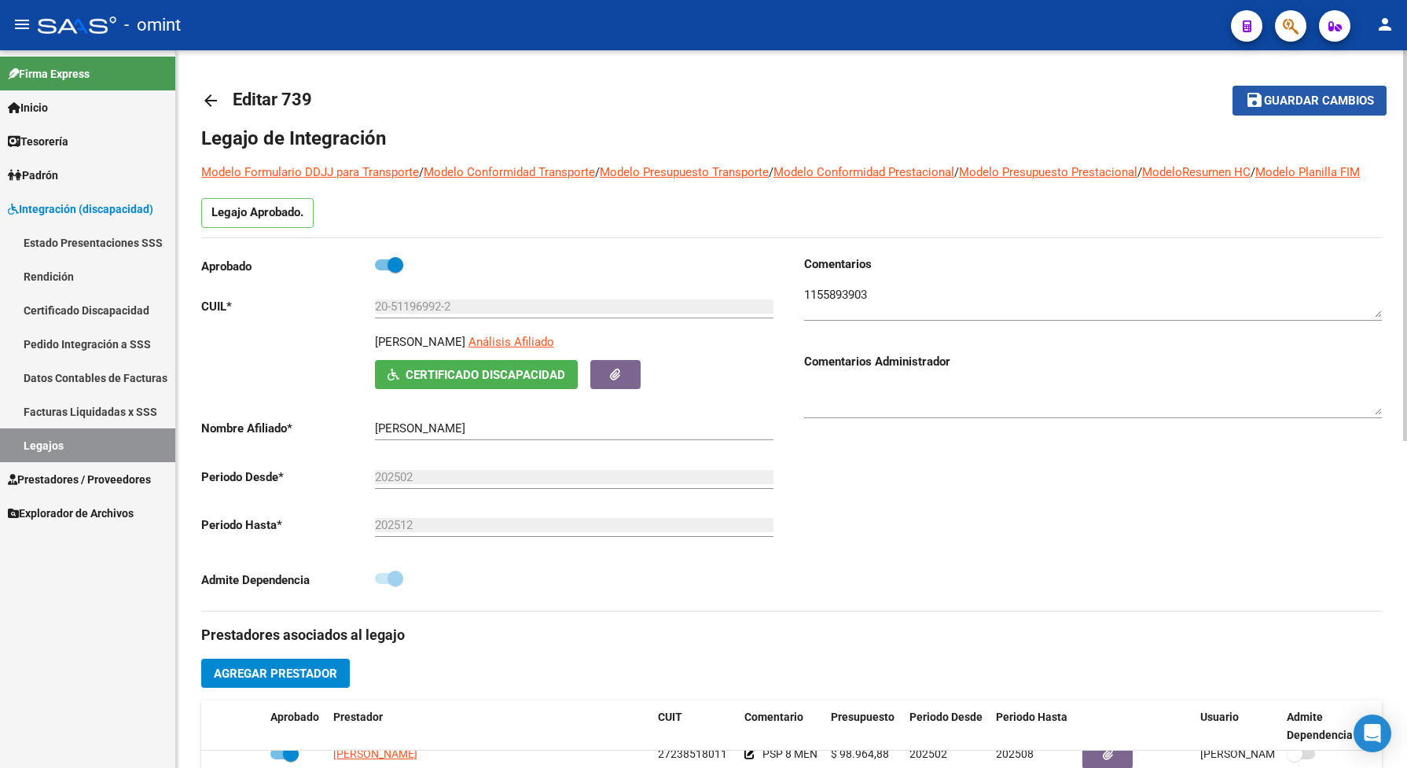
click at [1281, 103] on span "Guardar cambios" at bounding box center [1319, 101] width 110 height 14
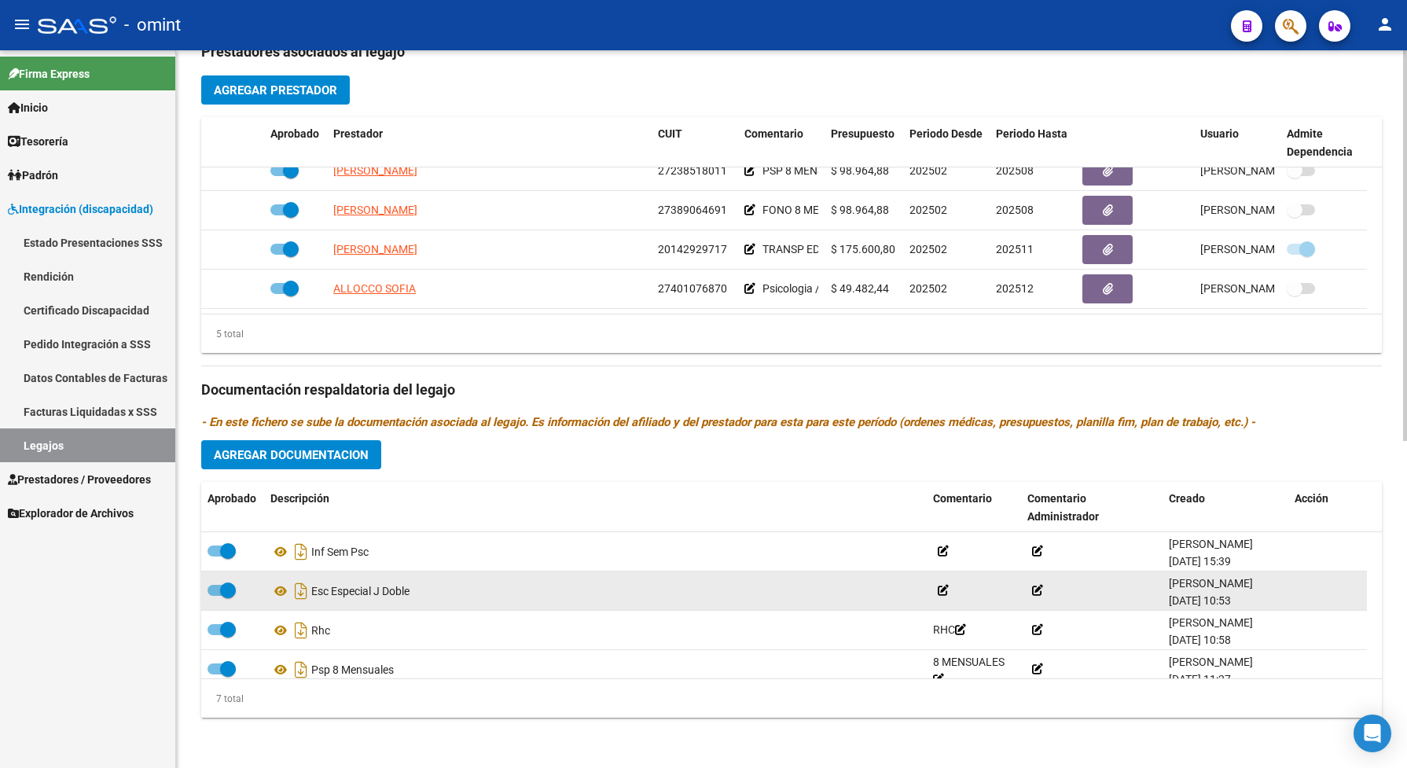
scroll to position [599, 0]
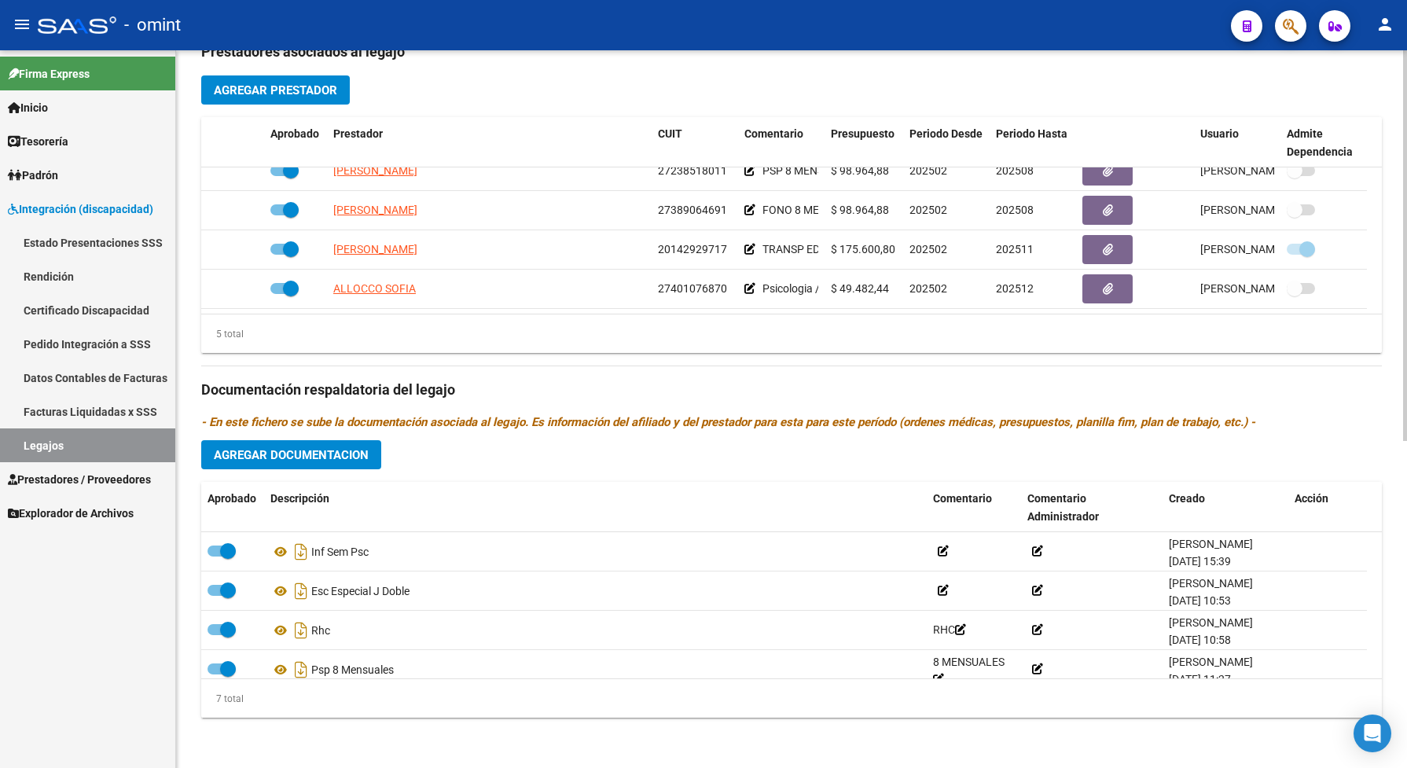
click at [328, 442] on button "Agregar Documentacion" at bounding box center [291, 454] width 180 height 29
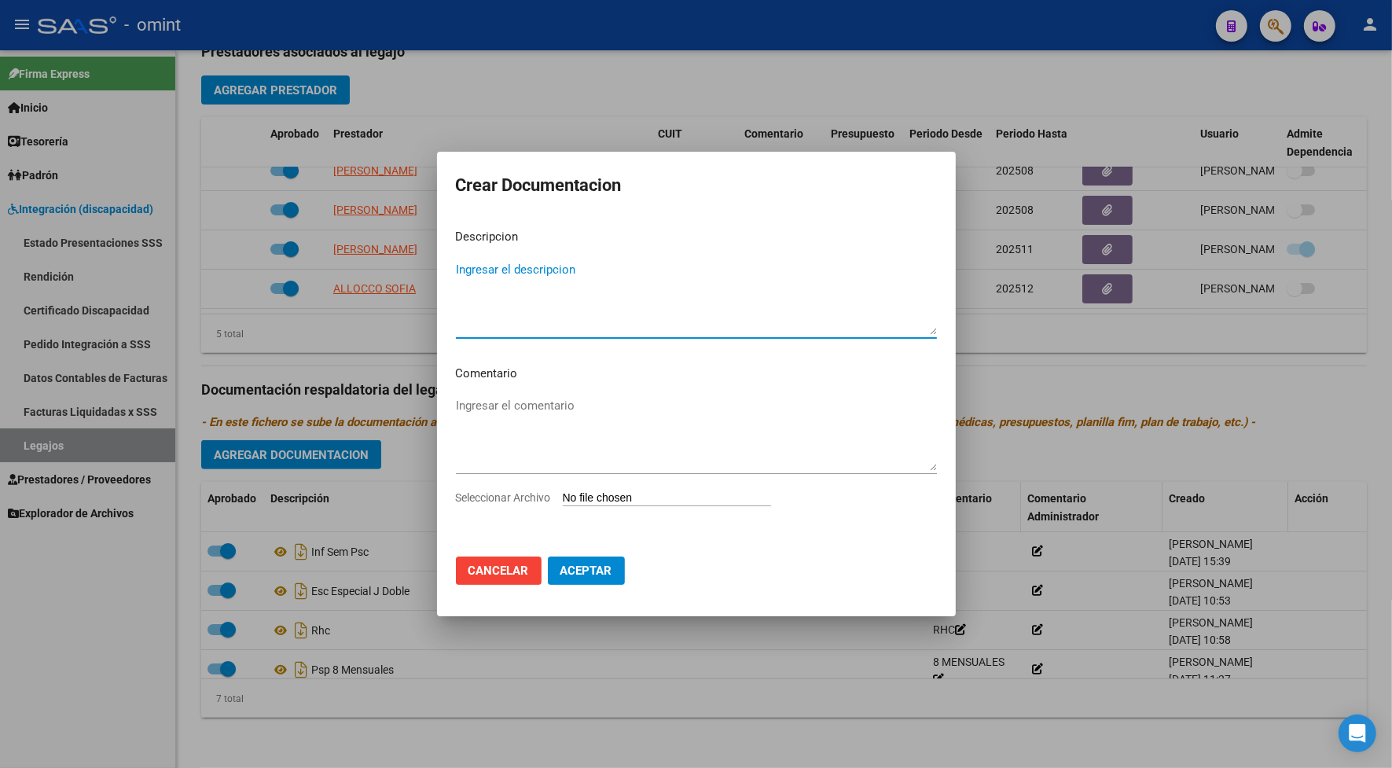
click at [528, 496] on span "Seleccionar Archivo" at bounding box center [503, 497] width 95 height 13
click at [563, 496] on input "Seleccionar Archivo" at bounding box center [667, 498] width 208 height 15
click at [546, 497] on span "Seleccionar Archivo" at bounding box center [503, 497] width 95 height 13
click at [563, 497] on input "Seleccionar Archivo" at bounding box center [667, 498] width 208 height 15
type input "C:\fakepath\[PERSON_NAME] - INFORME EVOLUTIVO DE PSICOPEDAGOGIA.pdf"
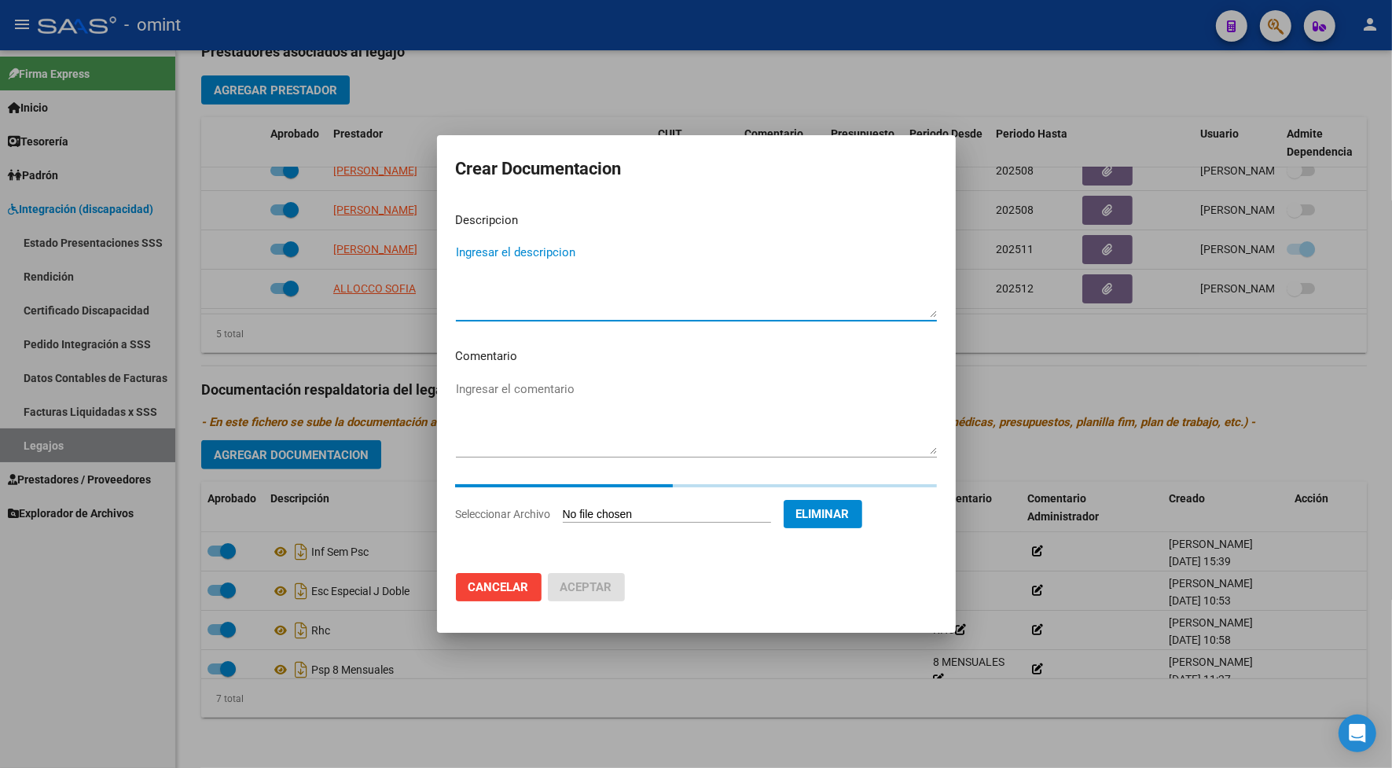
click at [508, 301] on textarea "Ingresar el descripcion" at bounding box center [696, 281] width 481 height 74
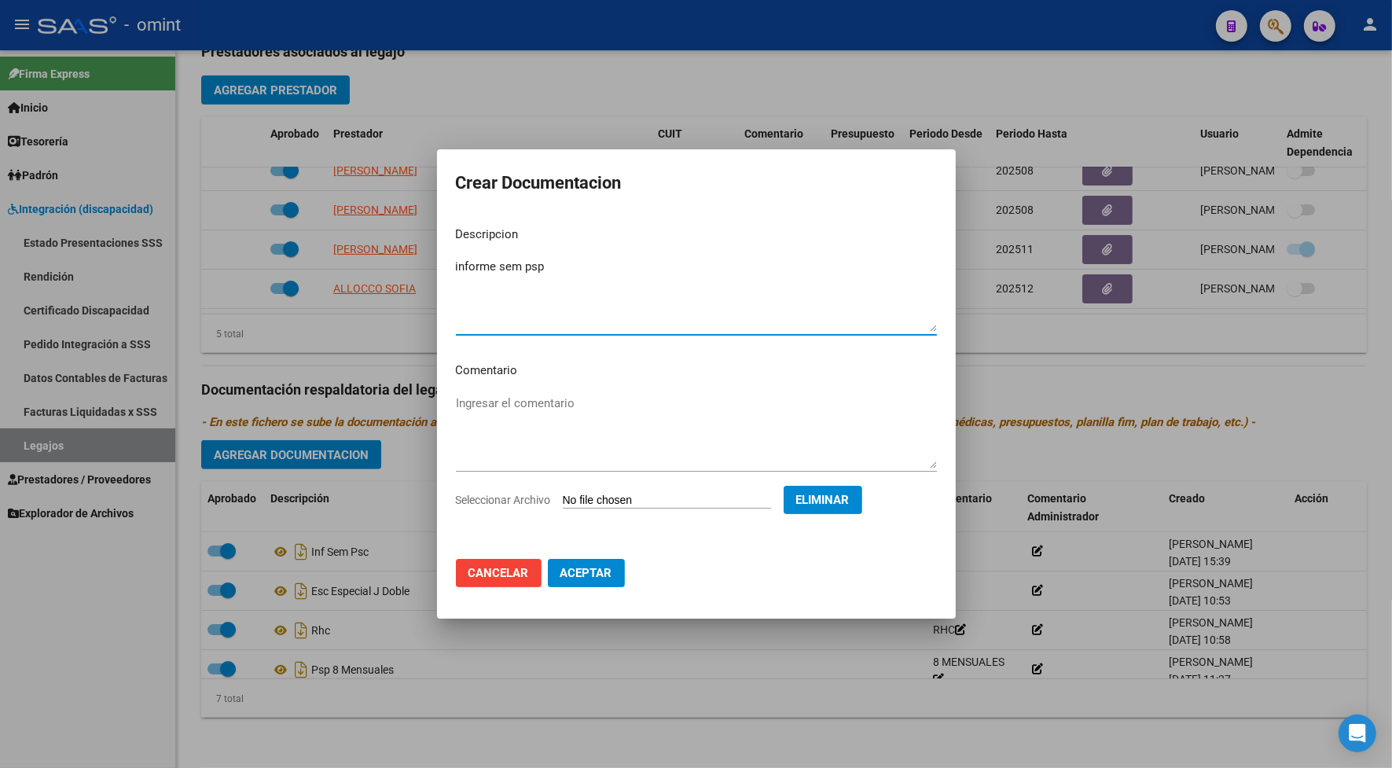
type textarea "informe sem psp"
click at [587, 572] on span "Aceptar" at bounding box center [586, 573] width 52 height 14
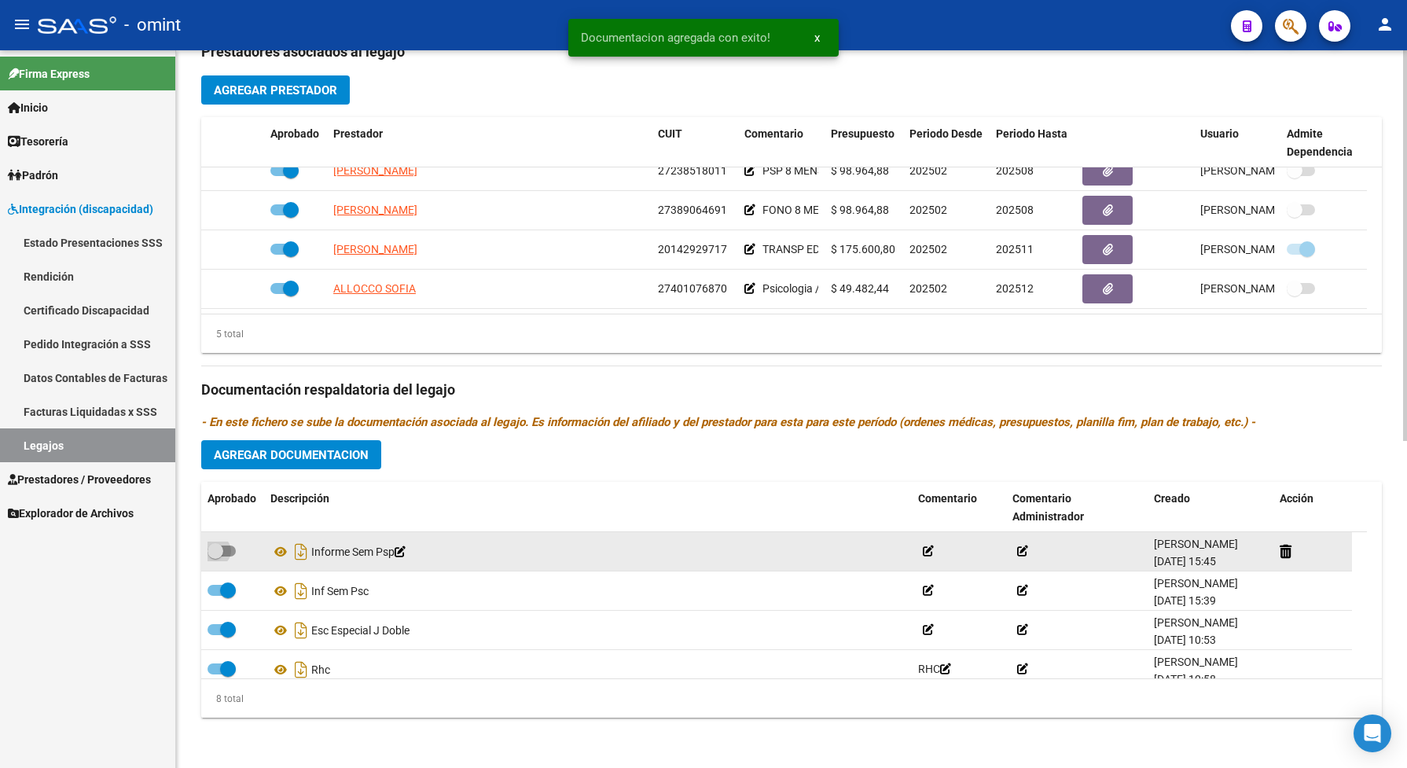
click at [230, 544] on label at bounding box center [221, 550] width 28 height 19
click at [215, 556] on input "checkbox" at bounding box center [215, 556] width 1 height 1
checkbox input "true"
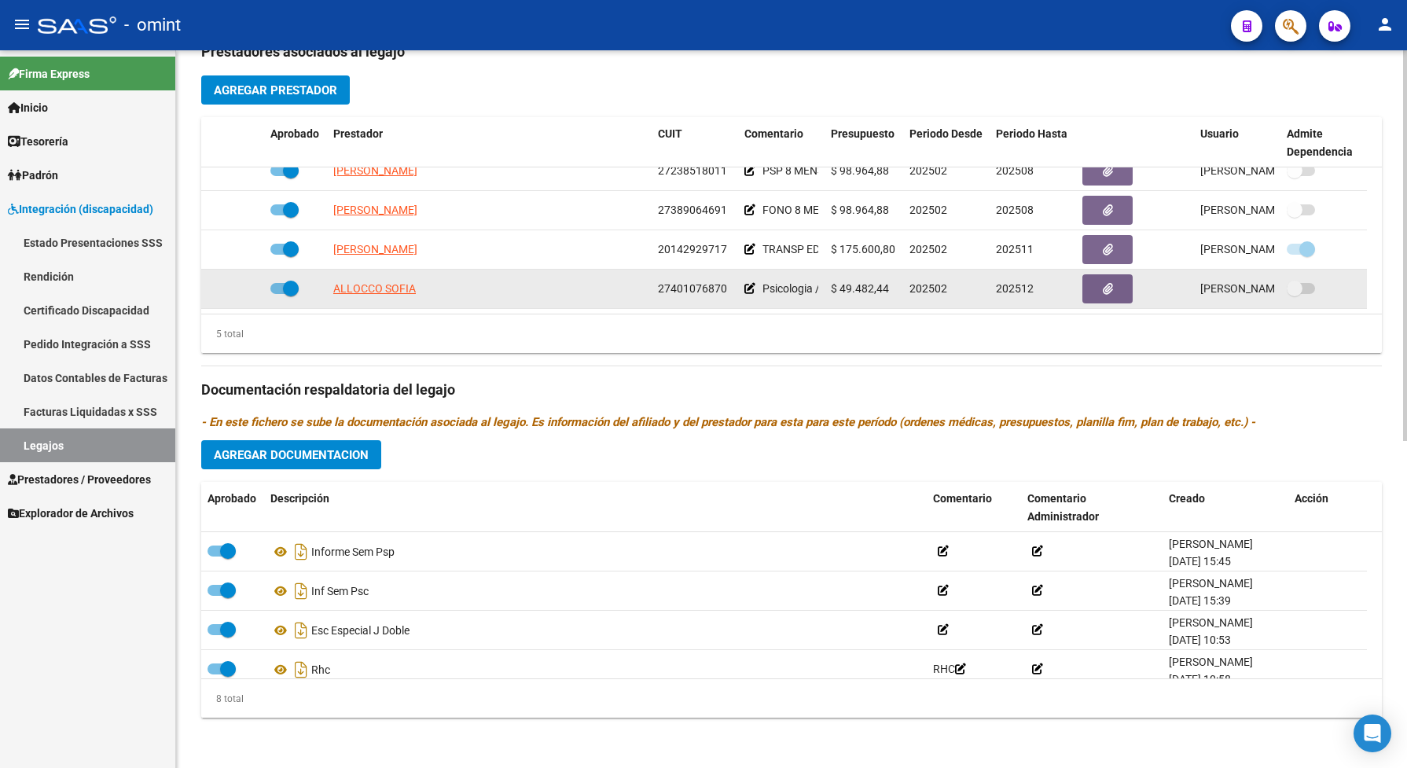
scroll to position [0, 0]
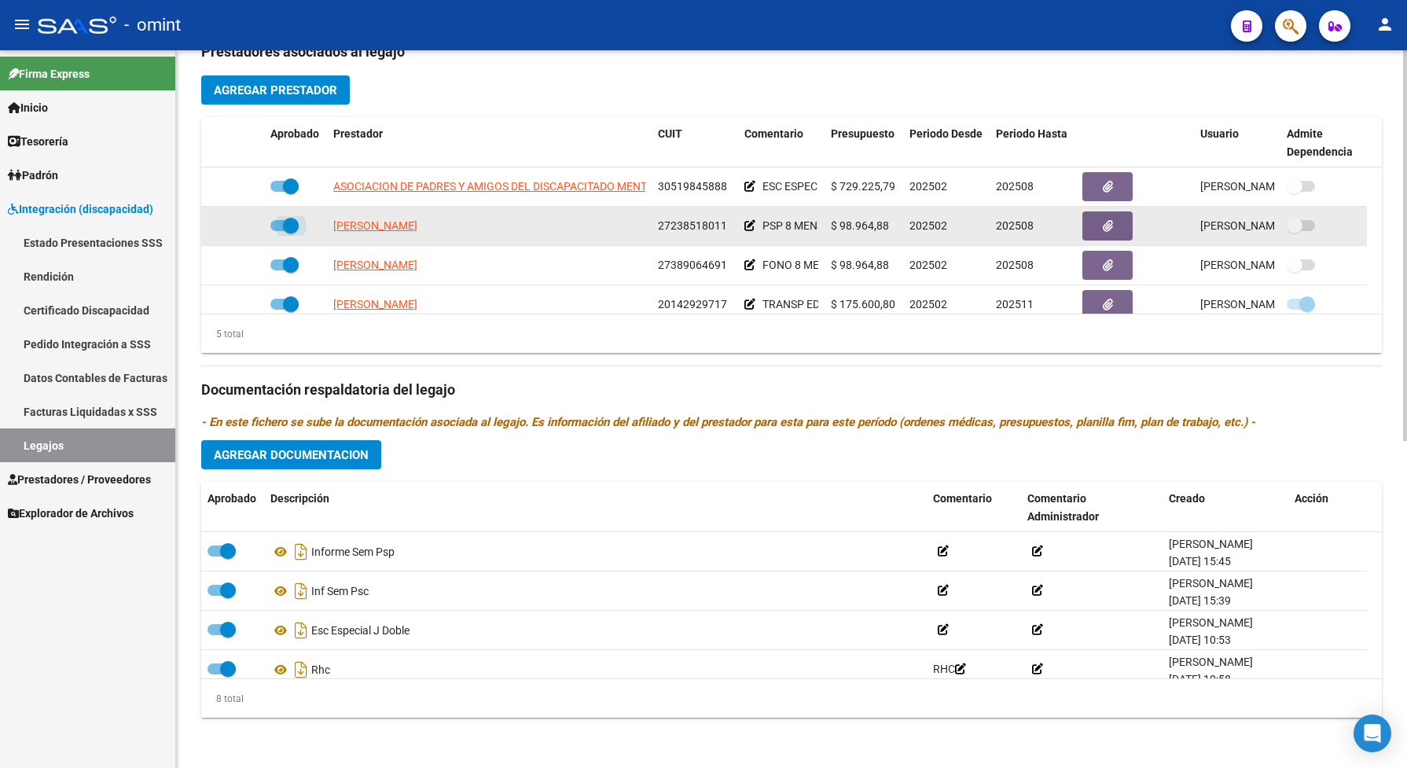
click at [277, 224] on span at bounding box center [284, 225] width 28 height 11
click at [277, 231] on input "checkbox" at bounding box center [277, 231] width 1 height 1
checkbox input "false"
click at [241, 232] on app-integracion-expediente-add-prestador at bounding box center [241, 225] width 11 height 13
click at [241, 226] on icon at bounding box center [241, 225] width 11 height 11
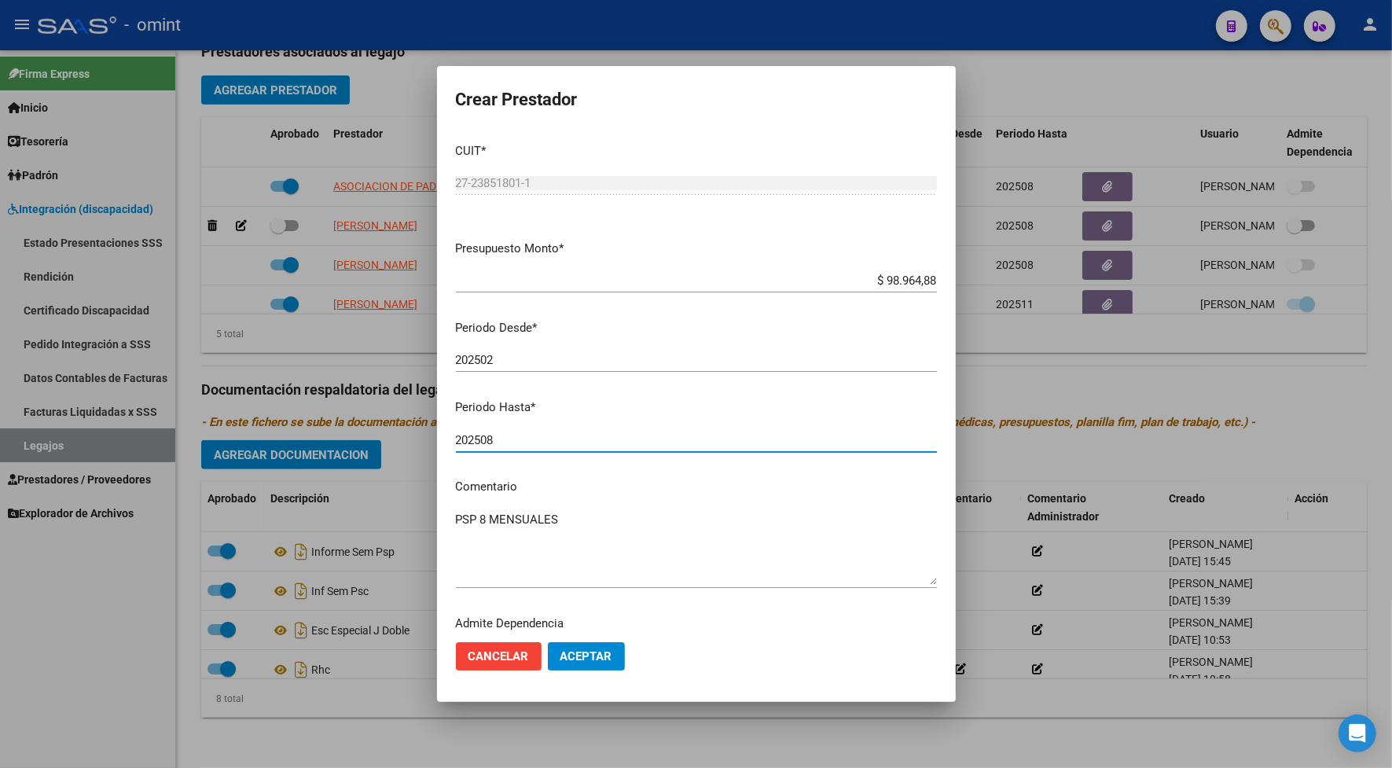
drag, startPoint x: 517, startPoint y: 432, endPoint x: 560, endPoint y: 402, distance: 52.3
click at [515, 418] on mat-dialog-content "CUIT * 27-23851801-1 Ingresar CUIT ARCA Padrón Presupuesto Monto * $ 98.964,88 …" at bounding box center [696, 379] width 519 height 499
type input "202512"
click at [606, 650] on span "Aceptar" at bounding box center [586, 656] width 52 height 14
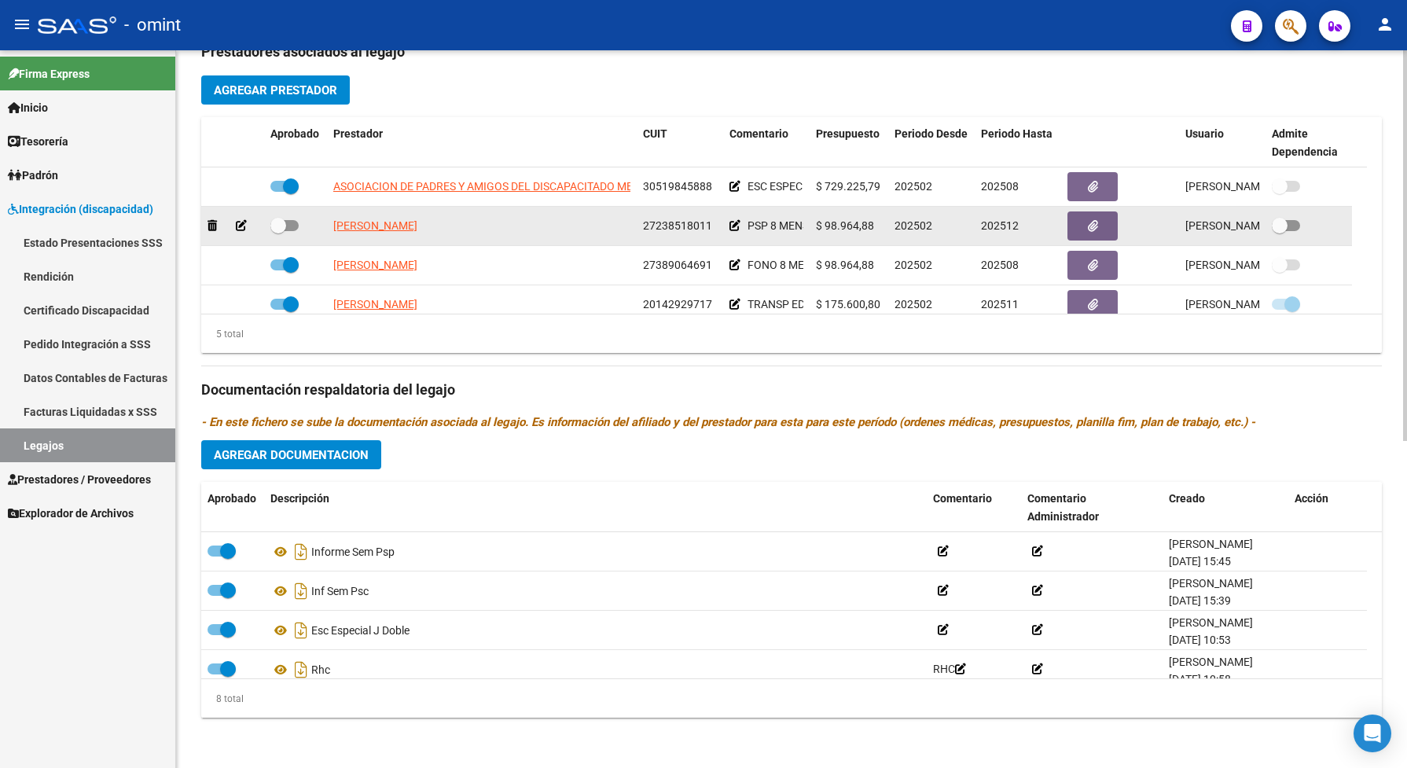
click at [291, 229] on span at bounding box center [284, 225] width 28 height 11
click at [278, 231] on input "checkbox" at bounding box center [277, 231] width 1 height 1
checkbox input "true"
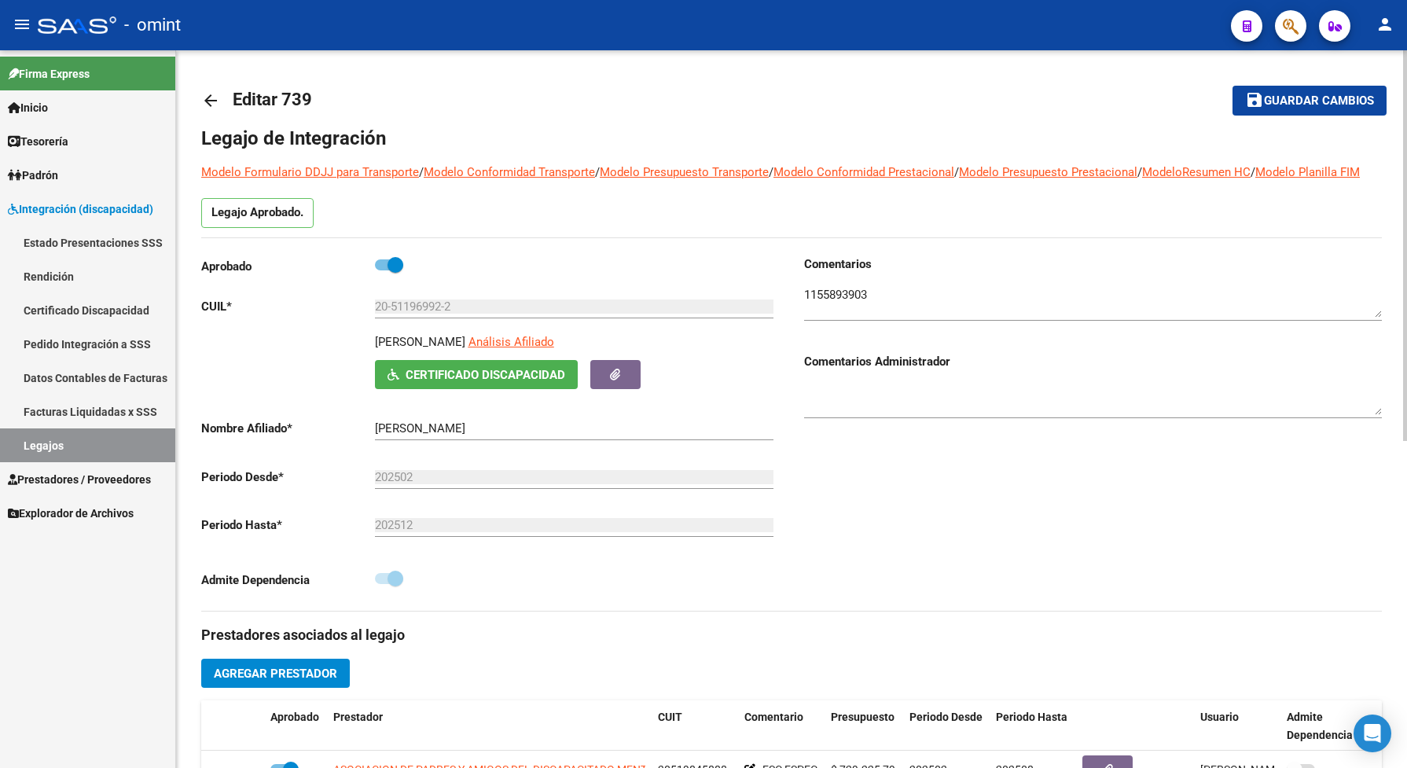
click at [1301, 96] on span "Guardar cambios" at bounding box center [1319, 101] width 110 height 14
click at [1307, 87] on button "save Guardar cambios" at bounding box center [1309, 100] width 154 height 29
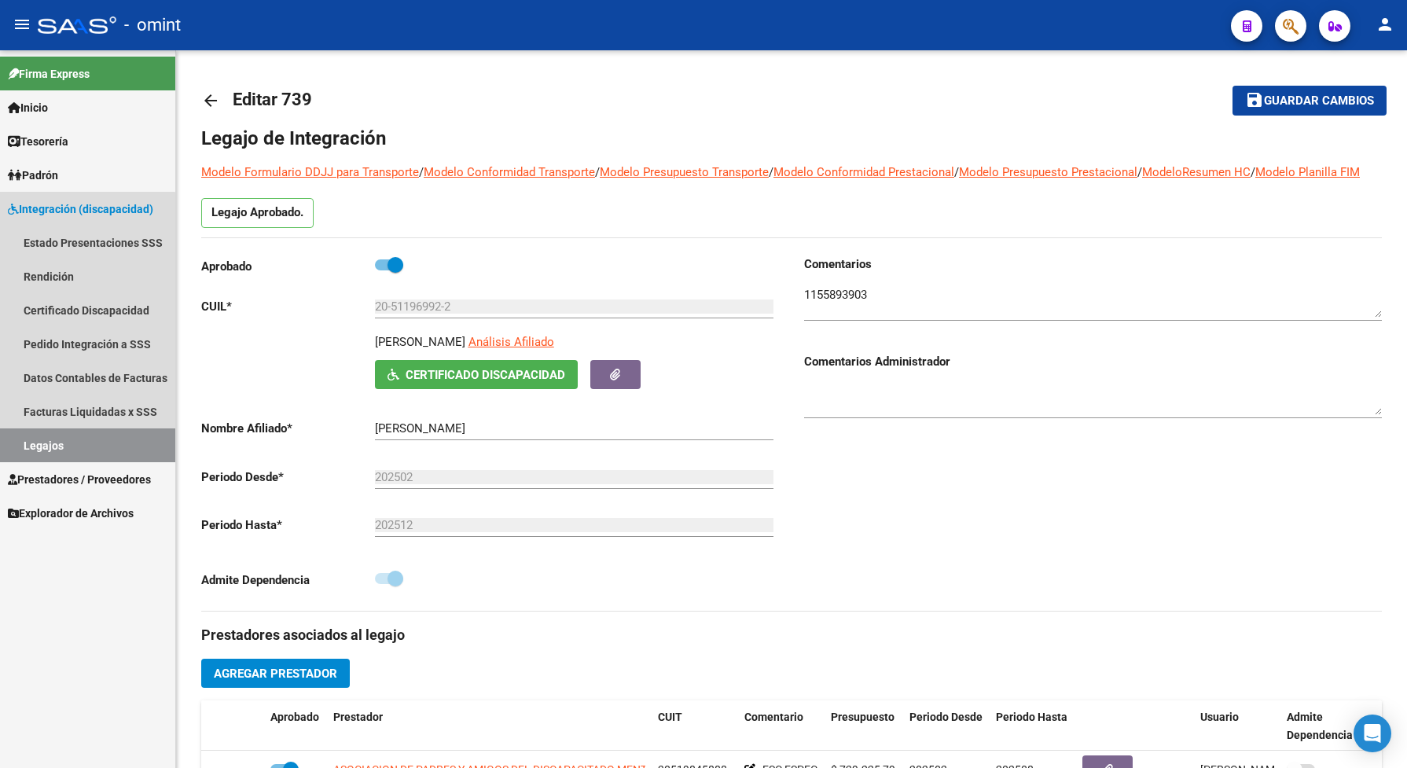
click at [71, 445] on link "Legajos" at bounding box center [87, 445] width 175 height 34
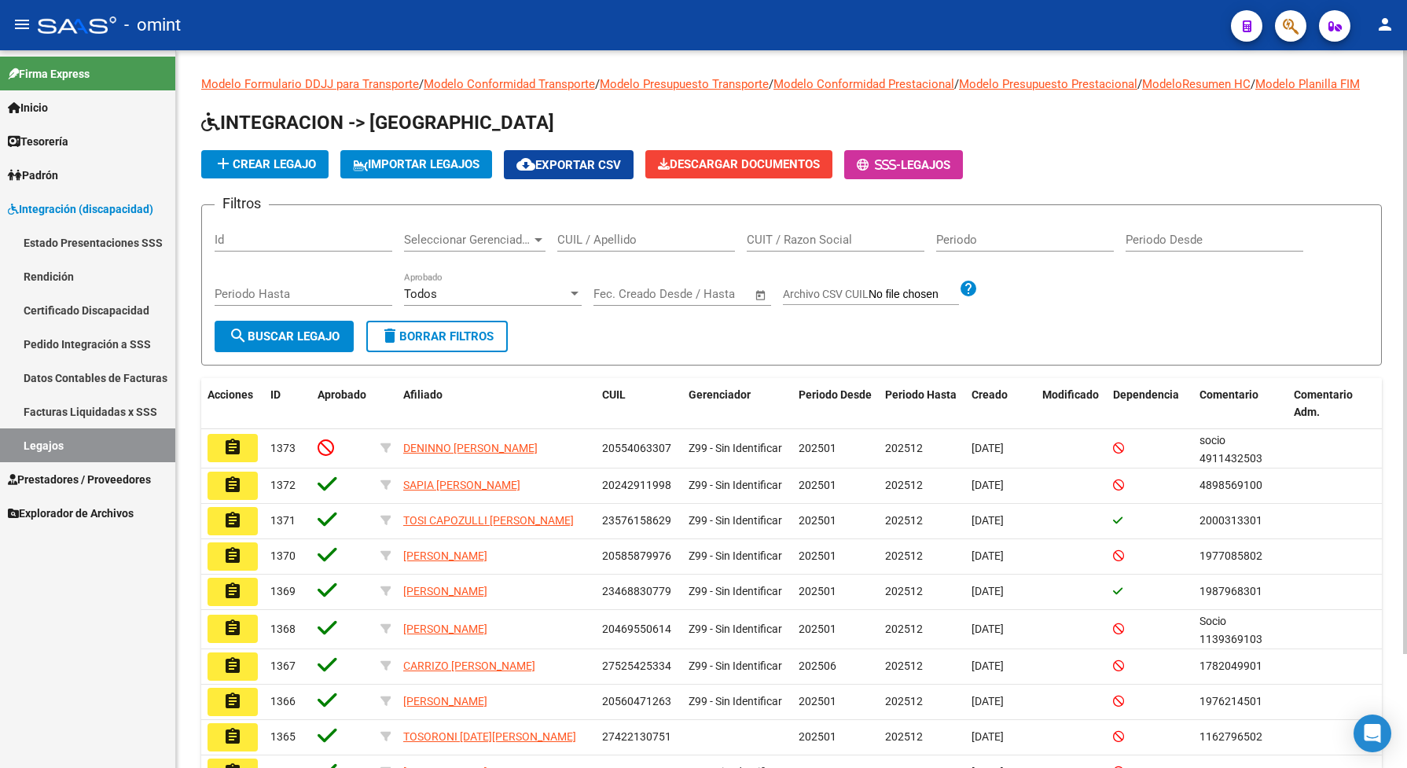
click at [658, 248] on div "CUIL / Apellido" at bounding box center [646, 235] width 178 height 34
type input "sarome"
click at [252, 343] on span "search Buscar Legajo" at bounding box center [284, 336] width 111 height 14
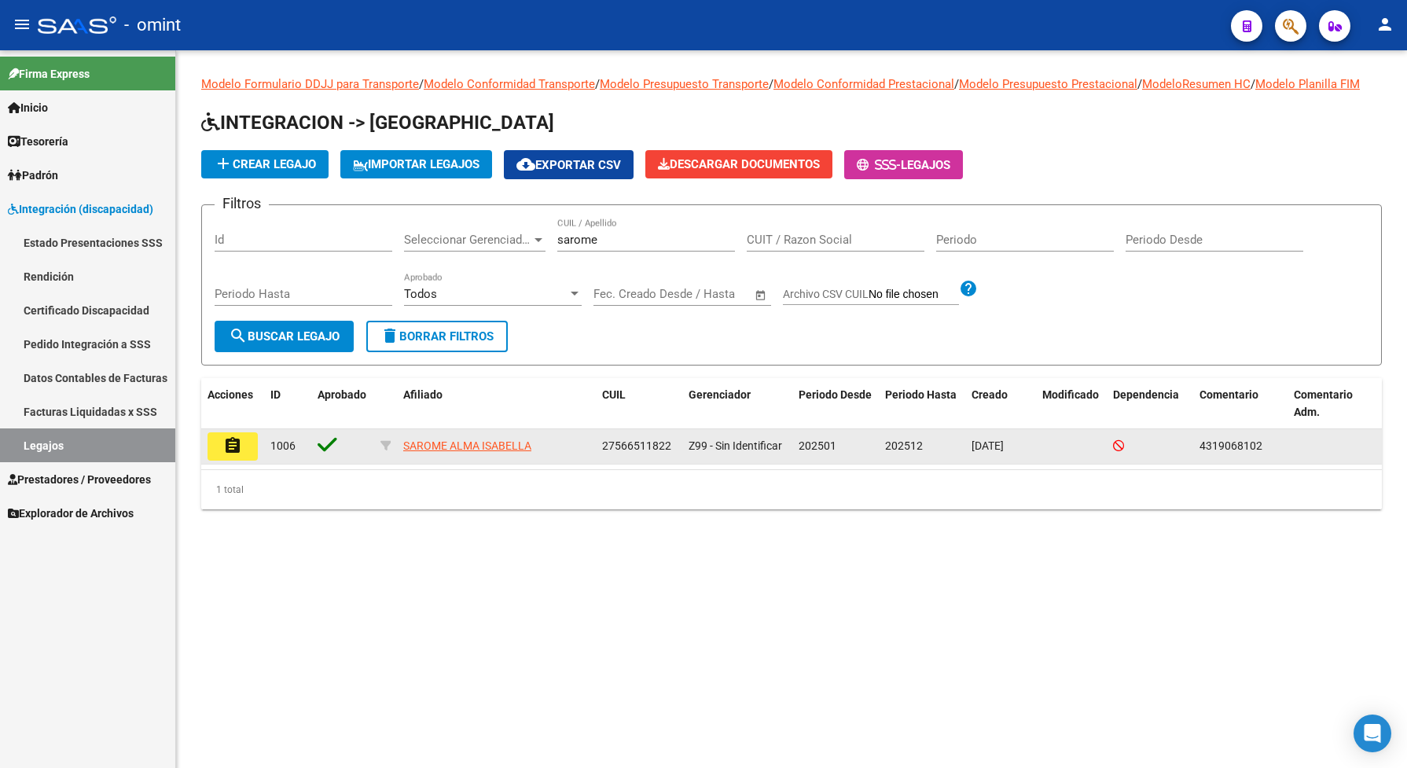
click at [232, 455] on mat-icon "assignment" at bounding box center [232, 445] width 19 height 19
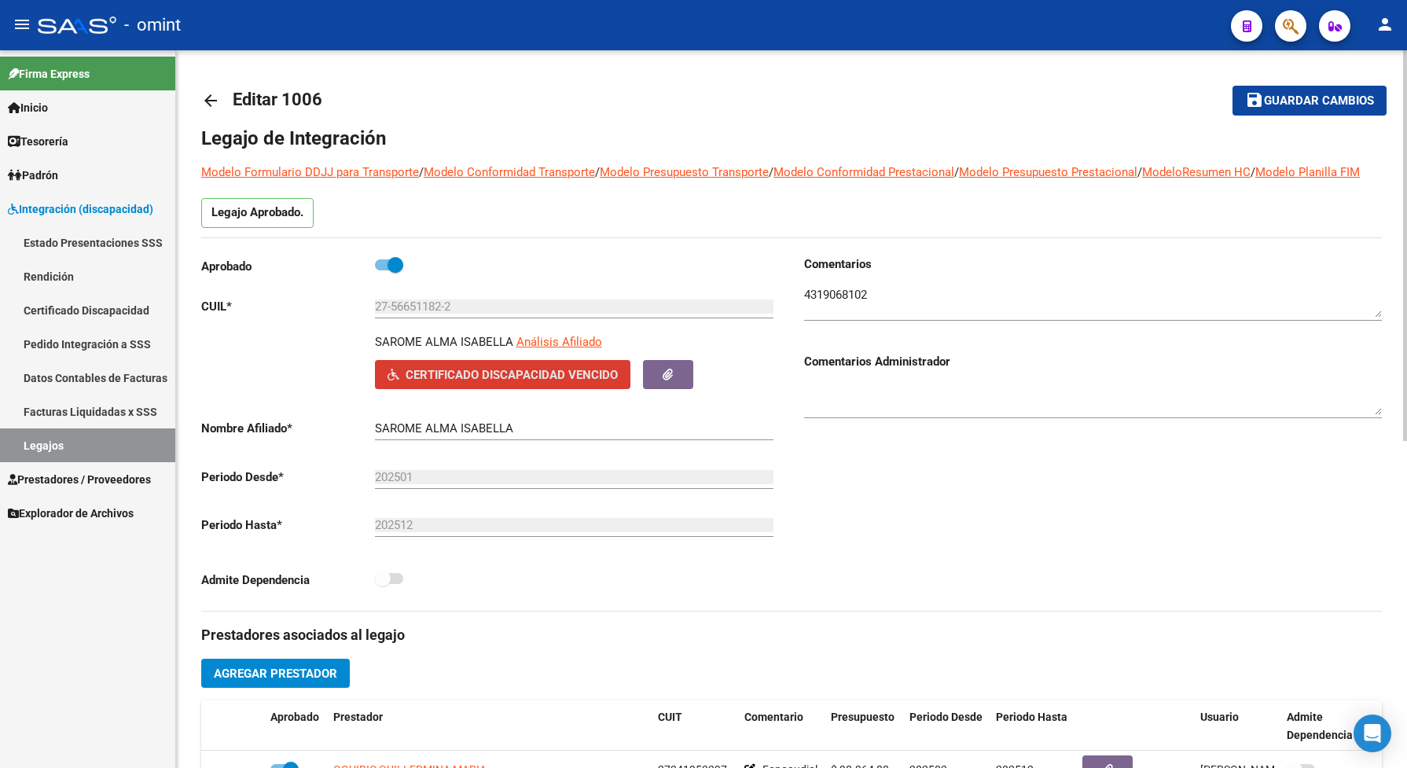
click at [445, 382] on span "Certificado Discapacidad Vencido" at bounding box center [512, 375] width 212 height 14
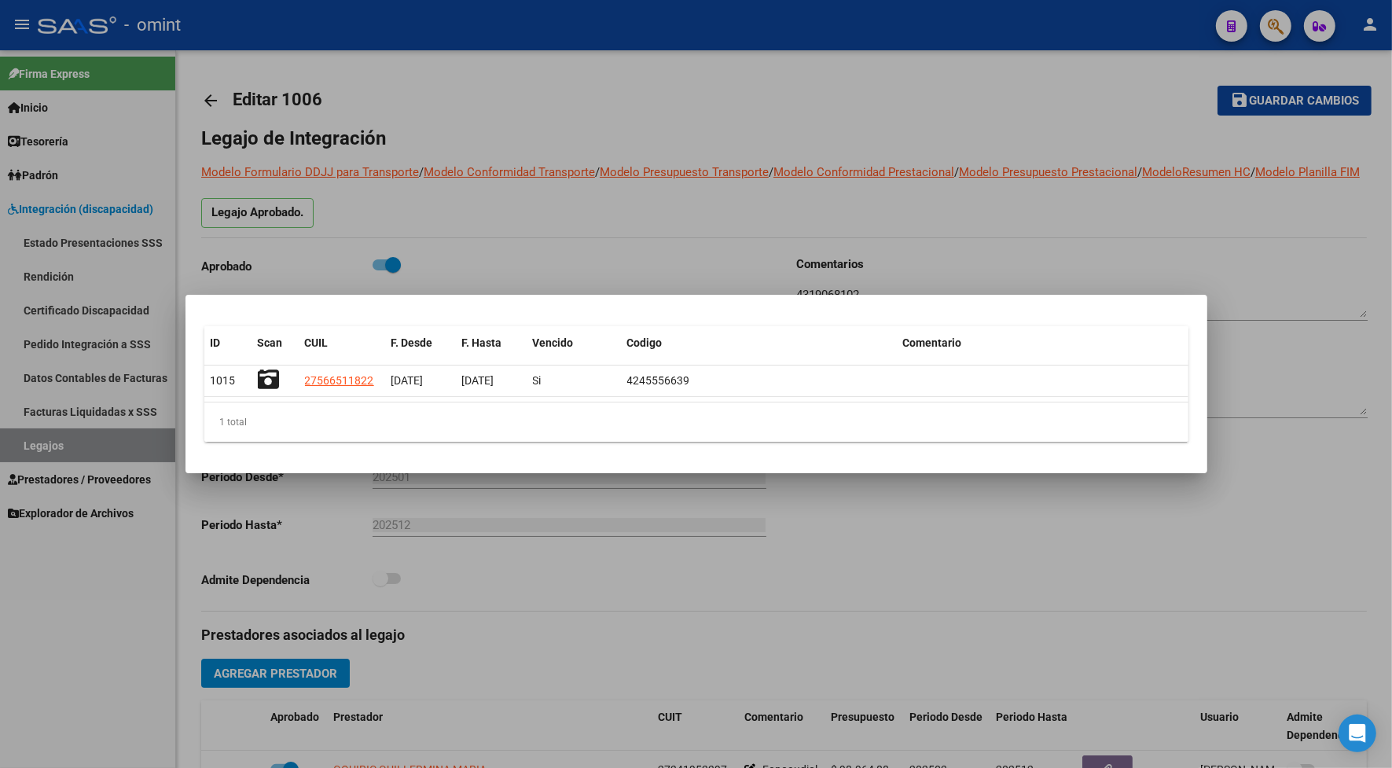
click at [516, 85] on div at bounding box center [696, 384] width 1392 height 768
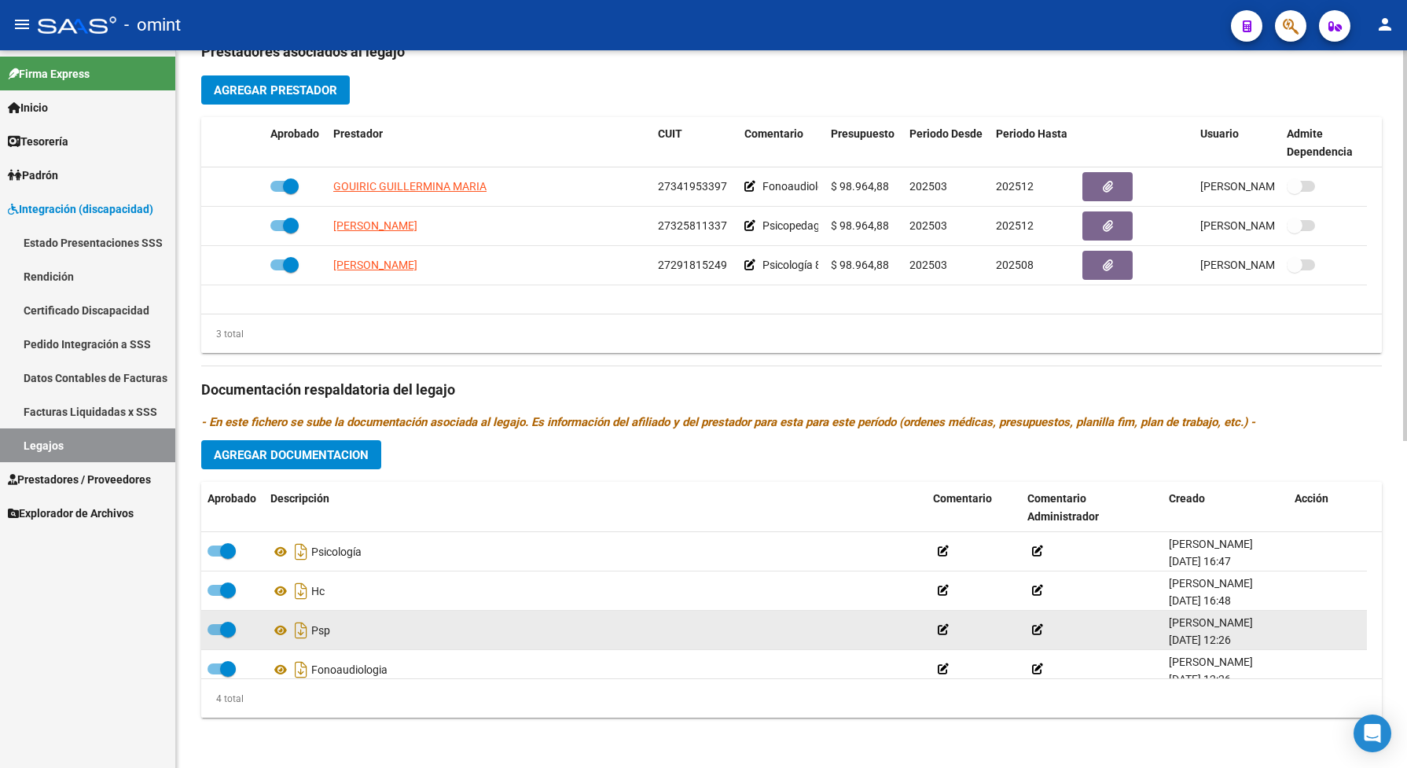
scroll to position [17, 0]
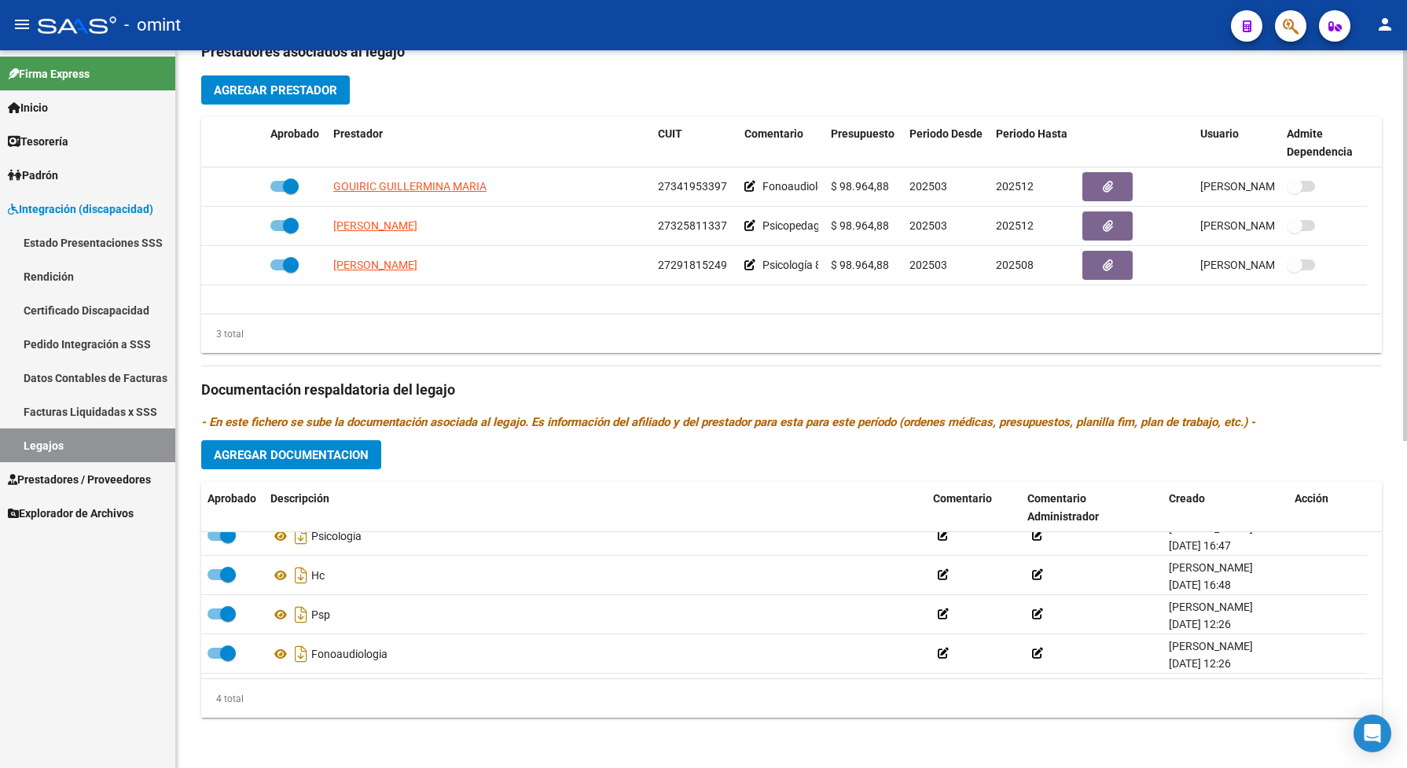
click at [260, 460] on span "Agregar Documentacion" at bounding box center [291, 455] width 155 height 14
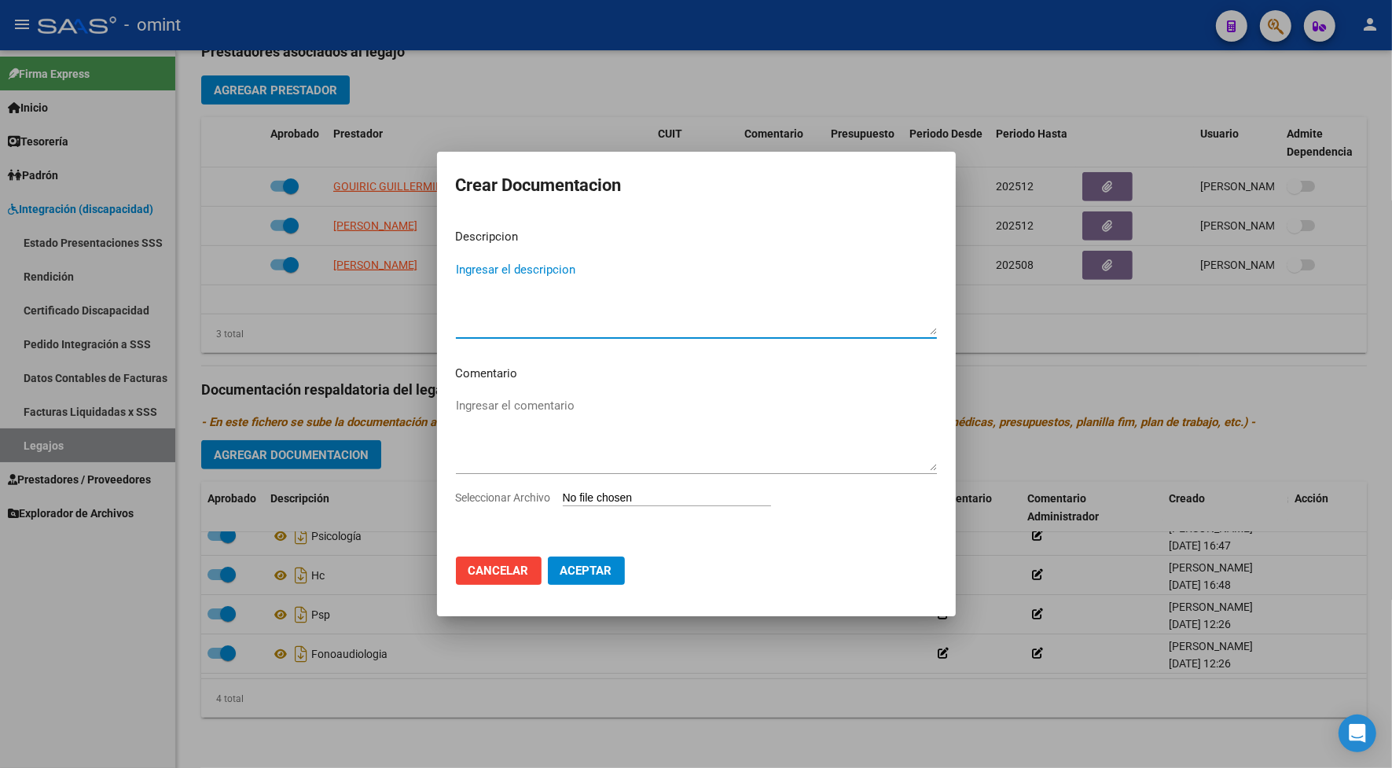
drag, startPoint x: 534, startPoint y: 497, endPoint x: 538, endPoint y: 488, distance: 9.5
click at [538, 488] on mat-dialog-content "Descripcion Ingresar el descripcion Comentario Ingresar el comentario Seleccion…" at bounding box center [696, 380] width 519 height 328
drag, startPoint x: 538, startPoint y: 488, endPoint x: 537, endPoint y: 496, distance: 8.0
click at [537, 496] on span "Seleccionar Archivo" at bounding box center [503, 497] width 95 height 13
click at [563, 496] on input "Seleccionar Archivo" at bounding box center [667, 498] width 208 height 15
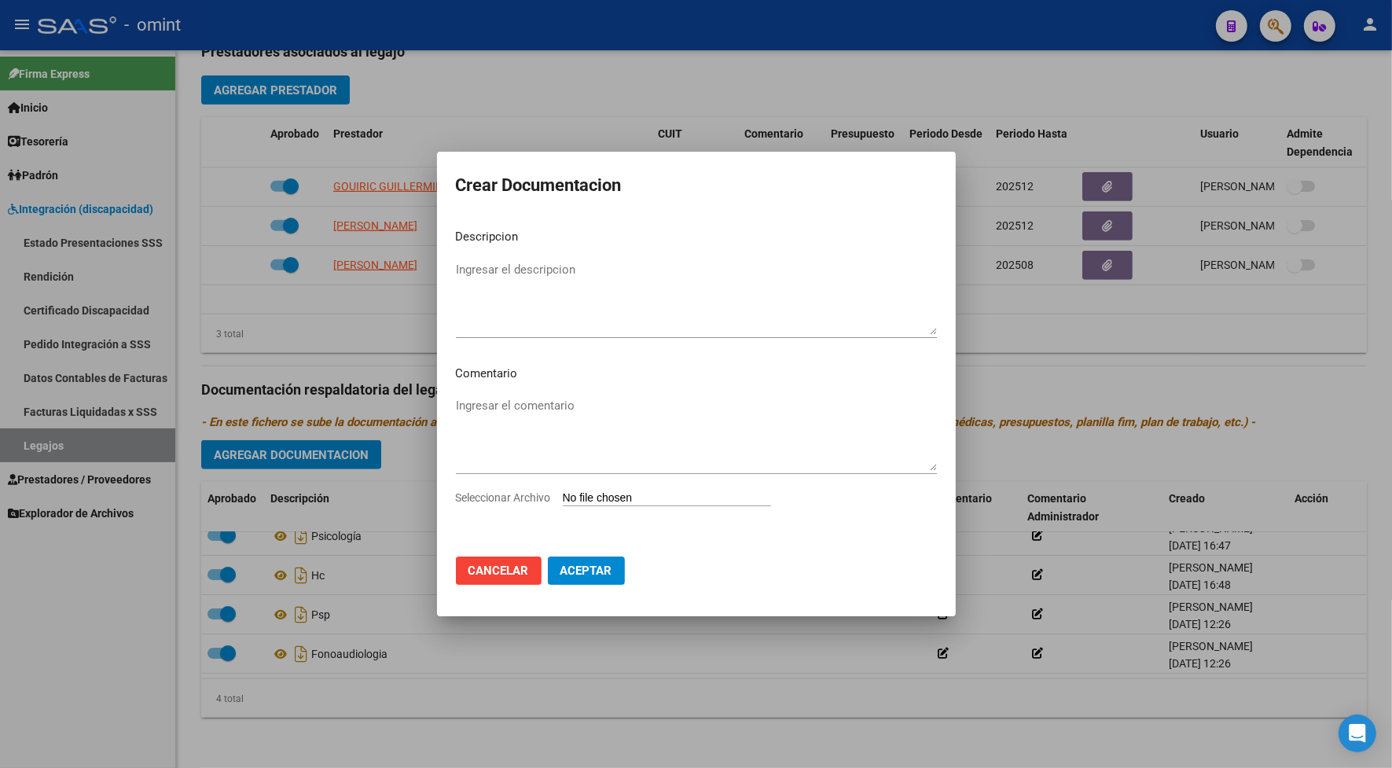
type input "C:\fakepath\4319068102_25090411250_form048.pdf"
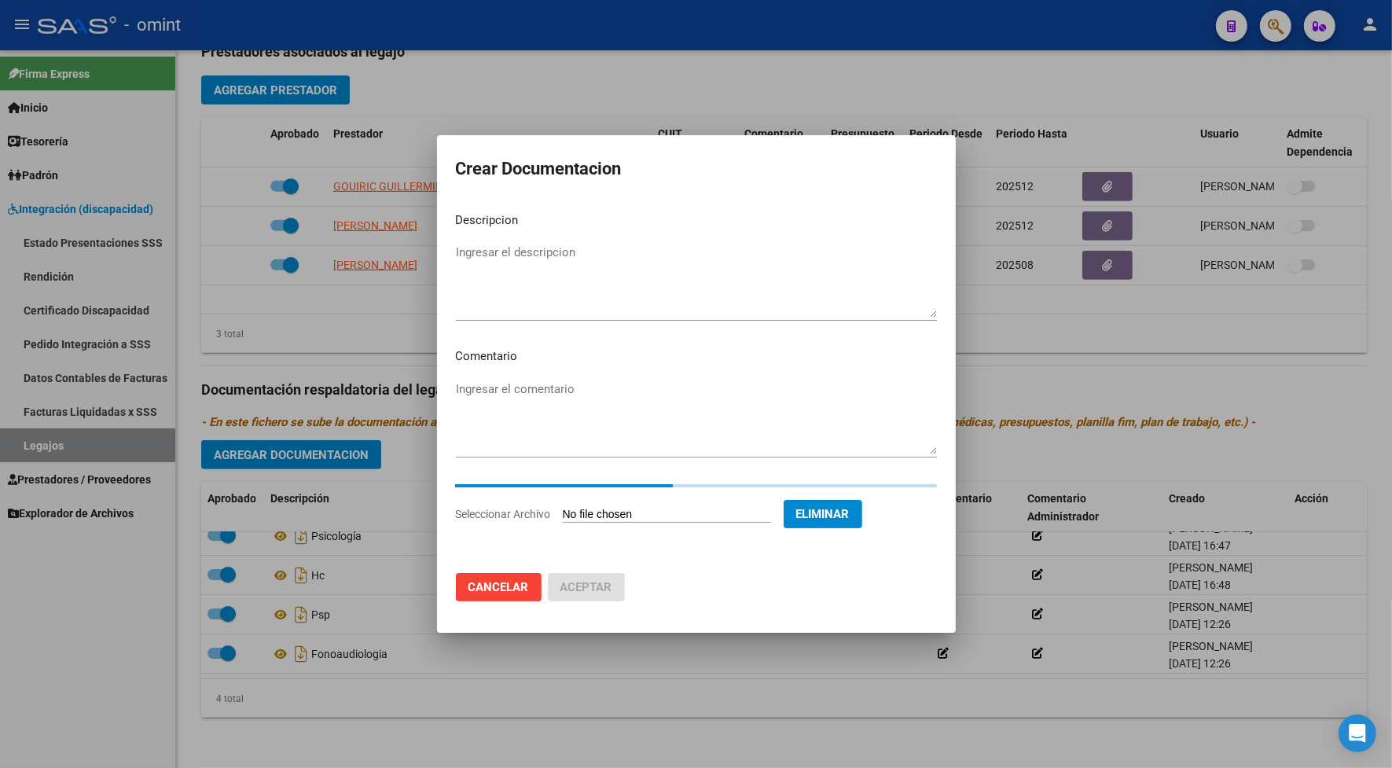
click at [519, 276] on textarea "Ingresar el descripcion" at bounding box center [696, 281] width 481 height 74
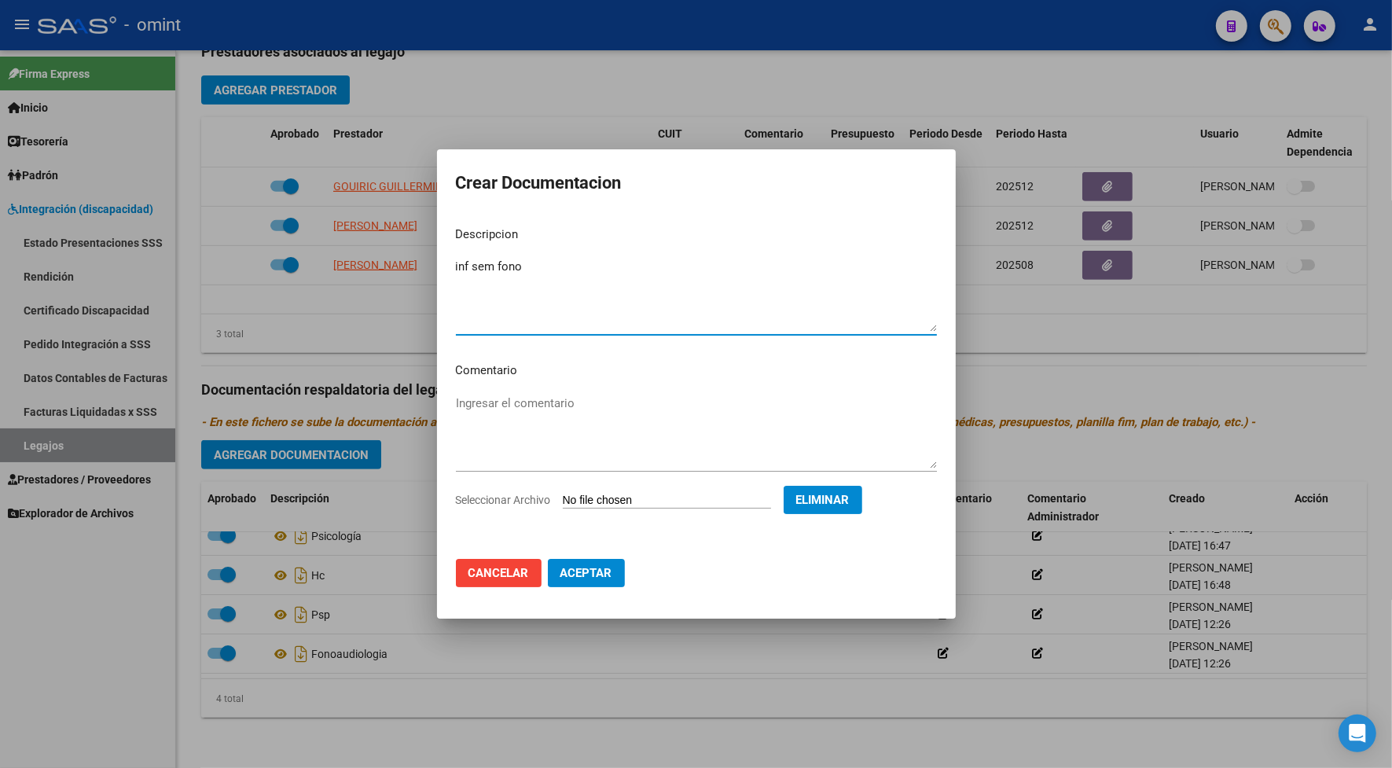
type textarea "inf sem fono"
click at [595, 559] on button "Aceptar" at bounding box center [586, 573] width 77 height 28
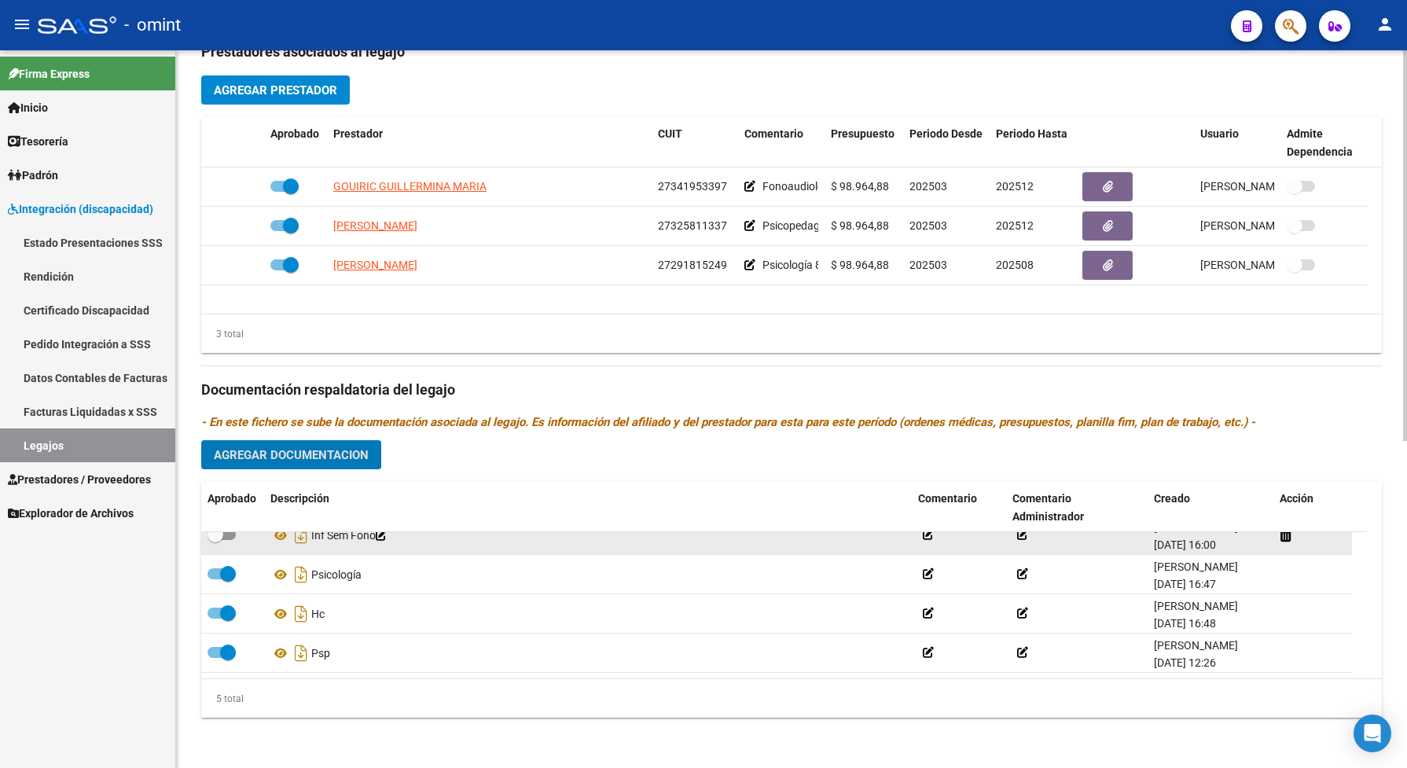
click at [226, 532] on span at bounding box center [221, 534] width 28 height 11
click at [215, 540] on input "checkbox" at bounding box center [215, 540] width 1 height 1
checkbox input "true"
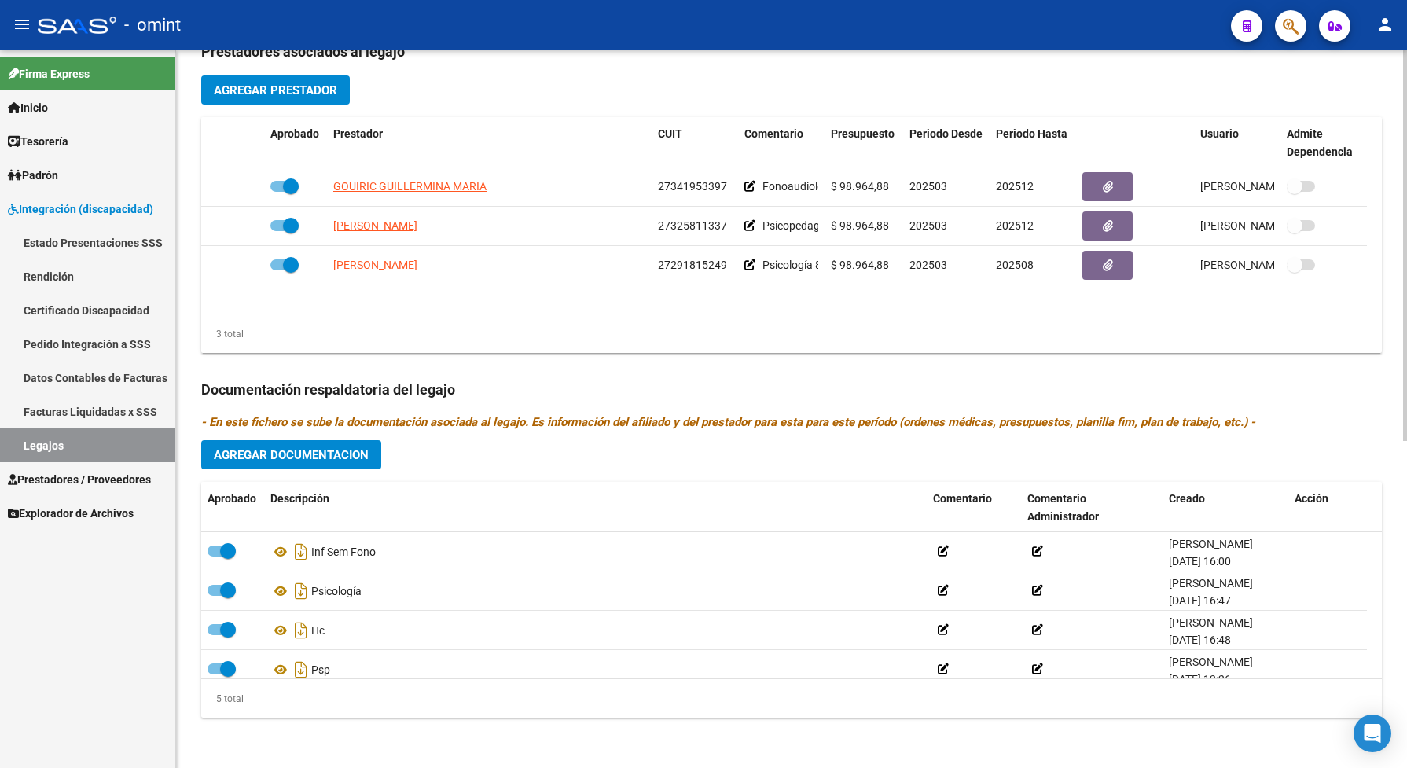
scroll to position [0, 0]
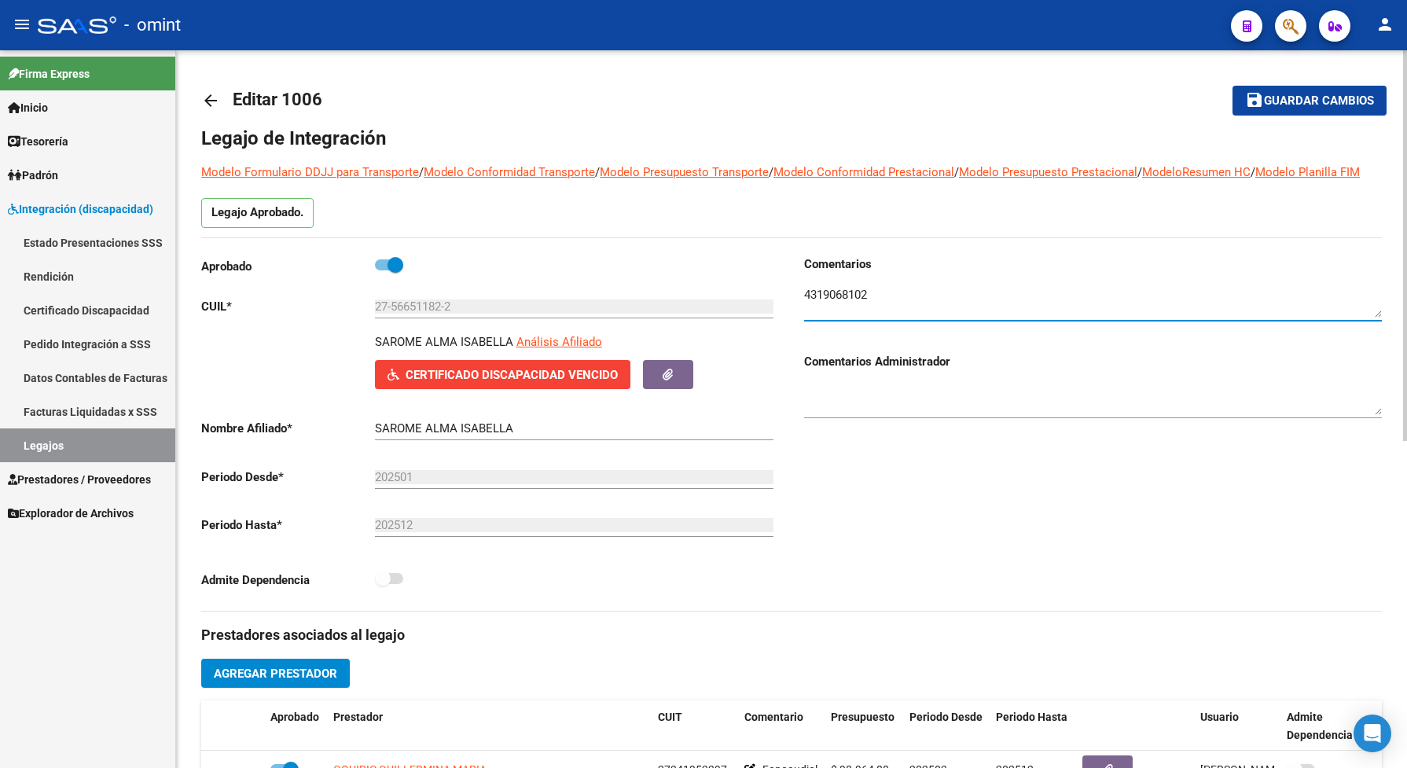
drag, startPoint x: 886, startPoint y: 314, endPoint x: 791, endPoint y: 319, distance: 94.4
click at [791, 318] on div "Comentarios Comentarios Administrador" at bounding box center [1086, 432] width 590 height 355
click at [504, 382] on span "Certificado Discapacidad Vencido" at bounding box center [512, 375] width 212 height 14
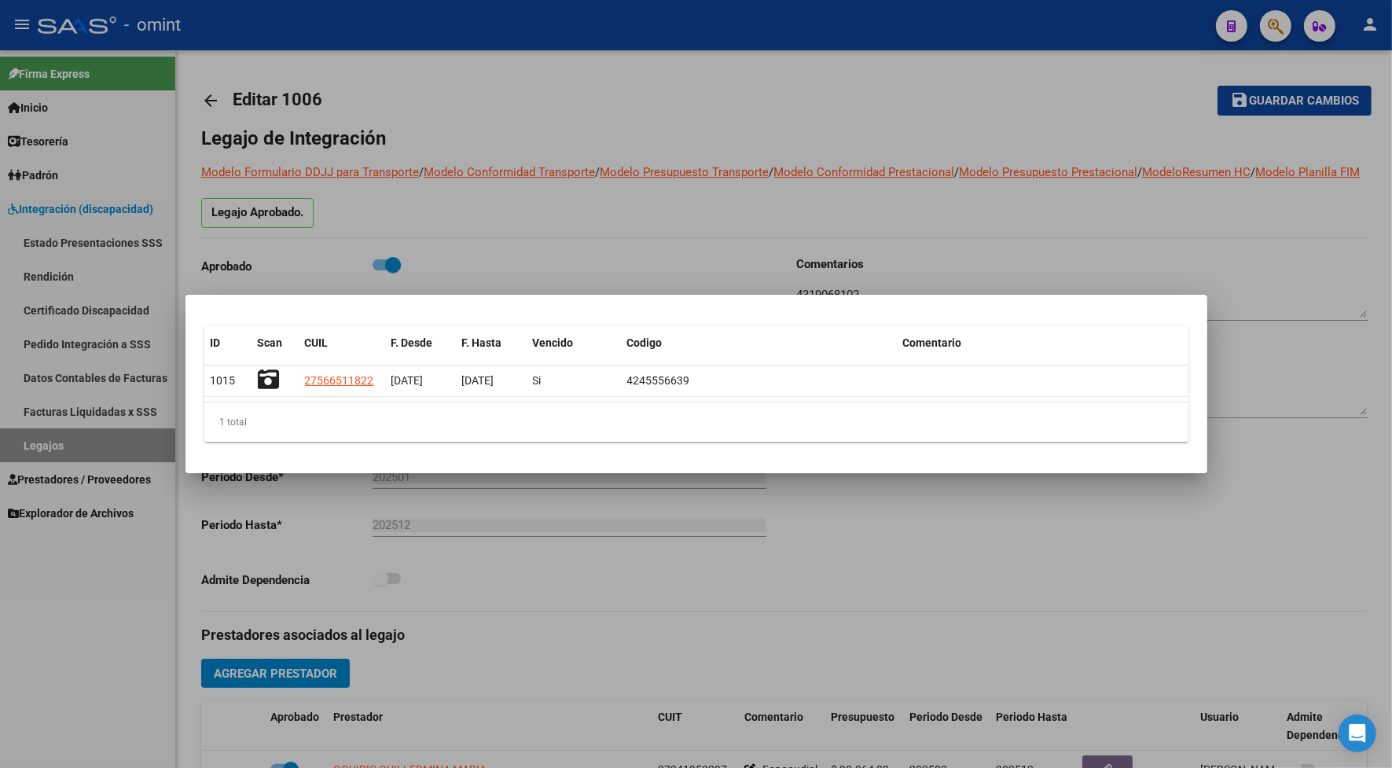
click at [433, 59] on div at bounding box center [696, 384] width 1392 height 768
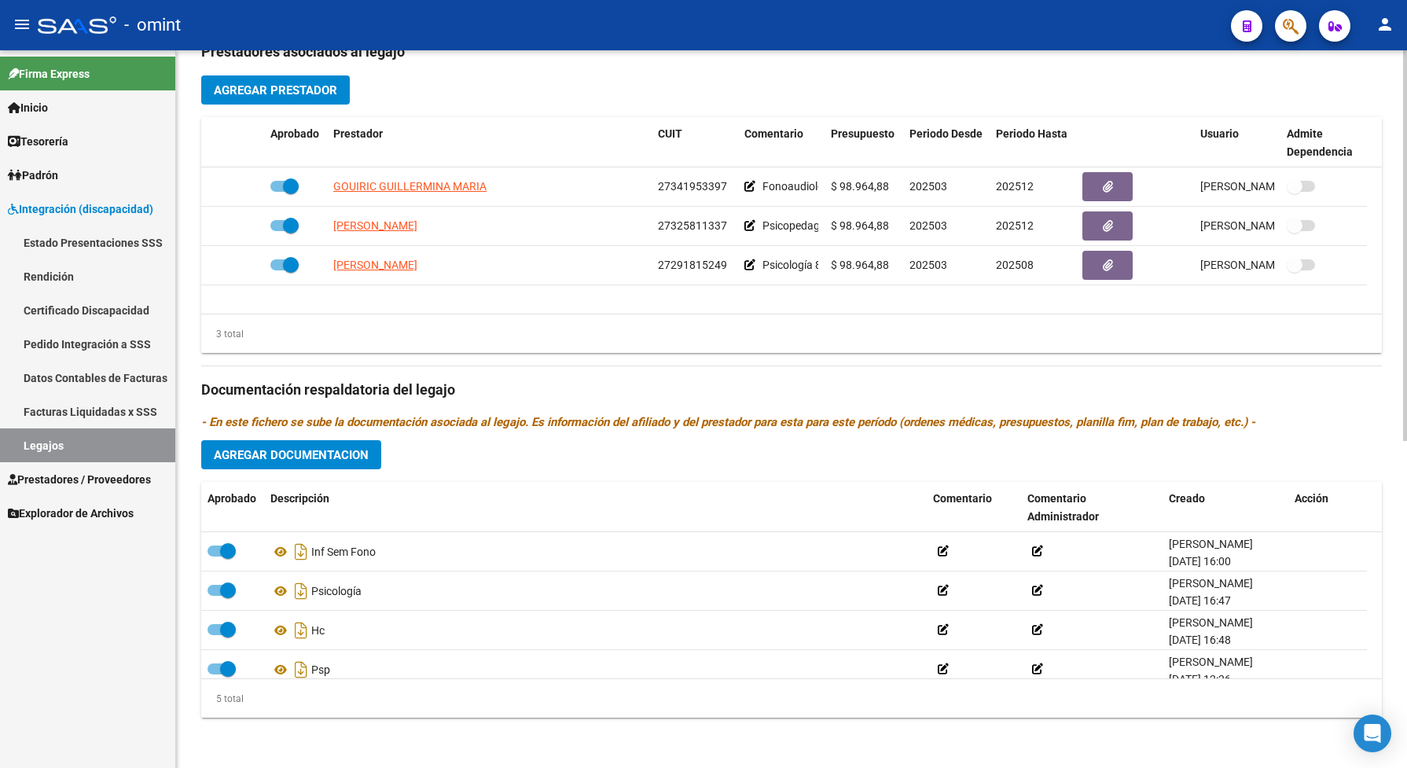
scroll to position [599, 0]
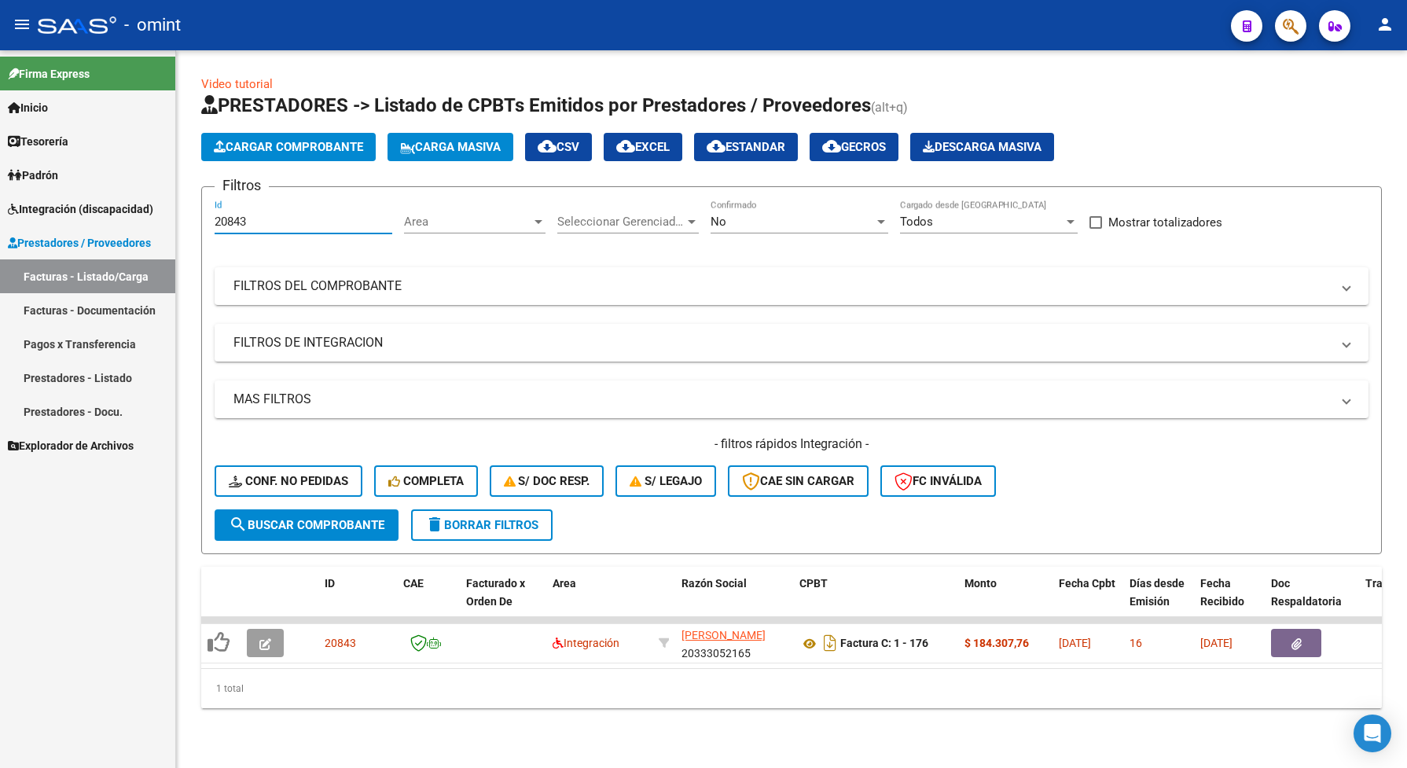
click at [75, 205] on span "Integración (discapacidad)" at bounding box center [80, 208] width 145 height 17
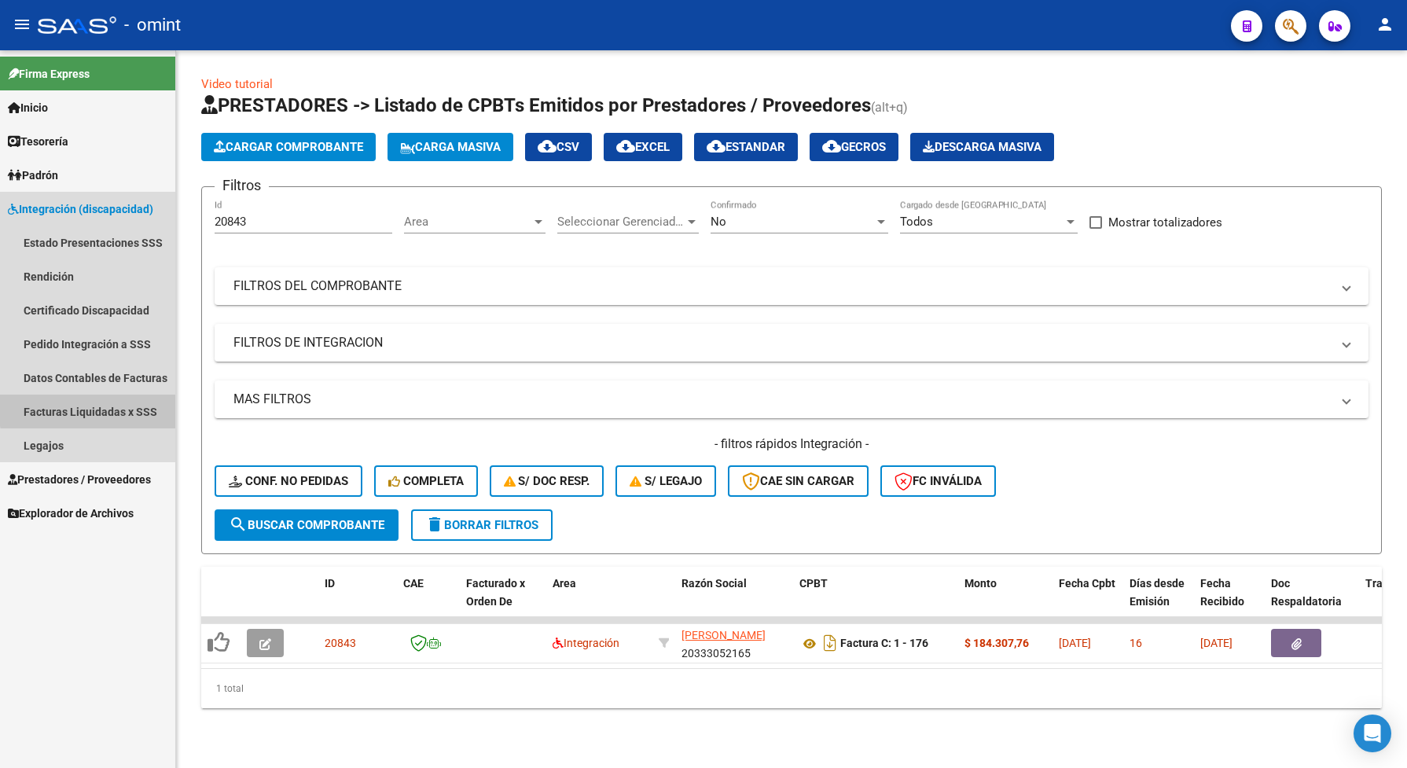
drag, startPoint x: 134, startPoint y: 405, endPoint x: 134, endPoint y: 397, distance: 7.9
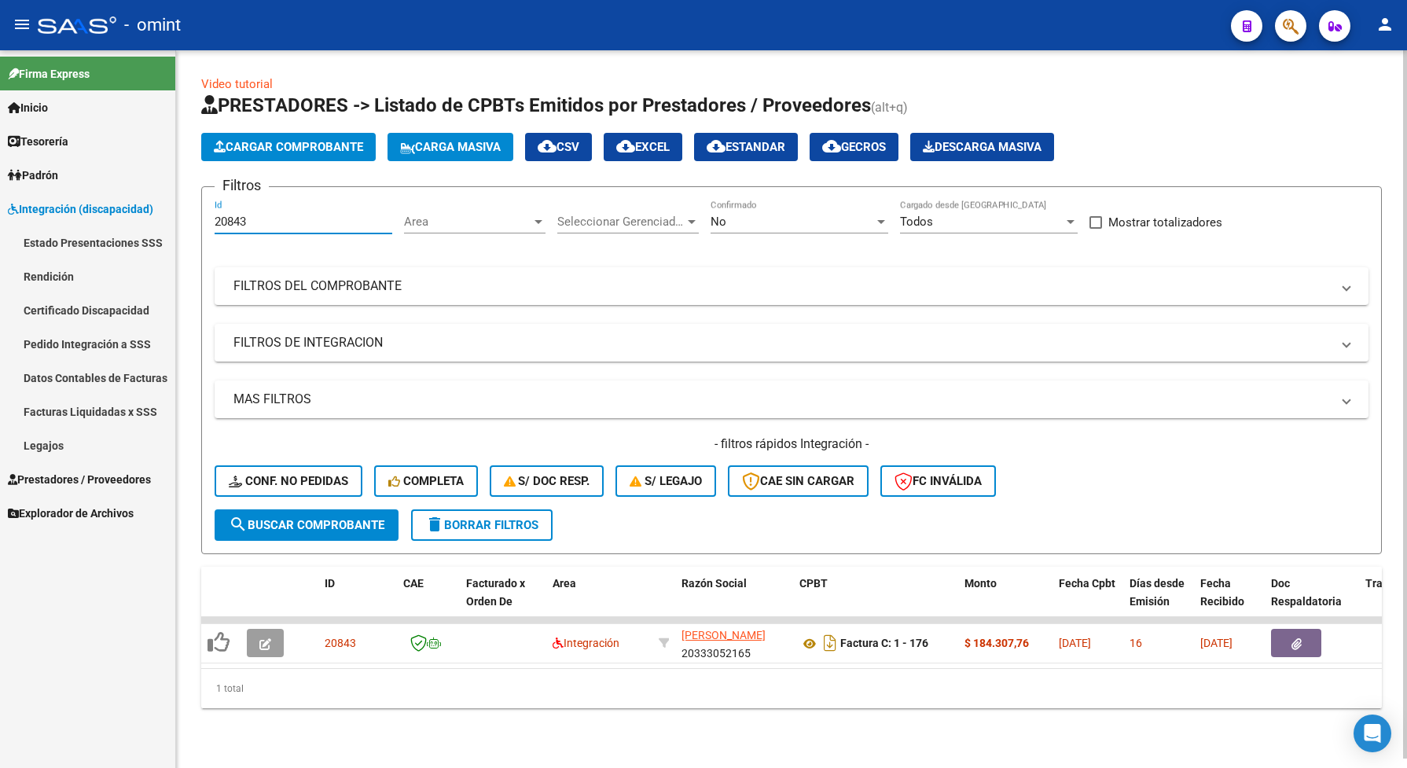
click at [258, 224] on input "20843" at bounding box center [304, 222] width 178 height 14
drag, startPoint x: 237, startPoint y: 222, endPoint x: 497, endPoint y: 170, distance: 265.2
click at [497, 170] on app-list-header "PRESTADORES -> Listado de CPBTs Emitidos por Prestadores / Proveedores (alt+q) …" at bounding box center [791, 323] width 1180 height 461
drag, startPoint x: 269, startPoint y: 229, endPoint x: 217, endPoint y: 222, distance: 52.3
click at [218, 226] on div "20843 Id" at bounding box center [304, 217] width 178 height 34
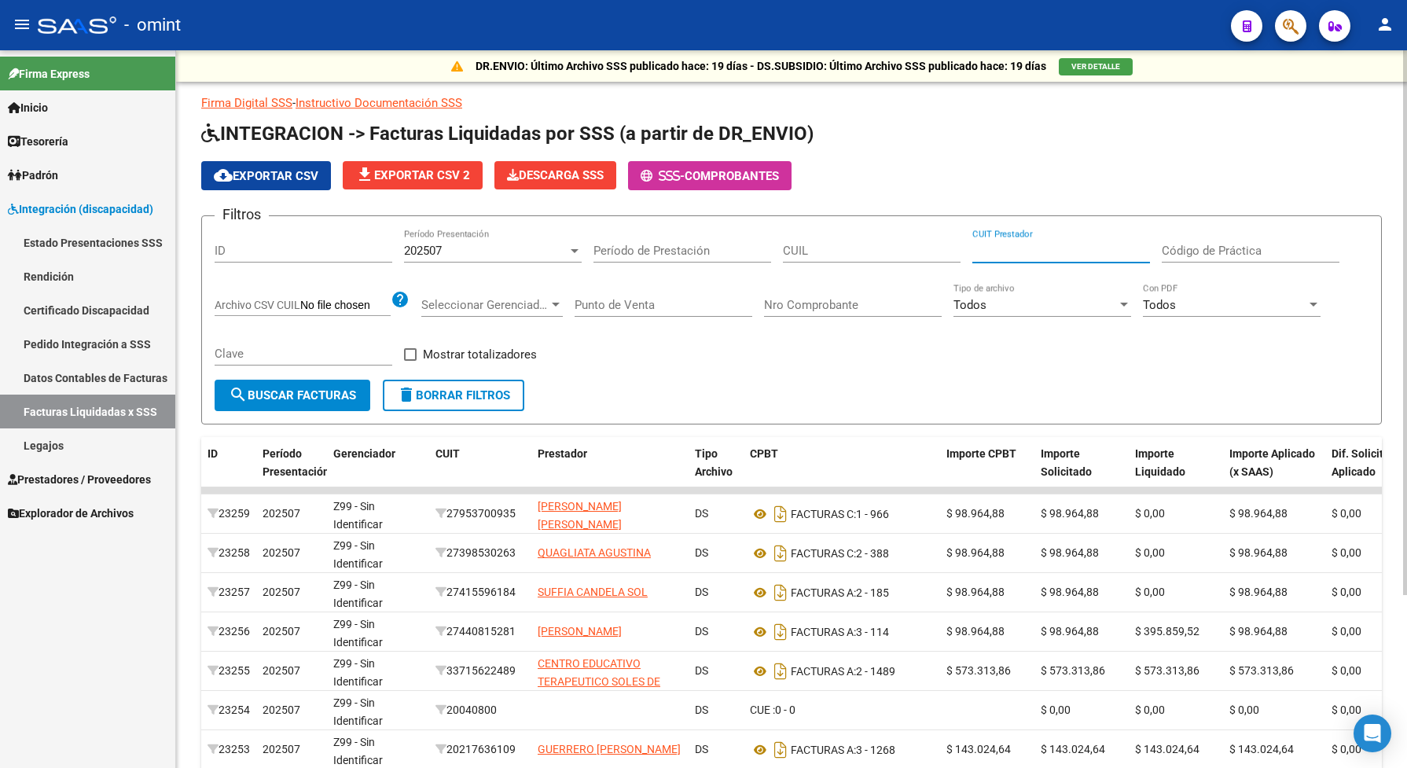
click at [1048, 246] on input "CUIT Prestador" at bounding box center [1061, 251] width 178 height 14
paste input "27-35655487-1"
type input "27-35655487-1"
drag, startPoint x: 452, startPoint y: 248, endPoint x: 389, endPoint y: 244, distance: 63.0
click at [389, 244] on div "Filtros ID 202507 Período Presentación Período de Prestación CUIL 27-35655487-1…" at bounding box center [792, 304] width 1154 height 151
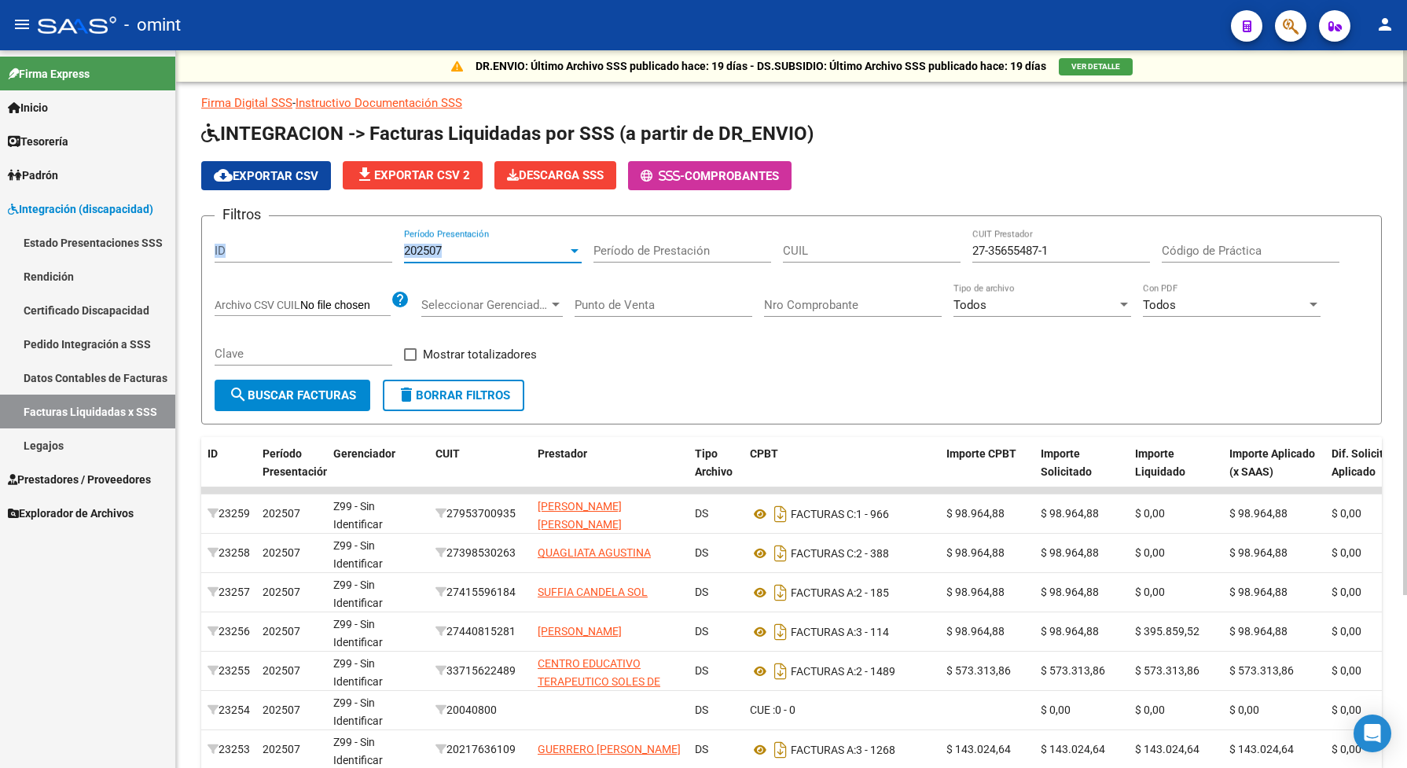
click at [505, 254] on div "202507" at bounding box center [485, 251] width 163 height 14
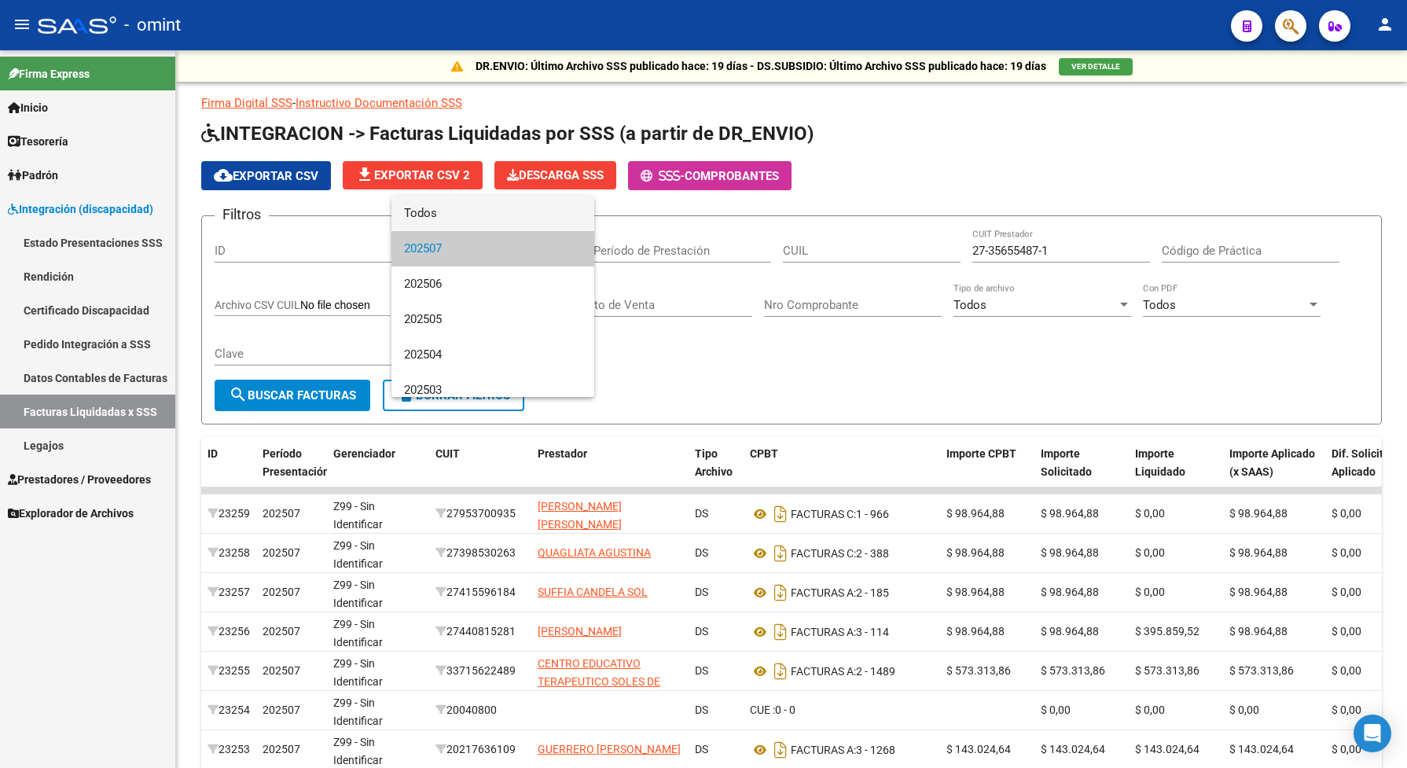
click at [423, 209] on span "Todos" at bounding box center [493, 213] width 178 height 35
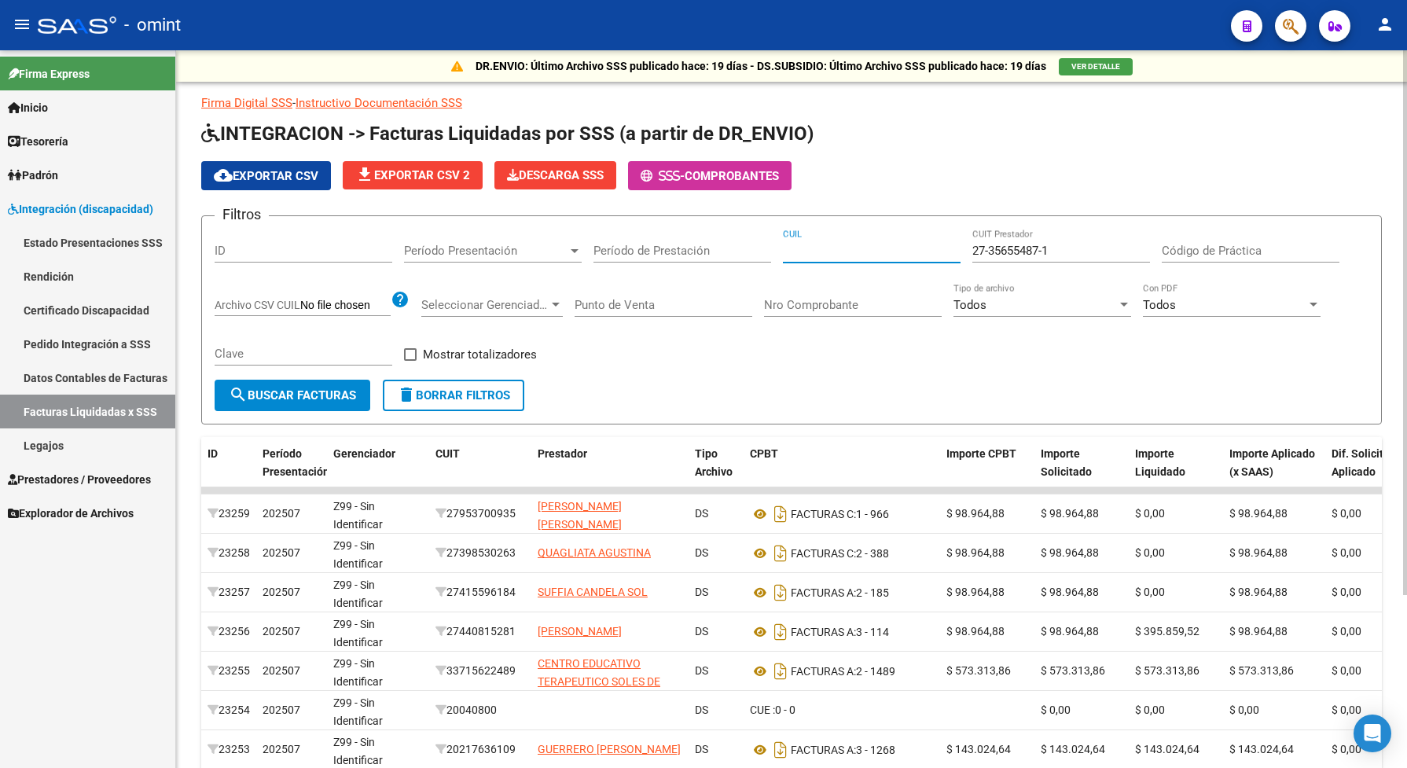
click at [858, 248] on input "CUIL" at bounding box center [872, 251] width 178 height 14
paste input "23-57065784-4"
type input "23-57065784-4"
click at [285, 384] on button "search Buscar Facturas" at bounding box center [293, 395] width 156 height 31
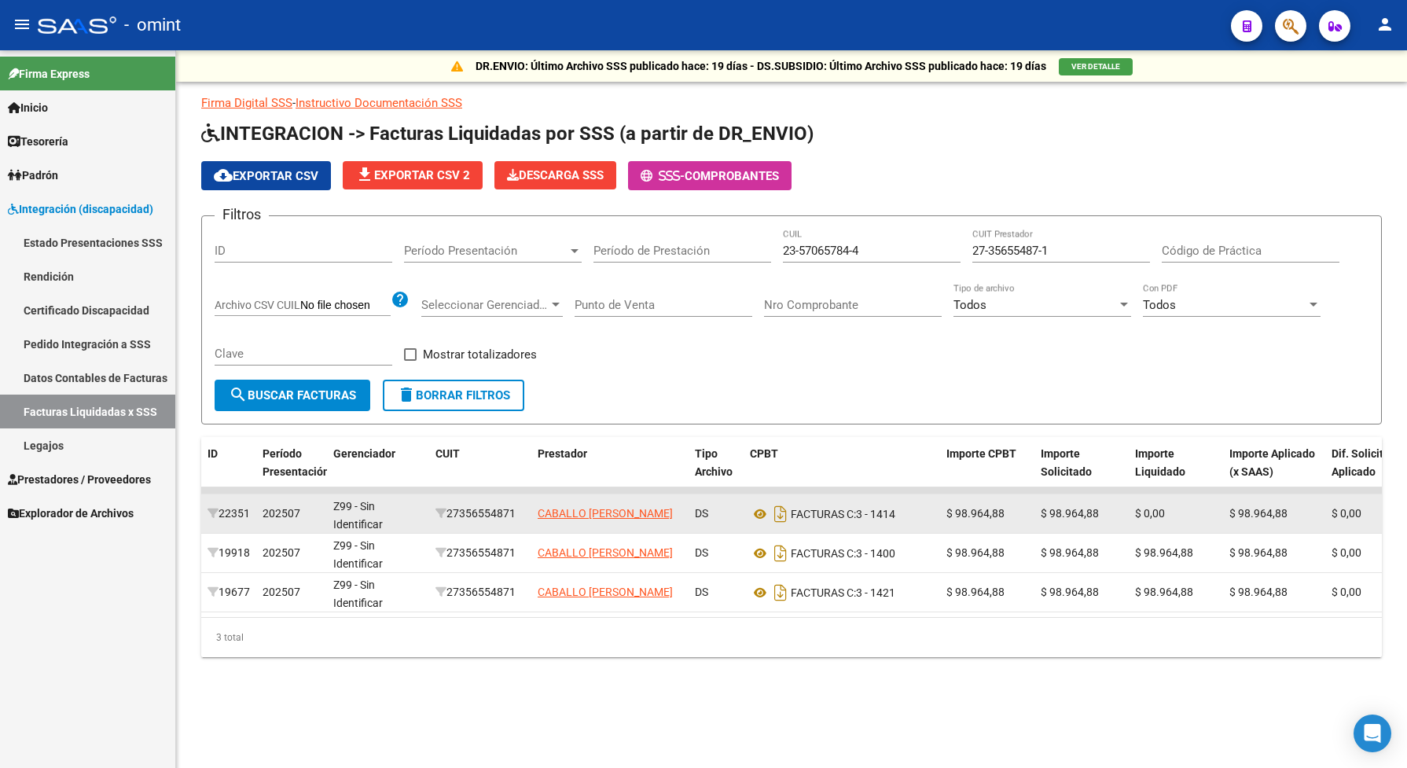
drag, startPoint x: 521, startPoint y: 512, endPoint x: 457, endPoint y: 504, distance: 64.1
click at [457, 505] on div "27356554871" at bounding box center [480, 514] width 90 height 18
drag, startPoint x: 457, startPoint y: 504, endPoint x: 468, endPoint y: 511, distance: 13.1
copy div "27356554871"
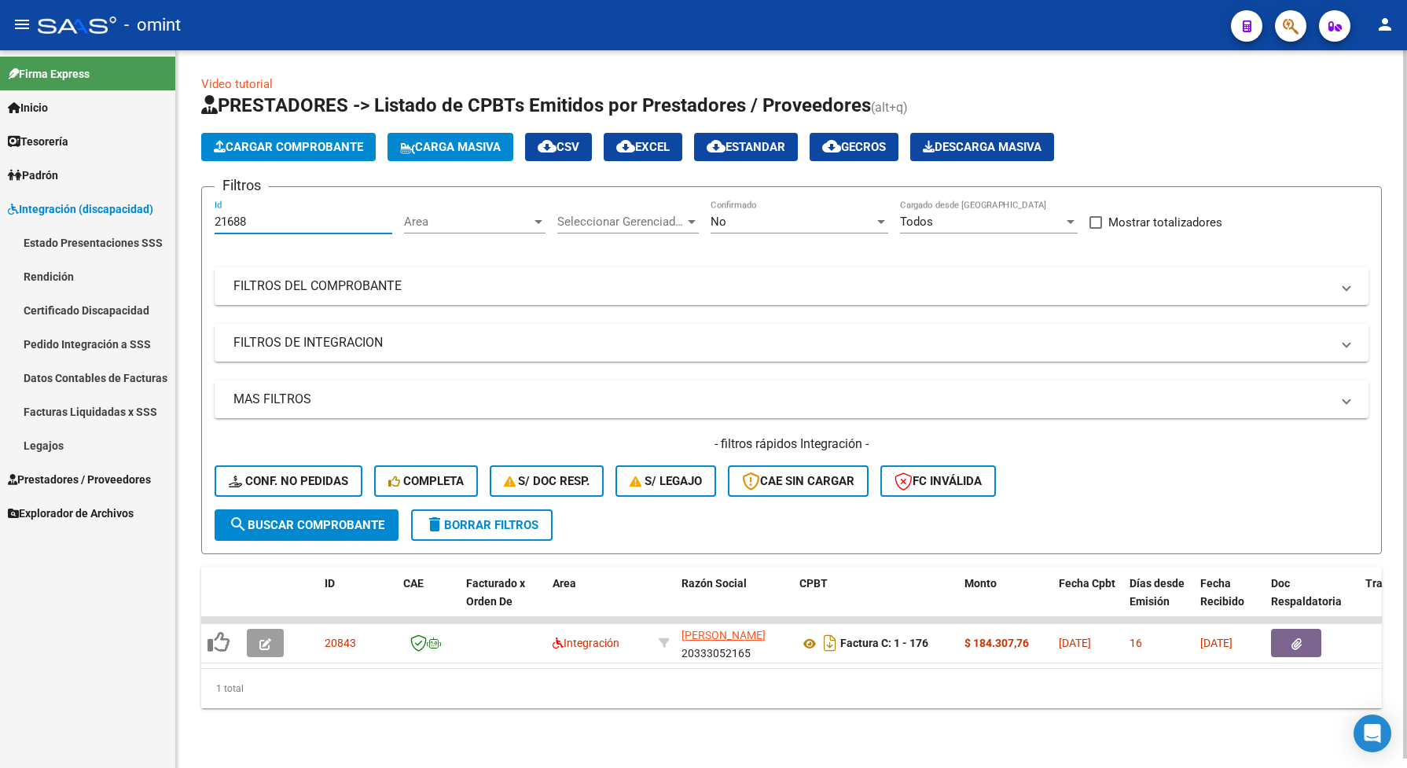
type input "21688"
click at [466, 518] on span "delete Borrar Filtros" at bounding box center [481, 525] width 113 height 14
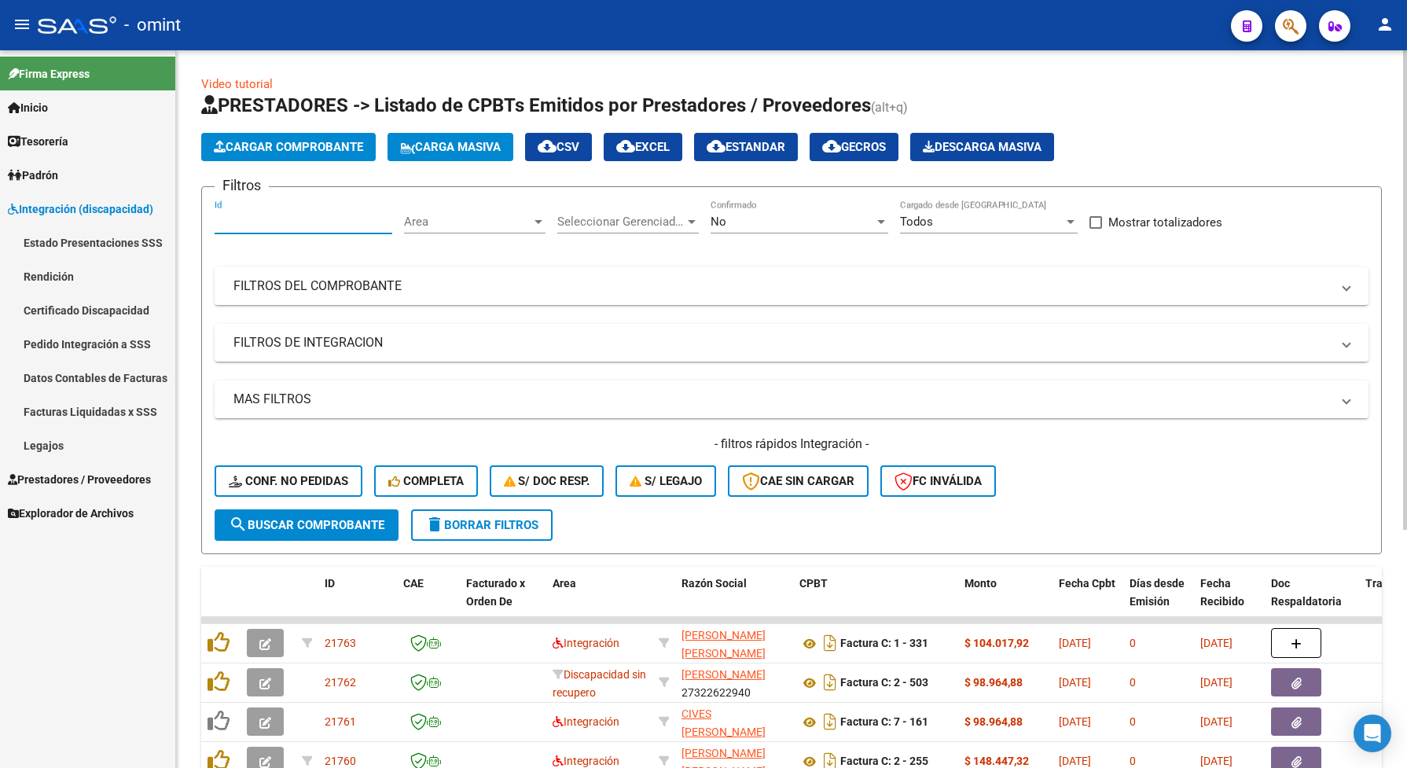
click at [248, 215] on input "Id" at bounding box center [304, 222] width 178 height 14
paste input "21688"
type input "21688"
click at [292, 520] on span "search Buscar Comprobante" at bounding box center [307, 525] width 156 height 14
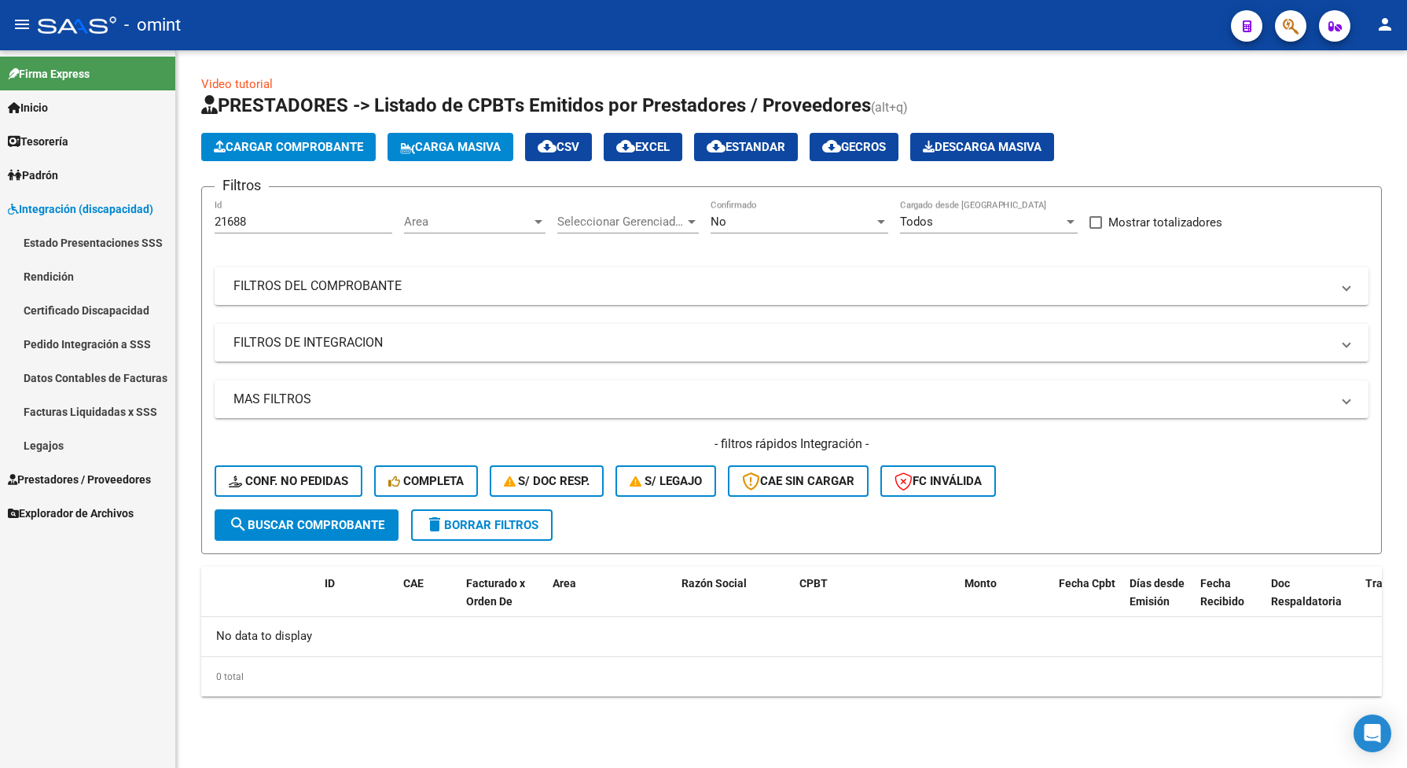
click at [761, 226] on div "No" at bounding box center [791, 222] width 163 height 14
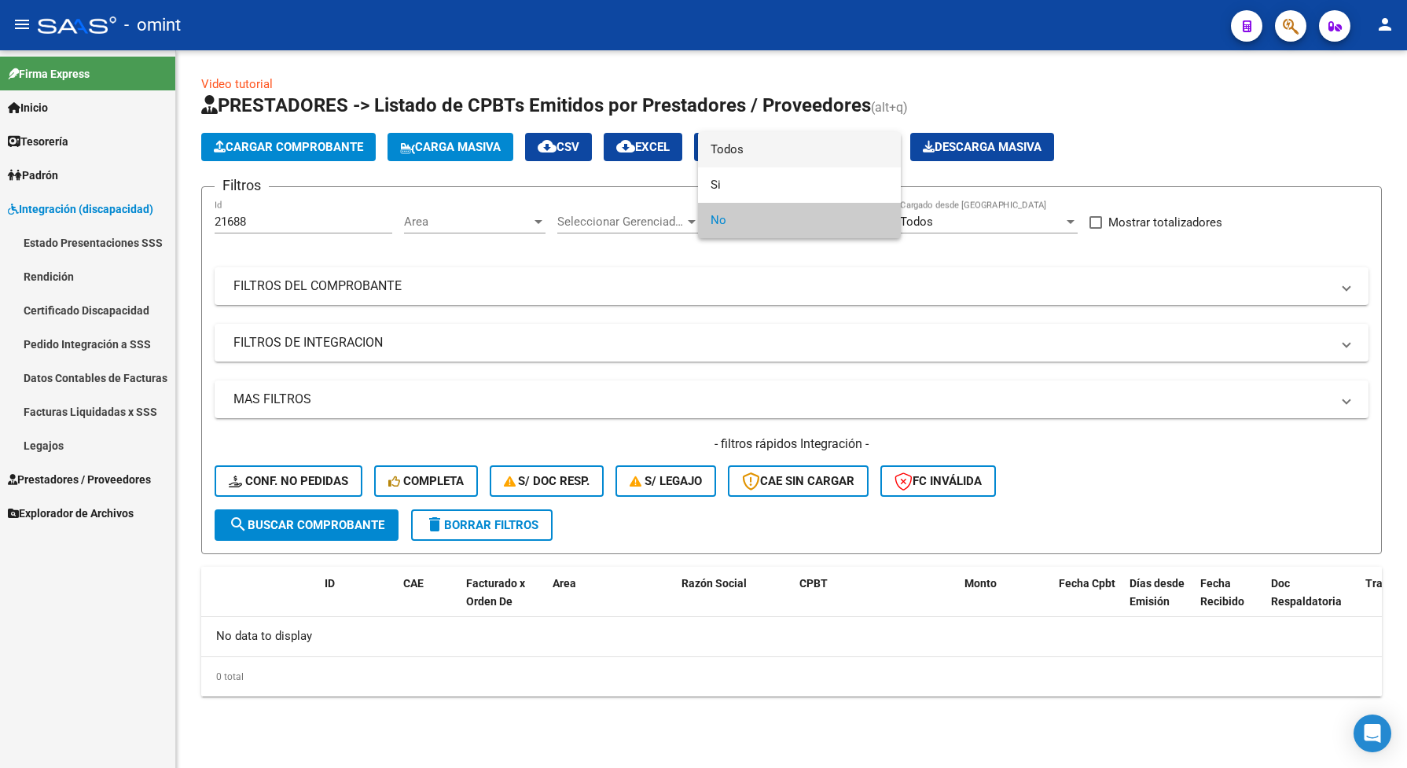
click at [747, 149] on span "Todos" at bounding box center [799, 149] width 178 height 35
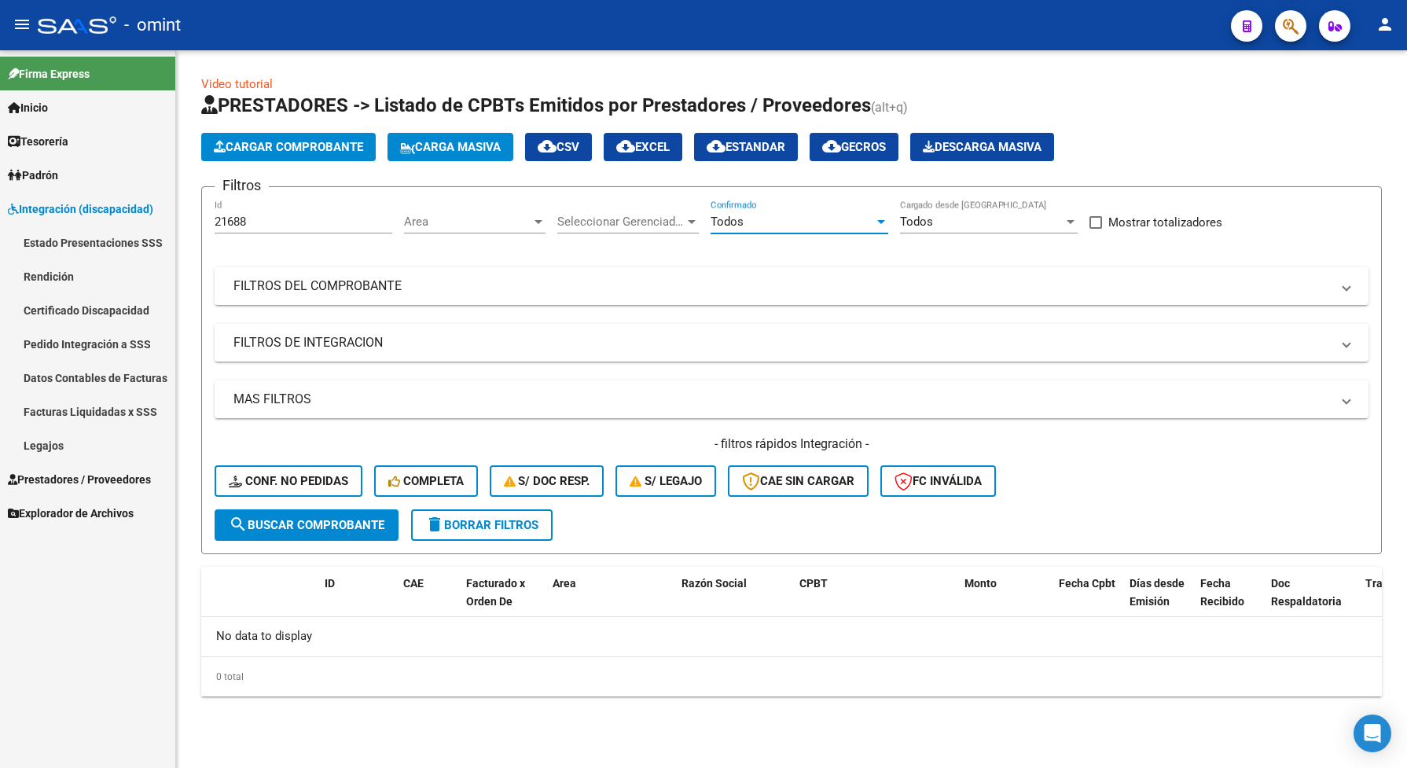
click at [281, 525] on span "search Buscar Comprobante" at bounding box center [307, 525] width 156 height 14
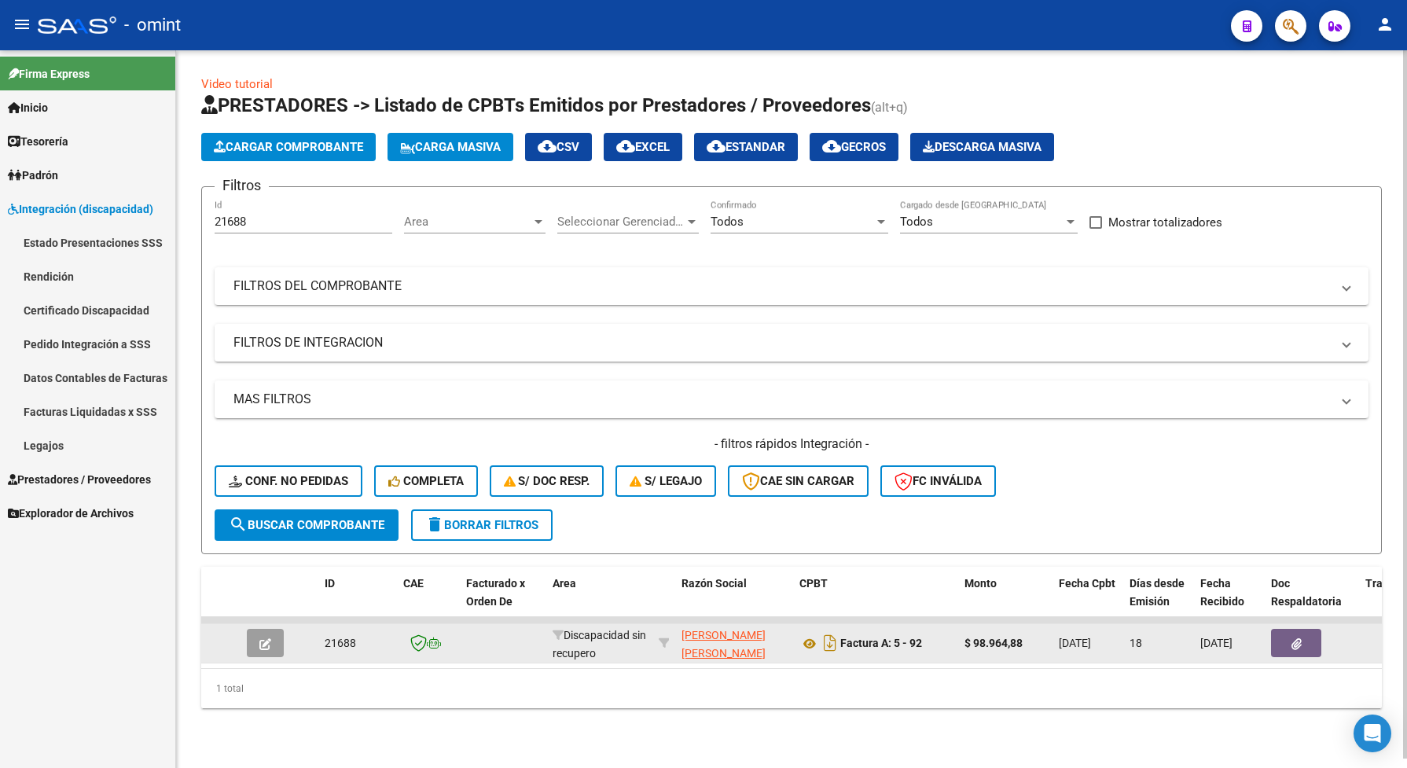
click at [265, 642] on icon "button" at bounding box center [265, 644] width 12 height 12
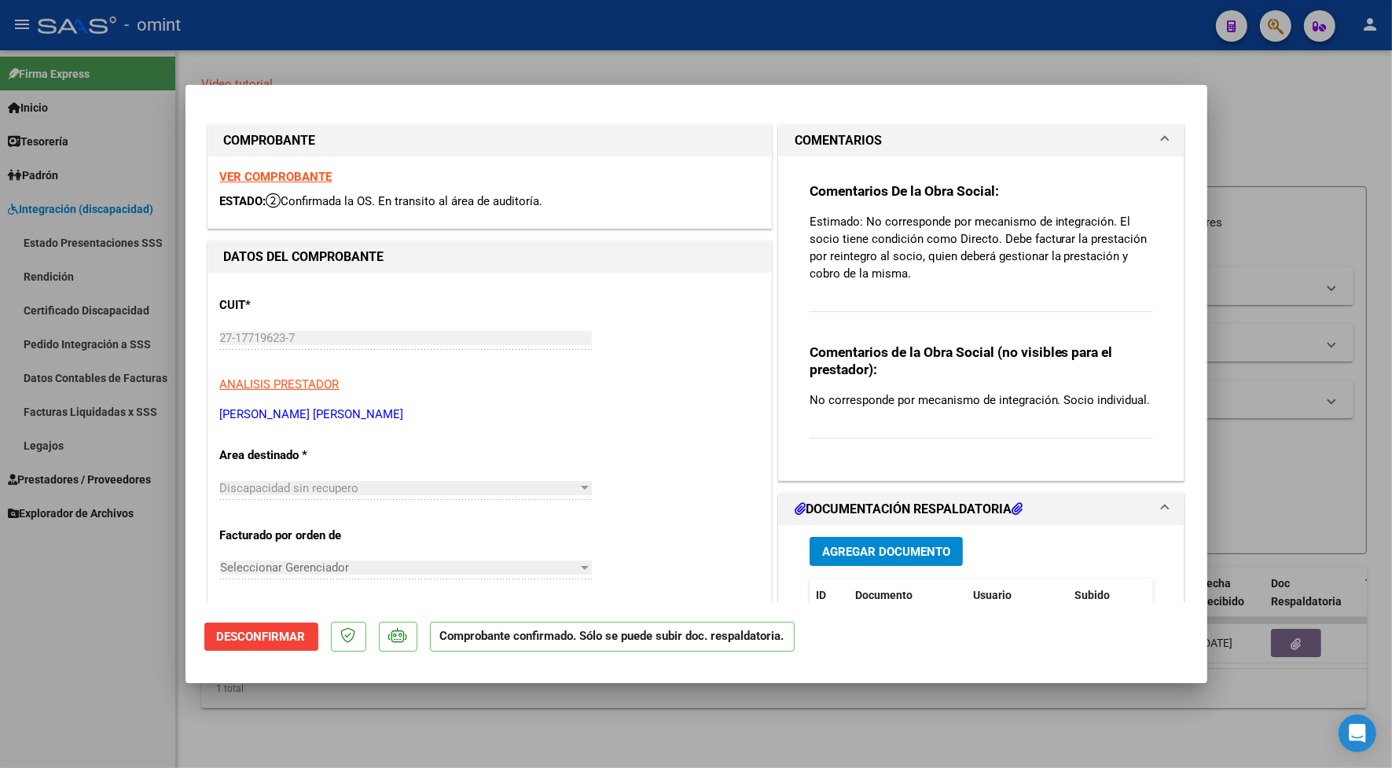
click at [363, 20] on div at bounding box center [696, 384] width 1392 height 768
type input "$ 0,00"
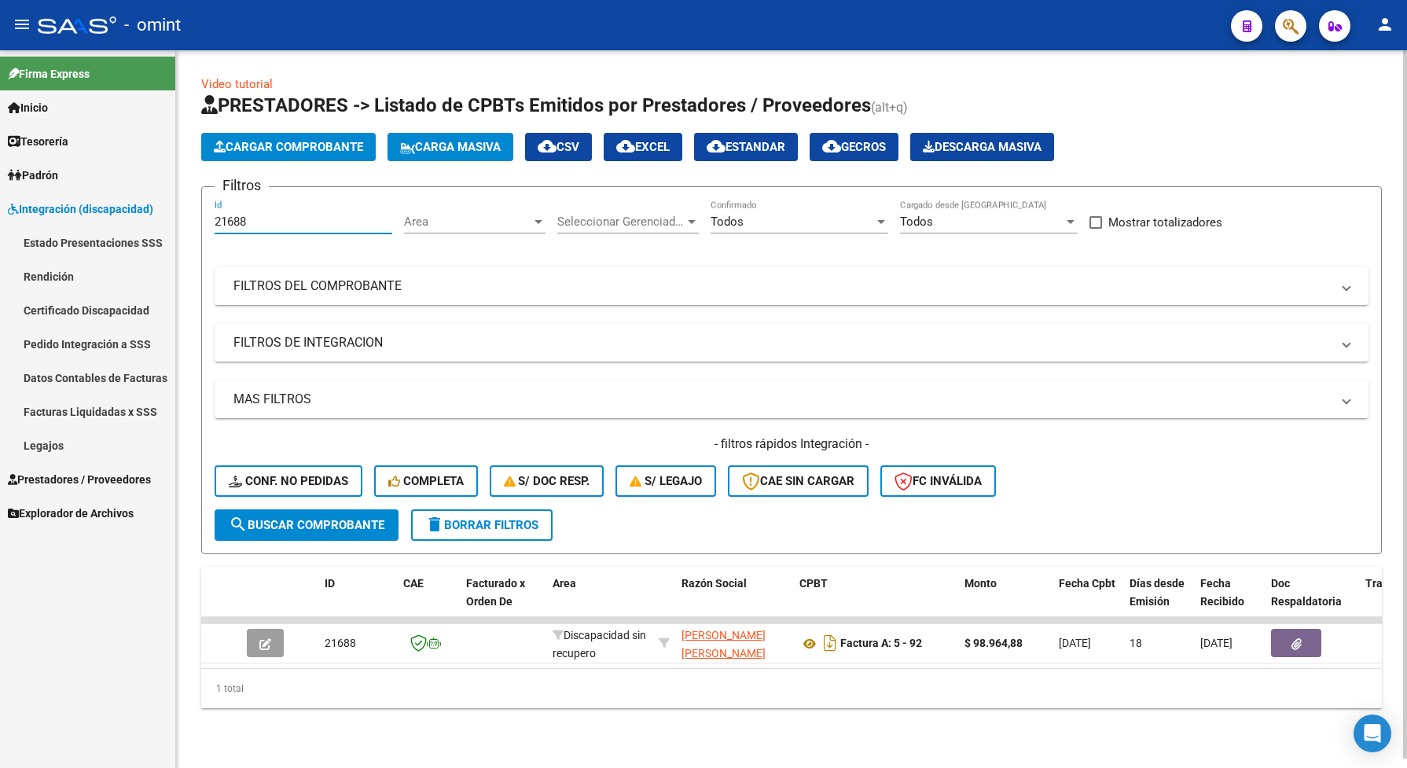
drag, startPoint x: 258, startPoint y: 221, endPoint x: 190, endPoint y: 221, distance: 67.6
click at [190, 221] on div "Video tutorial PRESTADORES -> Listado de CPBTs Emitidos por Prestadores / Prove…" at bounding box center [791, 404] width 1231 height 708
paste input "7"
type input "21687"
click at [354, 525] on span "search Buscar Comprobante" at bounding box center [307, 525] width 156 height 14
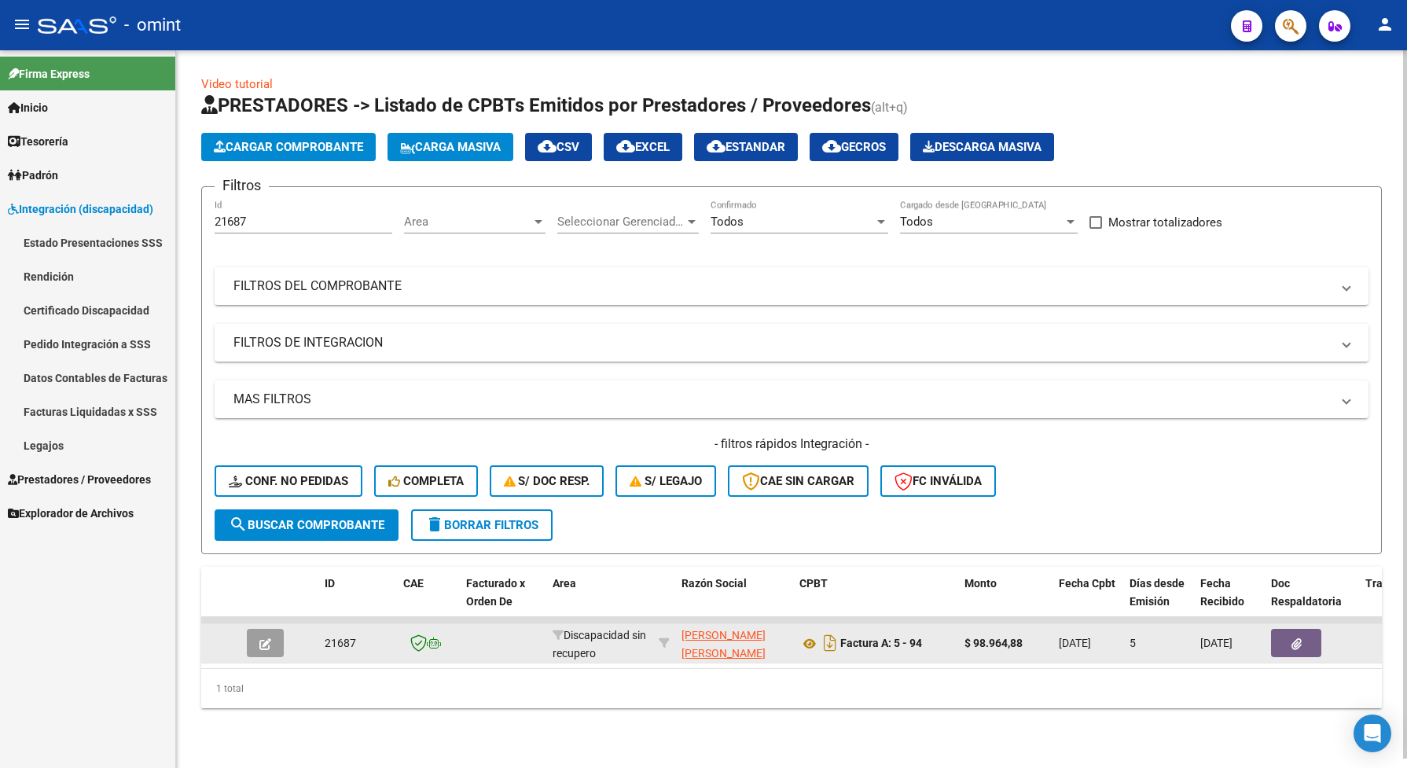
click at [271, 642] on button "button" at bounding box center [265, 643] width 37 height 28
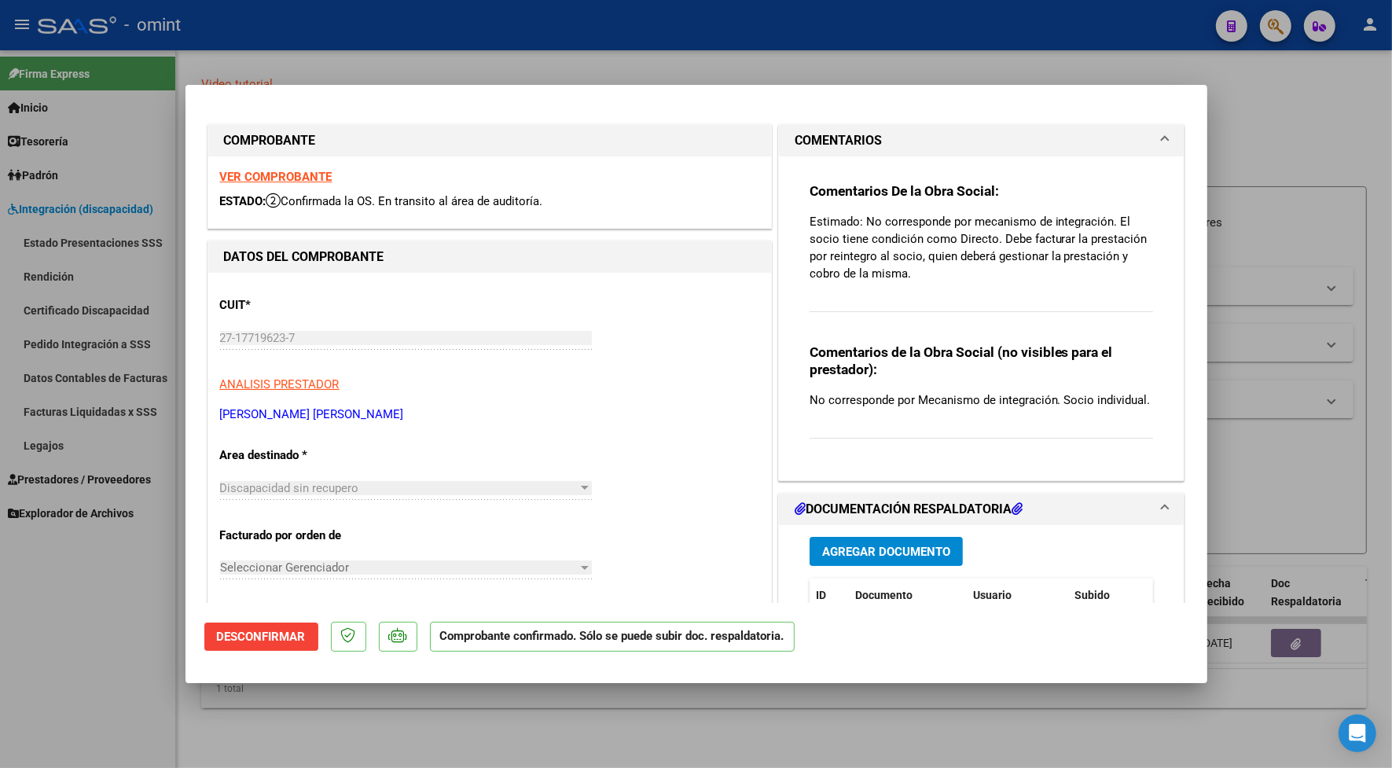
click at [343, 33] on div at bounding box center [696, 384] width 1392 height 768
type input "$ 0,00"
